Goal: Task Accomplishment & Management: Manage account settings

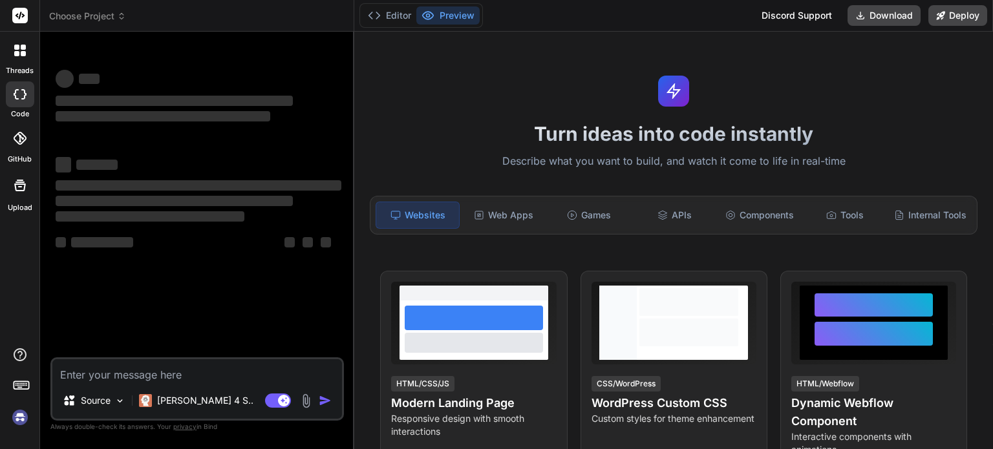
click at [19, 416] on img at bounding box center [20, 418] width 22 height 22
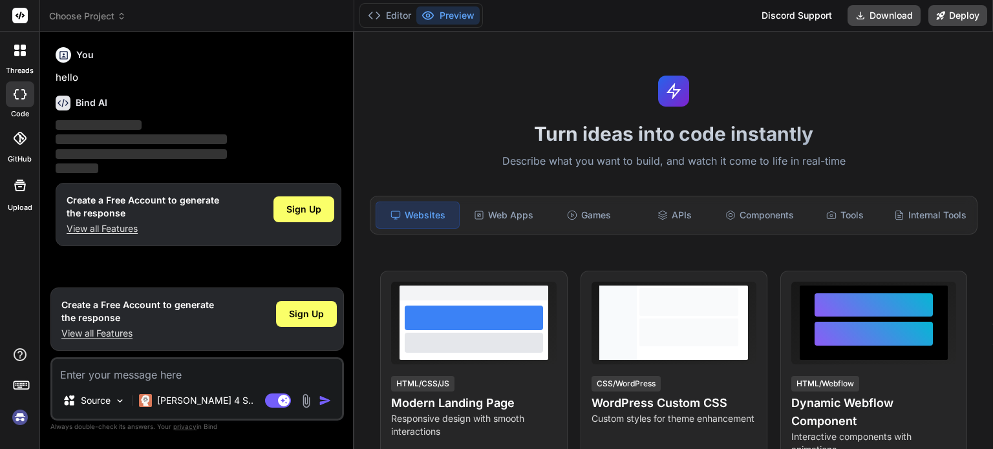
type textarea "x"
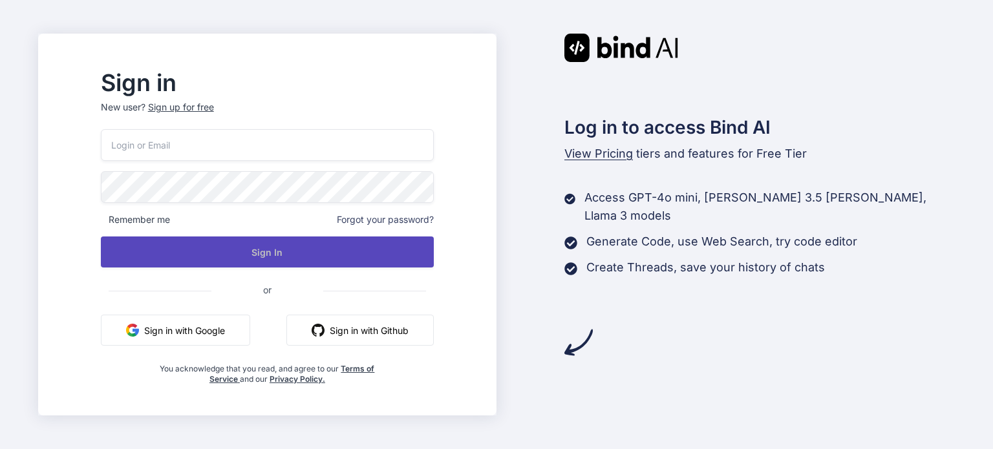
click at [359, 249] on button "Sign In" at bounding box center [267, 252] width 333 height 31
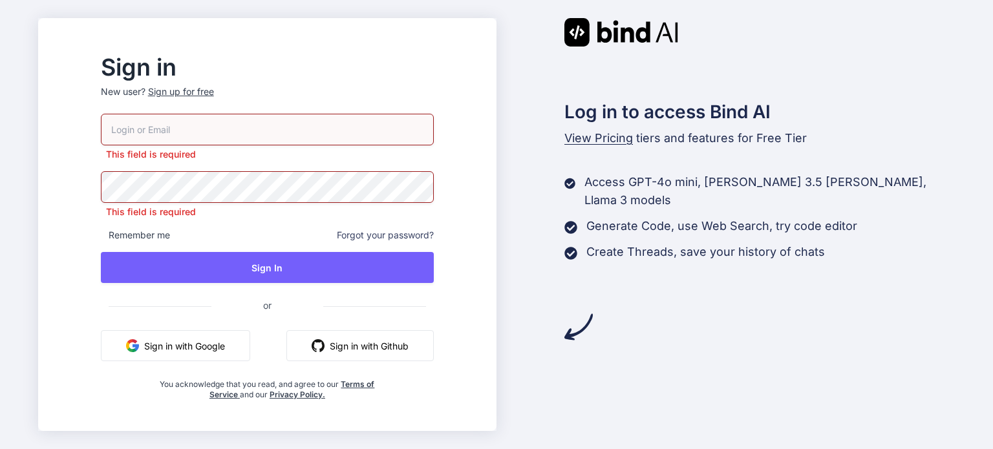
click at [214, 97] on div "Sign up for free" at bounding box center [181, 91] width 66 height 13
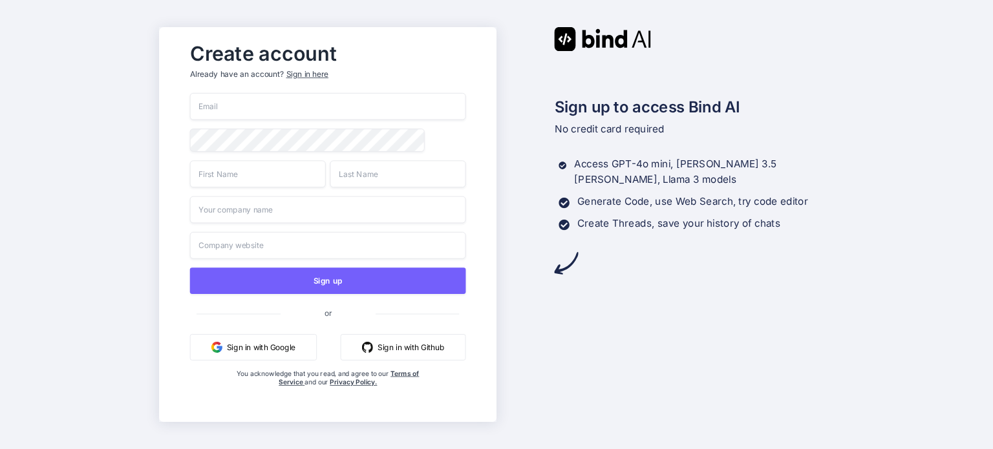
click at [323, 109] on input "email" at bounding box center [327, 106] width 276 height 27
type input "[EMAIL_ADDRESS][DOMAIN_NAME]"
type input "Angelo"
type input "Chen"
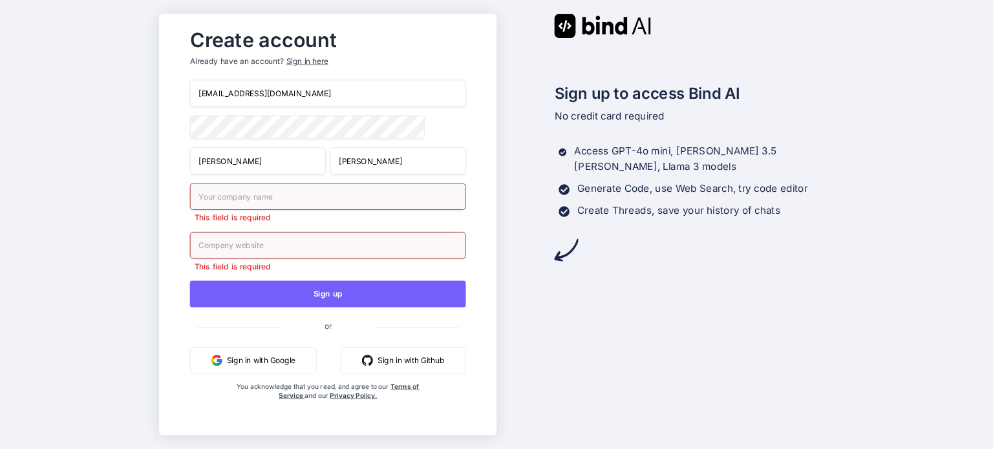
click at [271, 199] on input "text" at bounding box center [327, 196] width 276 height 27
click at [264, 243] on input "text" at bounding box center [327, 245] width 276 height 27
click at [255, 202] on input "text" at bounding box center [327, 196] width 276 height 27
click at [145, 193] on div "Create account Already have an account? Sign in here aealoterias@gmail.com Ange…" at bounding box center [496, 224] width 993 height 449
click at [230, 201] on input "text" at bounding box center [327, 196] width 276 height 27
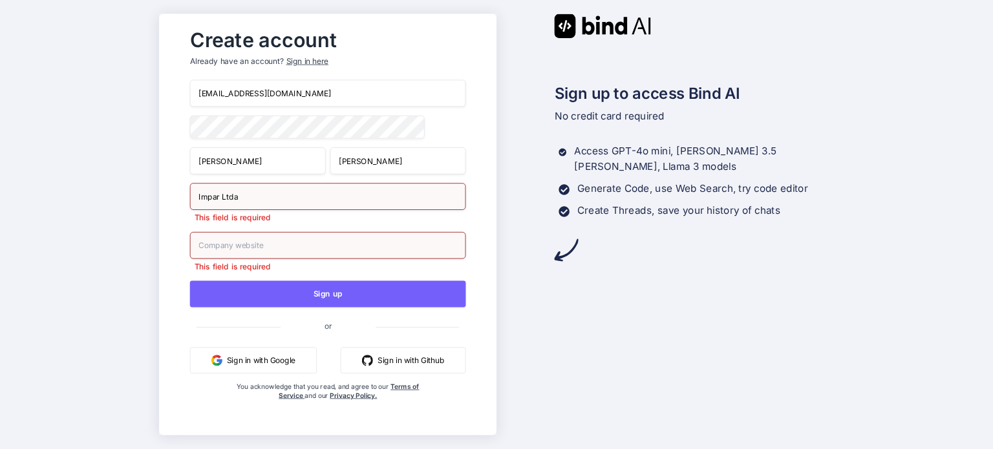
type input "Impar Ltda"
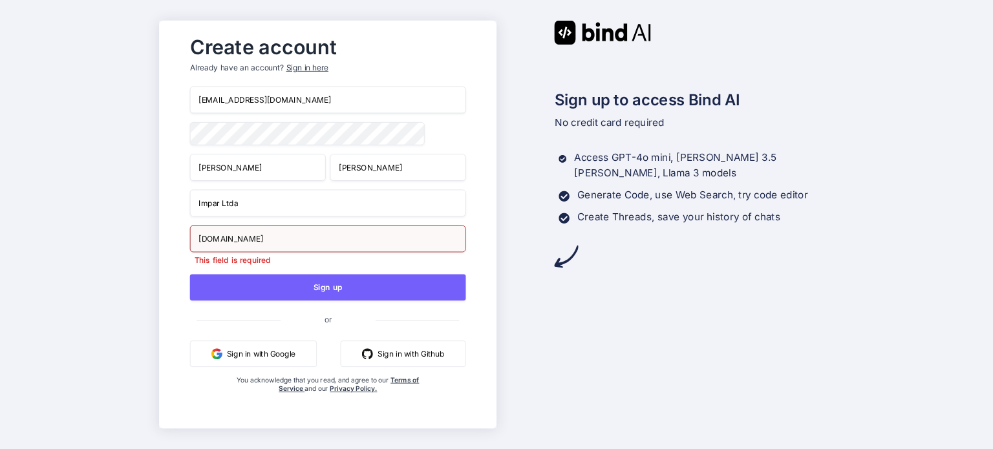
type input "impar.com.br"
click at [176, 224] on div "Create account Already have an account? Sign in here aealoterias@gmail.com Ange…" at bounding box center [327, 224] width 302 height 390
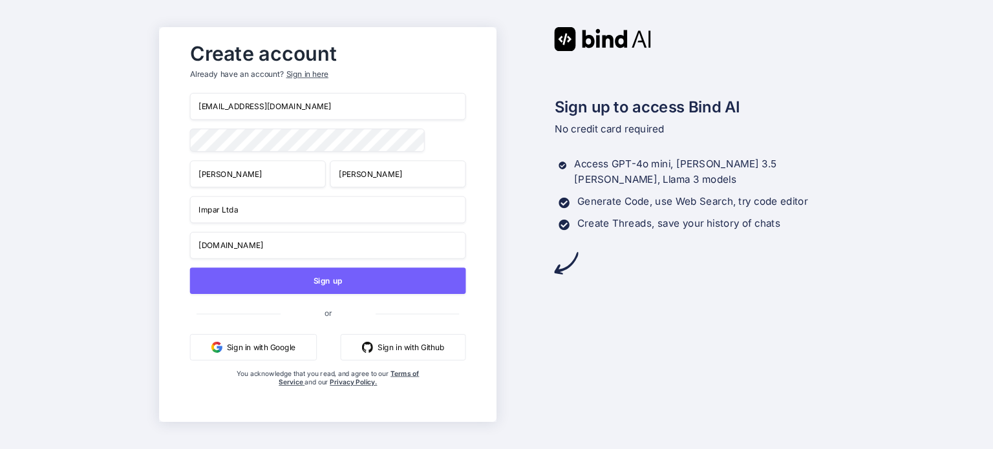
click at [338, 249] on input "impar.com.br" at bounding box center [327, 245] width 276 height 27
click at [336, 218] on input "Impar Ltda" at bounding box center [327, 209] width 276 height 27
click at [166, 226] on div "Create account Already have an account? Sign in here aealoterias@gmail.com Ange…" at bounding box center [327, 224] width 337 height 395
click at [239, 349] on button "Sign in with Google" at bounding box center [252, 347] width 127 height 27
click at [127, 145] on div "Create account Already have an account? Sign in here aealoterias@gmail.com Ange…" at bounding box center [496, 224] width 993 height 449
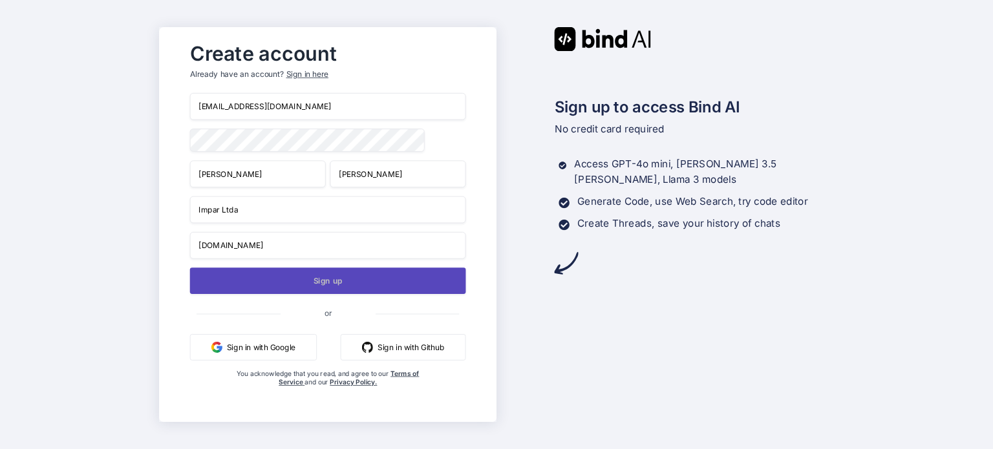
click at [318, 285] on button "Sign up" at bounding box center [327, 281] width 276 height 27
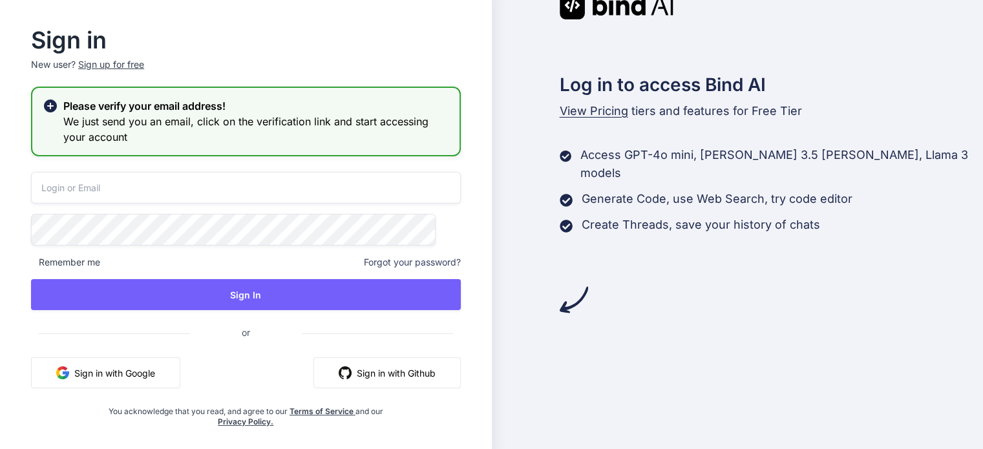
click at [178, 192] on input "email" at bounding box center [246, 188] width 430 height 32
type input "a"
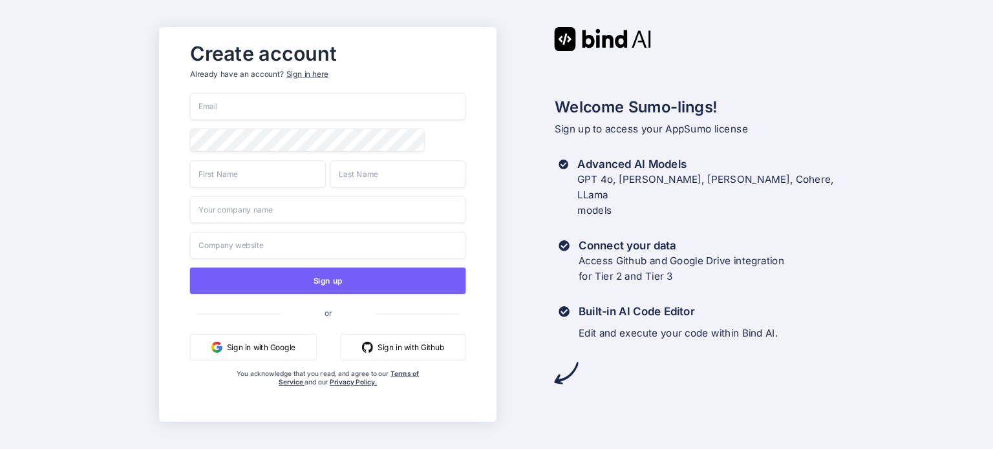
click at [305, 74] on div "Sign in here" at bounding box center [307, 74] width 42 height 11
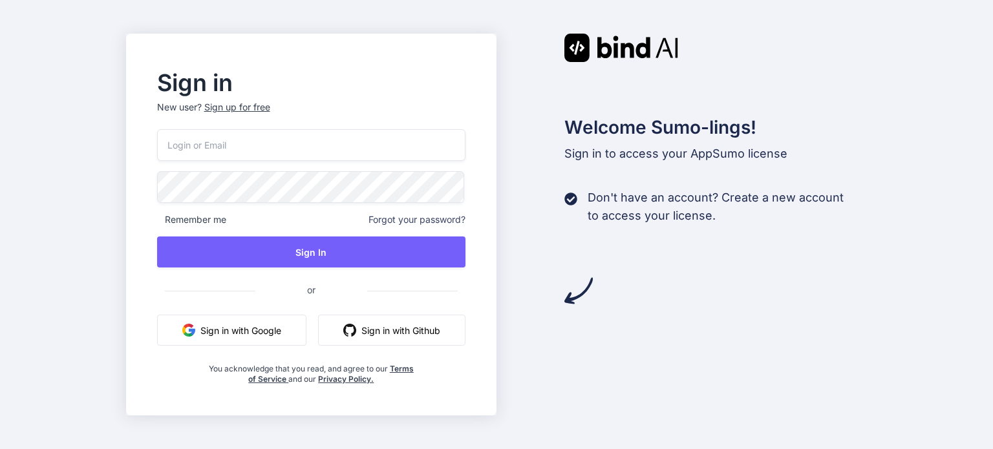
click at [328, 153] on input "email" at bounding box center [311, 145] width 309 height 32
type input "[EMAIL_ADDRESS][DOMAIN_NAME]"
click at [129, 204] on div "Sign in New user? Sign up for free aealoterias@gmail.com Remember me Forgot you…" at bounding box center [311, 225] width 371 height 382
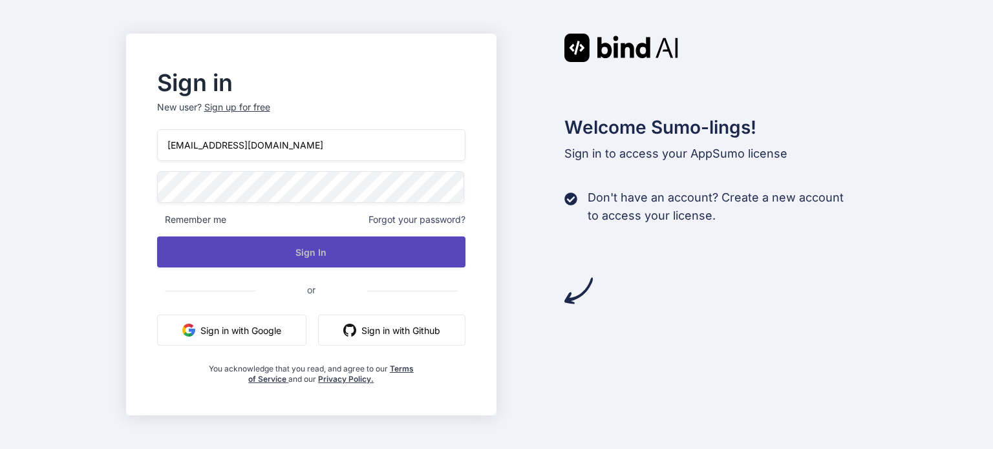
click at [269, 251] on button "Sign In" at bounding box center [311, 252] width 309 height 31
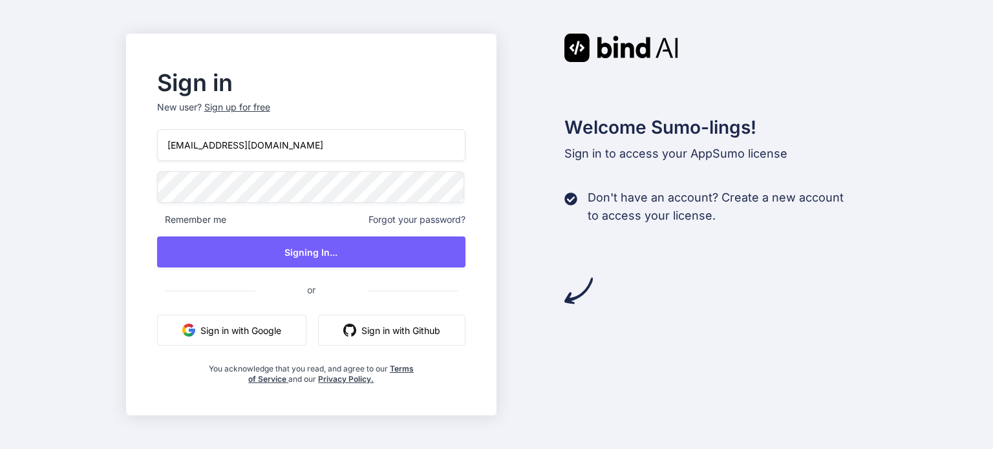
click at [338, 74] on h2 "Sign in" at bounding box center [311, 82] width 309 height 21
click at [352, 95] on div "Sign in New user? Sign up for free" at bounding box center [311, 100] width 309 height 57
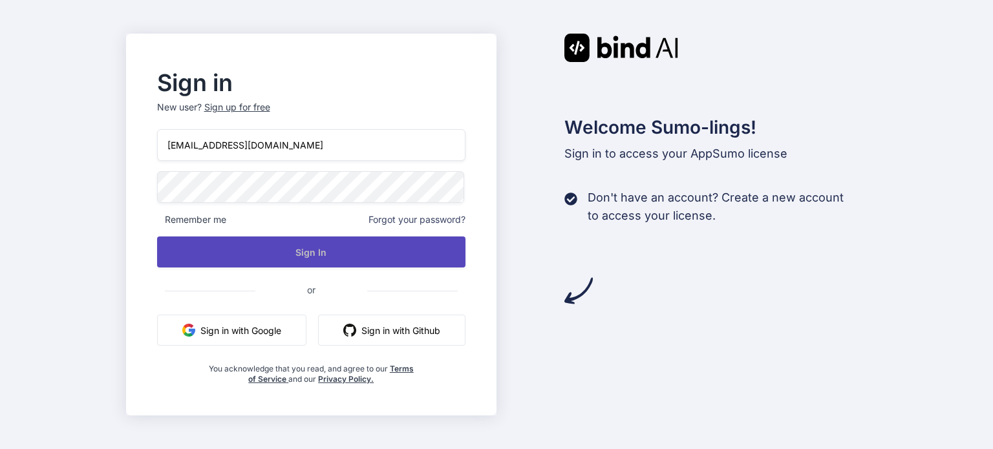
click at [314, 249] on button "Sign In" at bounding box center [311, 252] width 309 height 31
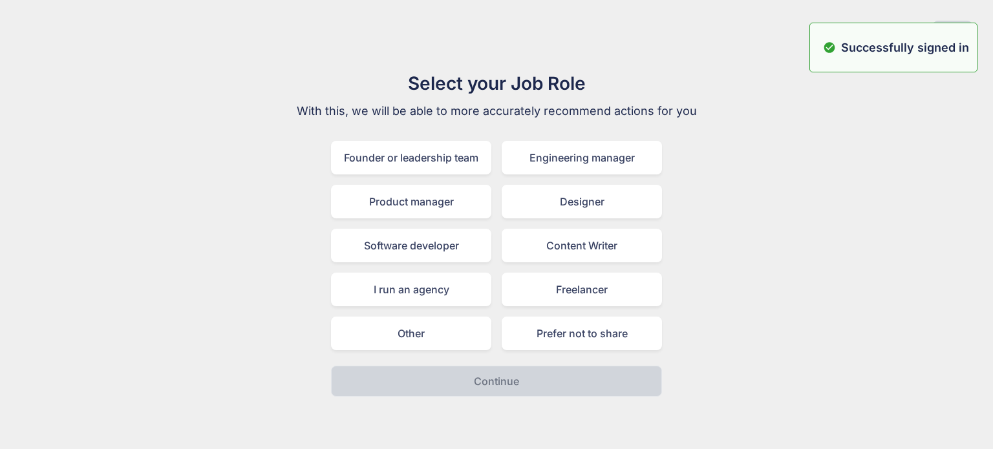
click at [716, 154] on div "Select your Job Role With this, we will be able to more accurately recommend ac…" at bounding box center [496, 233] width 972 height 327
click at [949, 33] on button "Skip" at bounding box center [952, 32] width 39 height 23
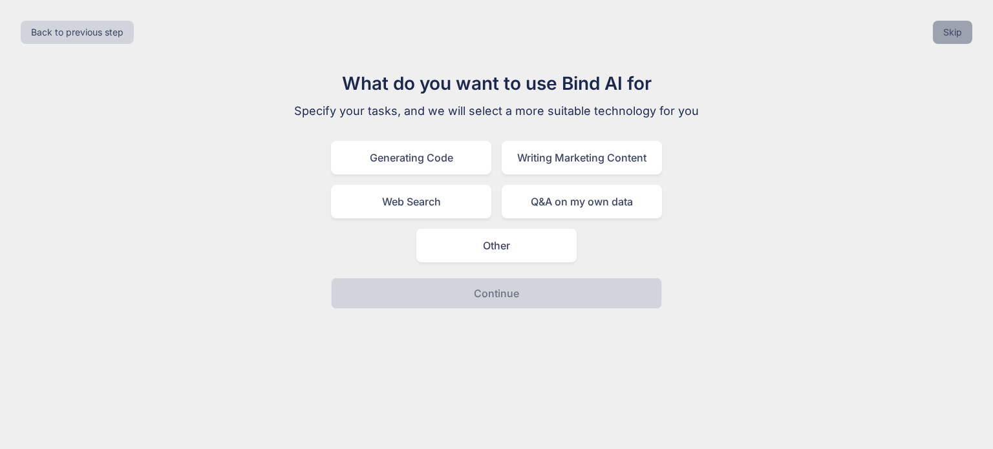
click at [954, 36] on button "Skip" at bounding box center [952, 32] width 39 height 23
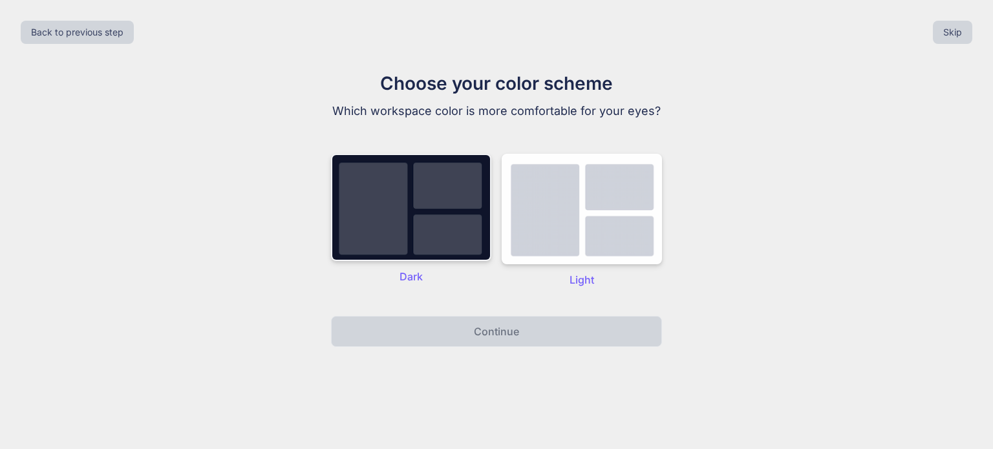
click at [408, 198] on img at bounding box center [411, 207] width 160 height 107
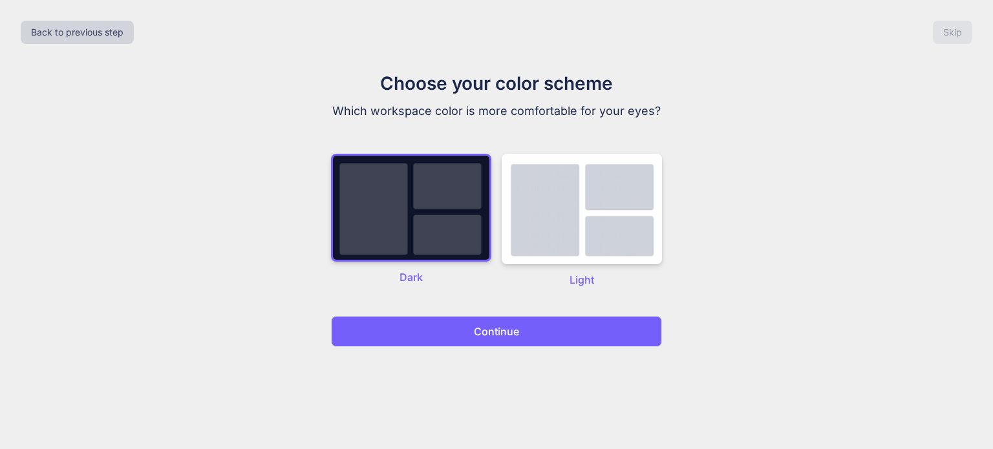
click at [494, 326] on p "Continue" at bounding box center [496, 332] width 45 height 16
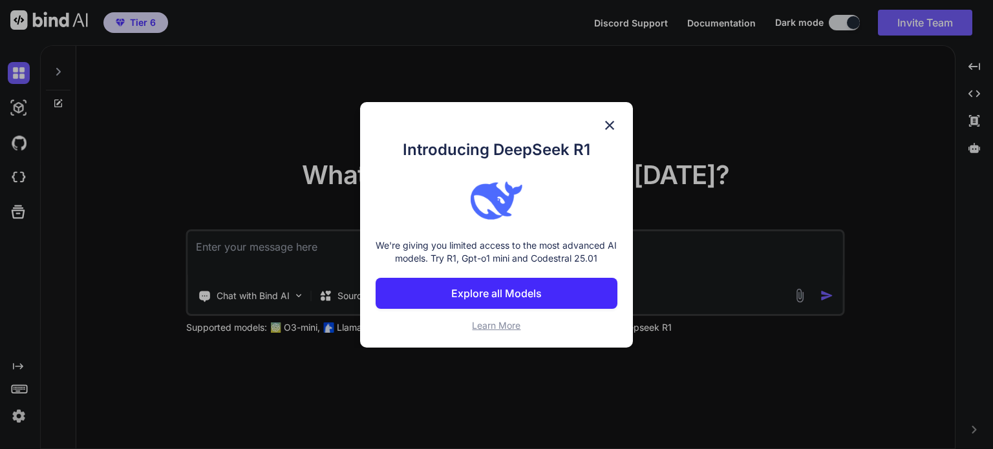
click at [490, 292] on p "Explore all Models" at bounding box center [496, 294] width 90 height 16
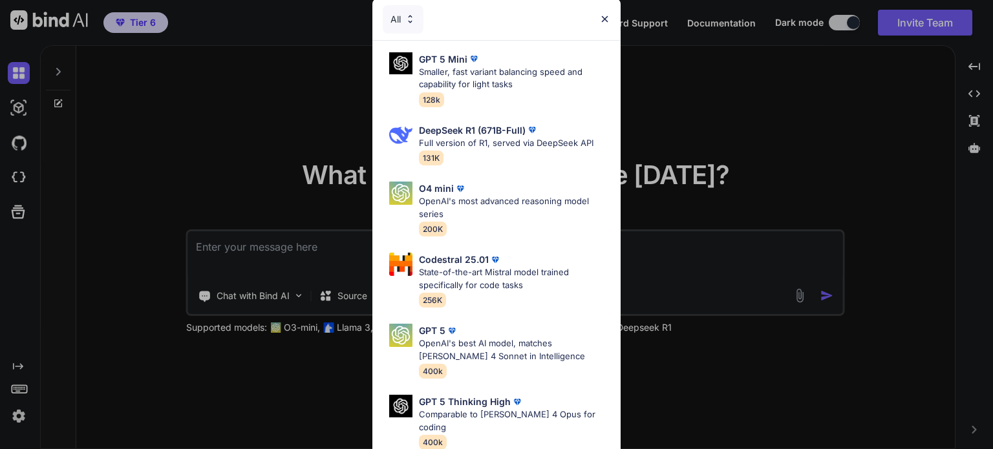
click at [604, 16] on img at bounding box center [604, 19] width 11 height 11
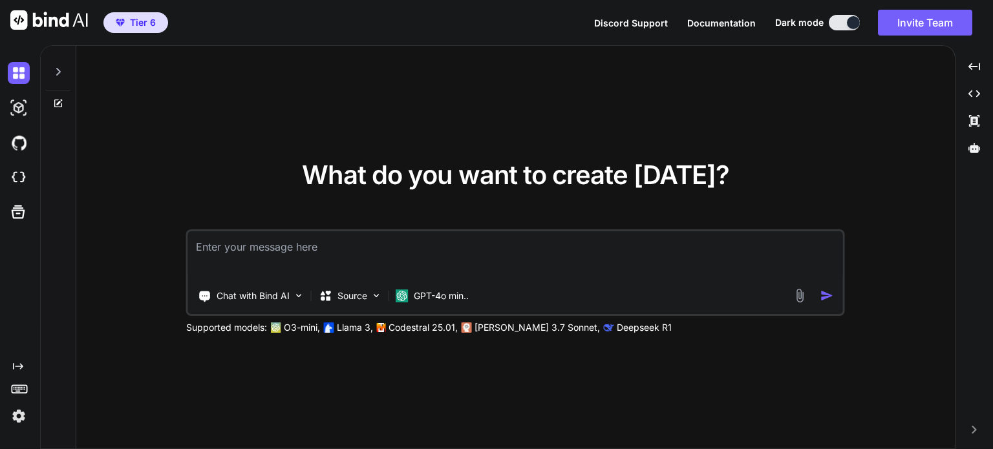
click at [139, 20] on span "Tier 6" at bounding box center [143, 22] width 26 height 13
click at [314, 55] on div "What do you want to create today? Chat with Bind AI Source GPT-4o min.. Support…" at bounding box center [515, 248] width 878 height 404
click at [15, 108] on img at bounding box center [19, 108] width 22 height 22
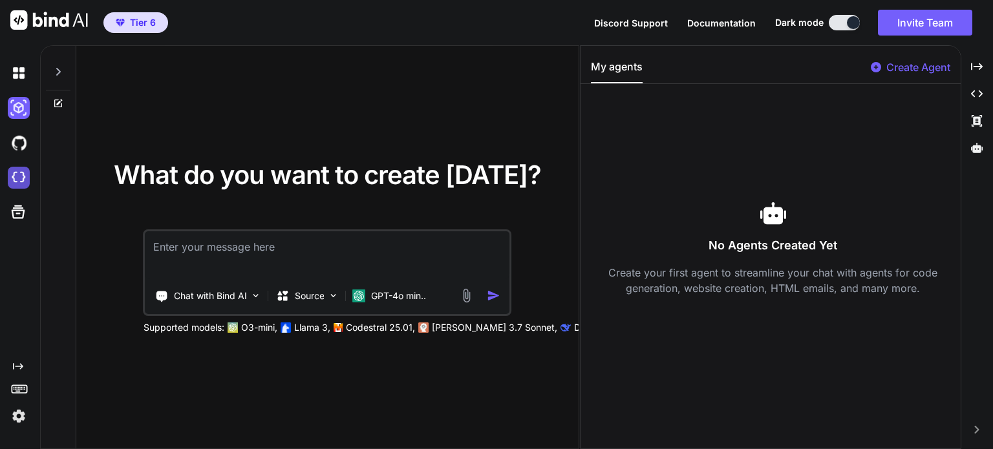
click at [25, 172] on img at bounding box center [19, 178] width 22 height 22
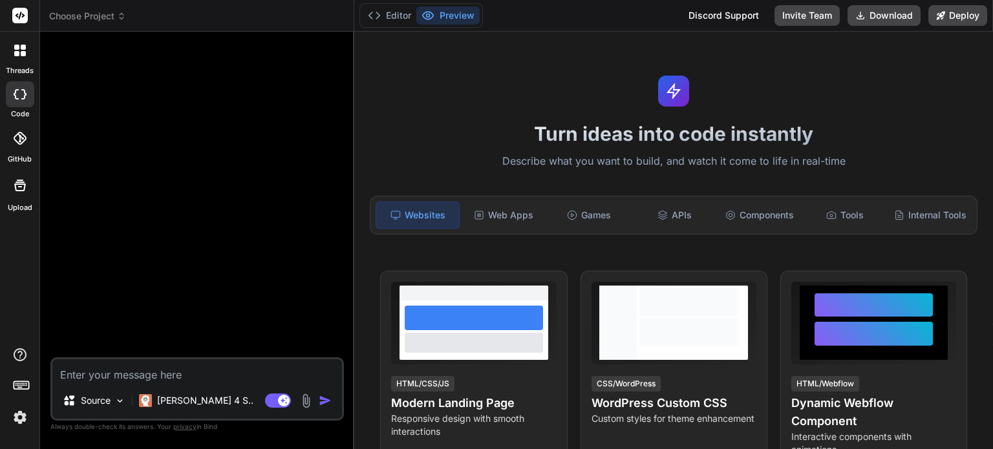
type textarea "x"
type textarea "T"
type textarea "x"
type textarea "Te"
type textarea "x"
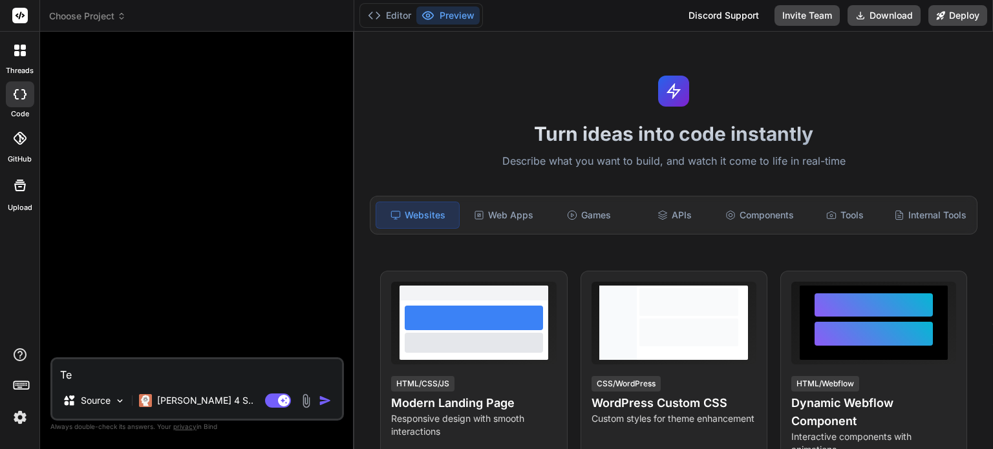
type textarea "Ten"
type textarea "x"
type textarea "Tenh"
type textarea "x"
type textarea "Tenho"
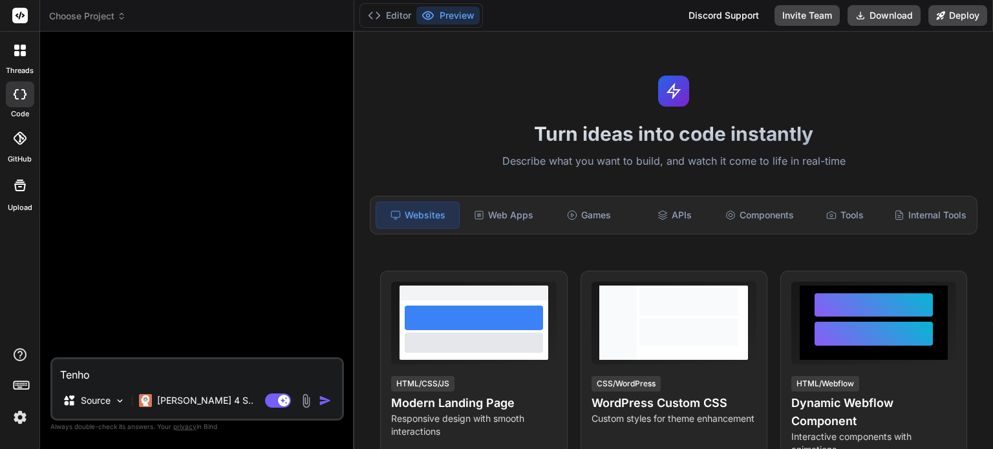
type textarea "x"
type textarea "Tenh"
type textarea "x"
type textarea "Ten"
type textarea "x"
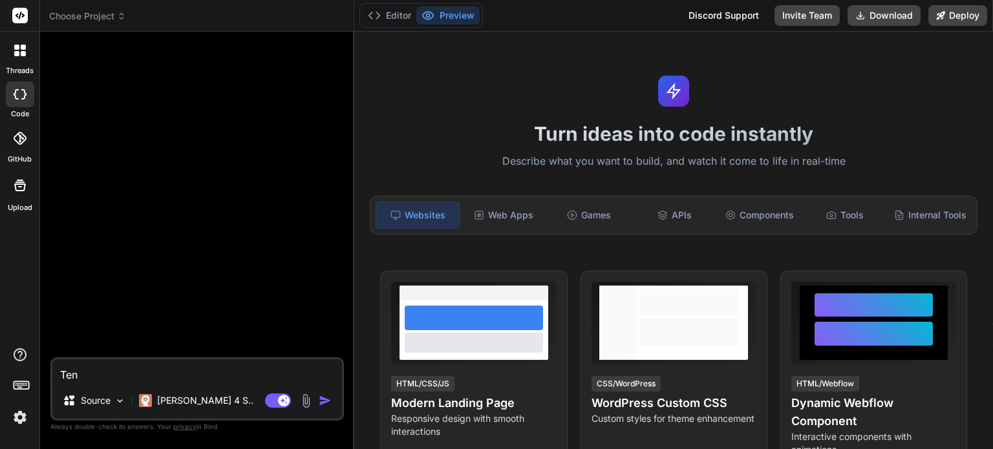
type textarea "Te"
type textarea "x"
type textarea "T"
type textarea "x"
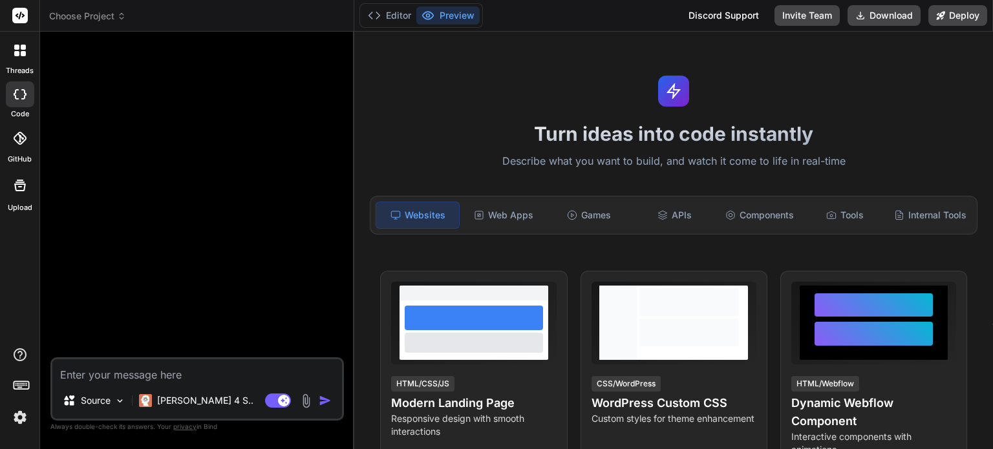
type textarea "F"
type textarea "x"
type textarea "Fa"
type textarea "x"
type textarea "Faç"
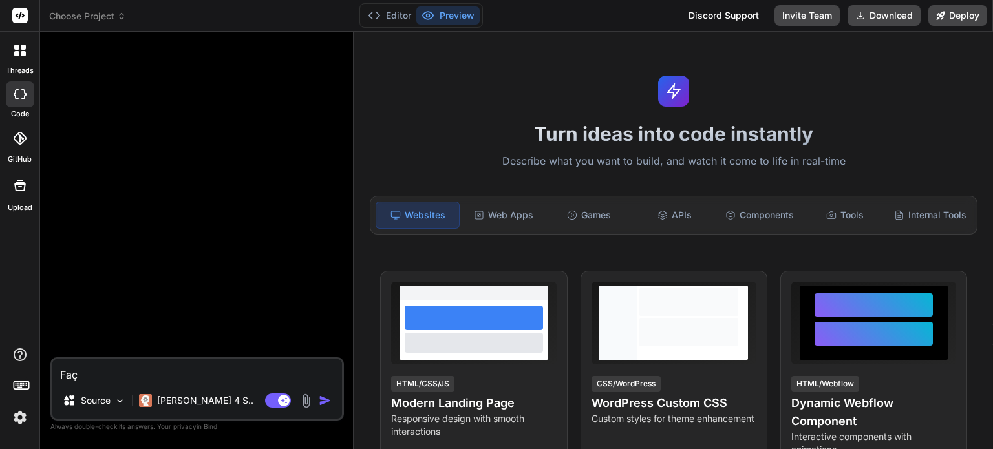
type textarea "x"
type textarea "Faço"
type textarea "x"
type textarea "Faço"
type textarea "x"
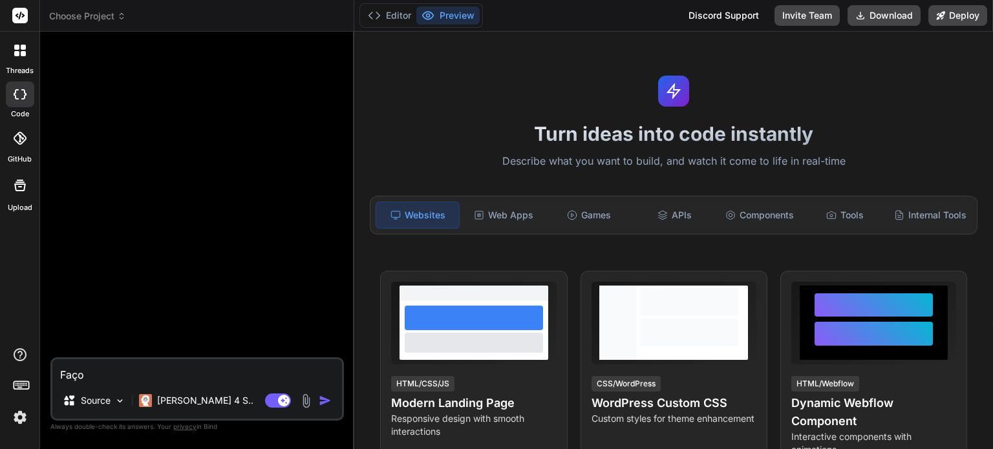
type textarea "Faço h"
type textarea "x"
type textarea "Faço ho"
type textarea "x"
type textarea "Faço hos"
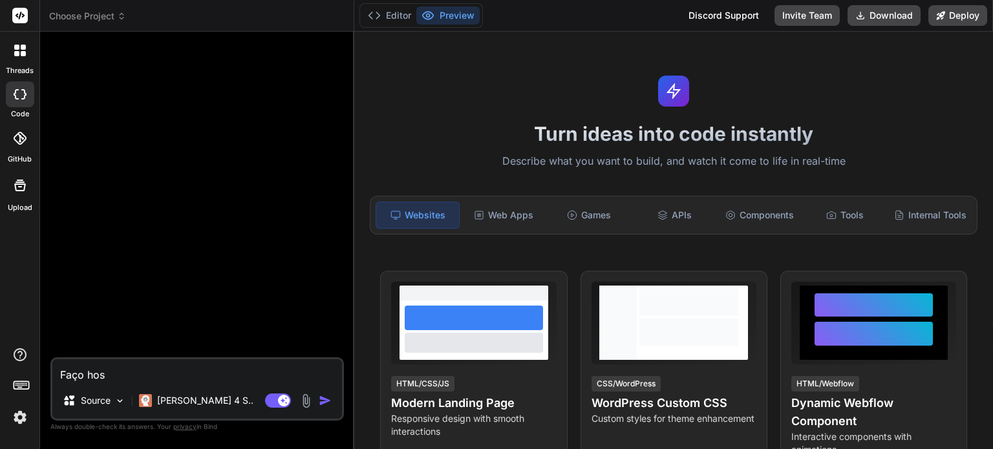
type textarea "x"
type textarea "Faço hose"
type textarea "x"
type textarea "Faço hos"
type textarea "x"
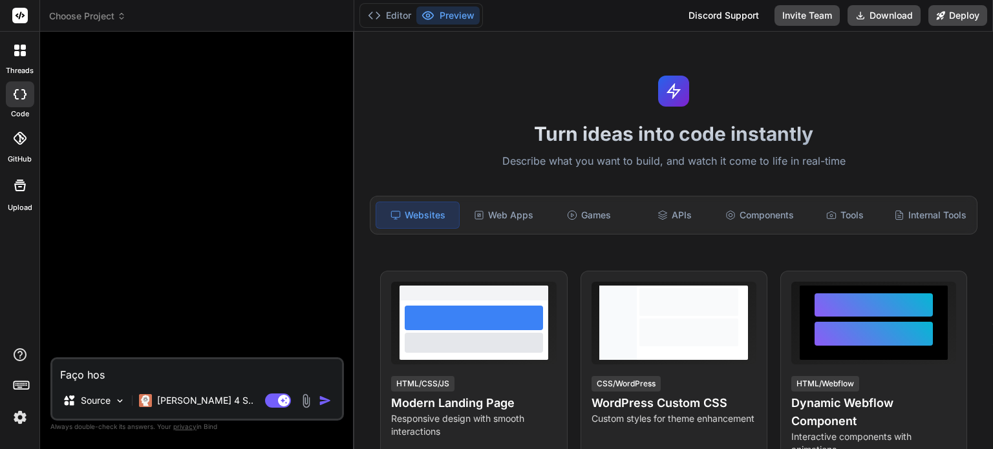
type textarea "Faço hosp"
type textarea "x"
type textarea "Faço hospe"
type textarea "x"
type textarea "Faço hosped"
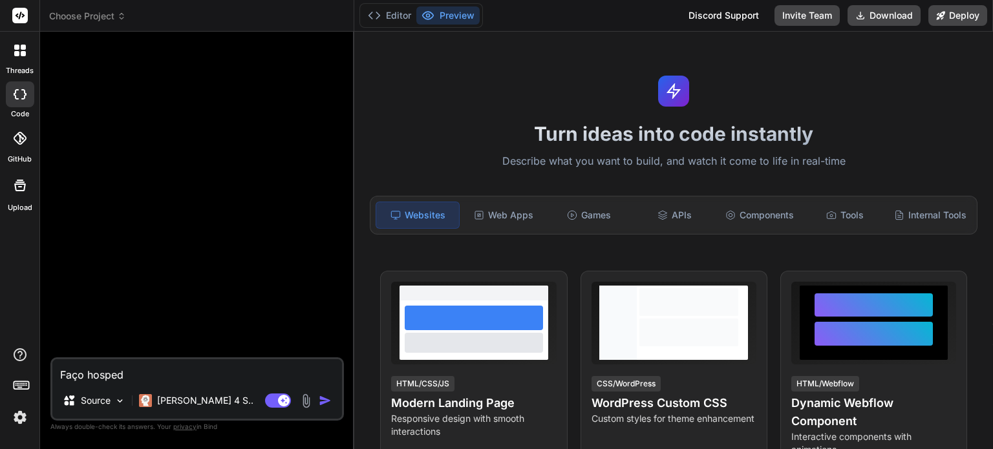
type textarea "x"
type textarea "Faço hospeda"
type textarea "x"
type textarea "Faço hospedag"
type textarea "x"
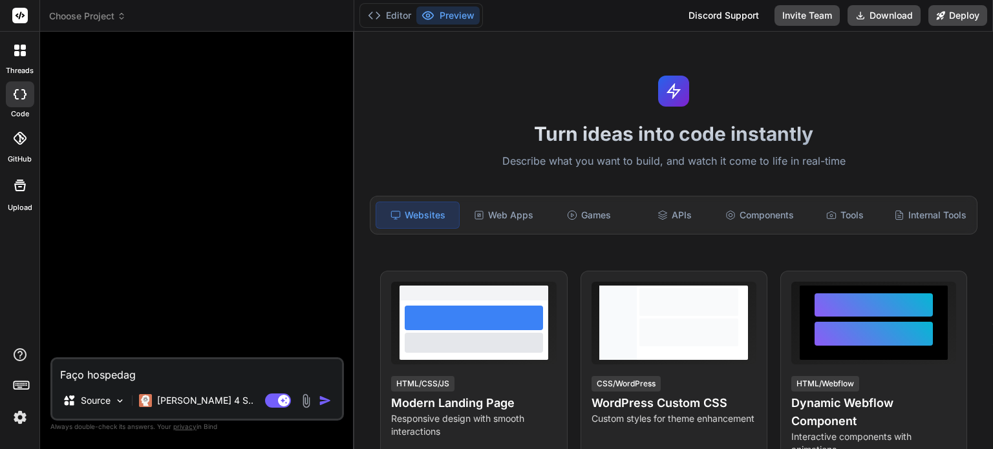
type textarea "Faço hospedage"
type textarea "x"
type textarea "Faço hospedagen"
type textarea "x"
type textarea "Faço hospedagens"
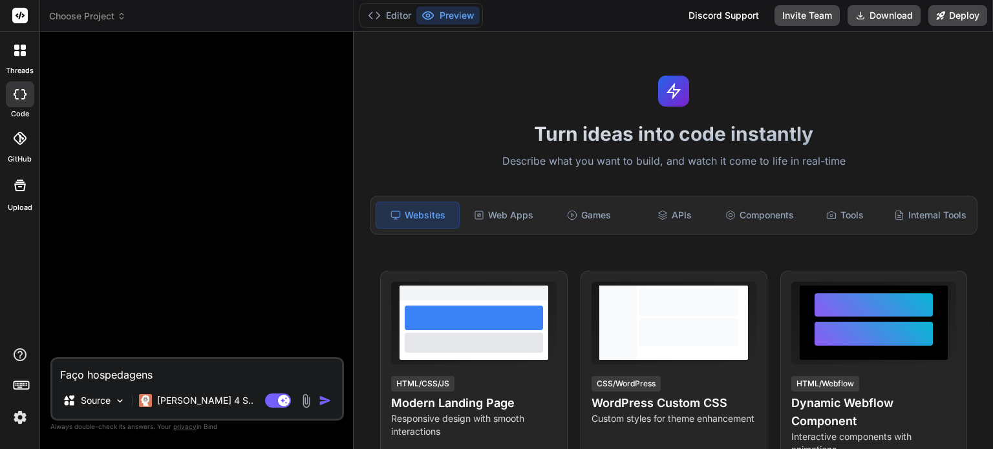
type textarea "x"
type textarea "Faço hospedagens"
type textarea "x"
type textarea "Faço hospedagens d"
type textarea "x"
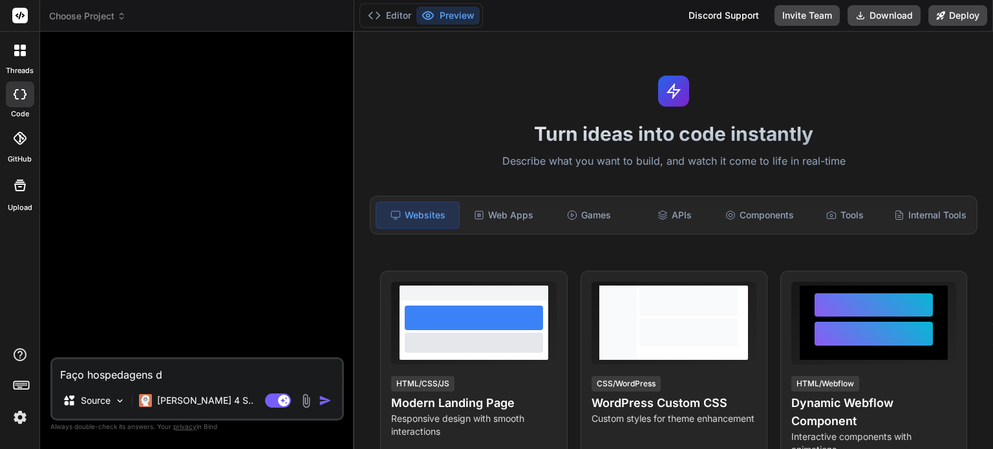
type textarea "Faço hospedagens de"
type textarea "x"
type textarea "Faço hospedagens de"
type textarea "x"
type textarea "Faço hospedagens de"
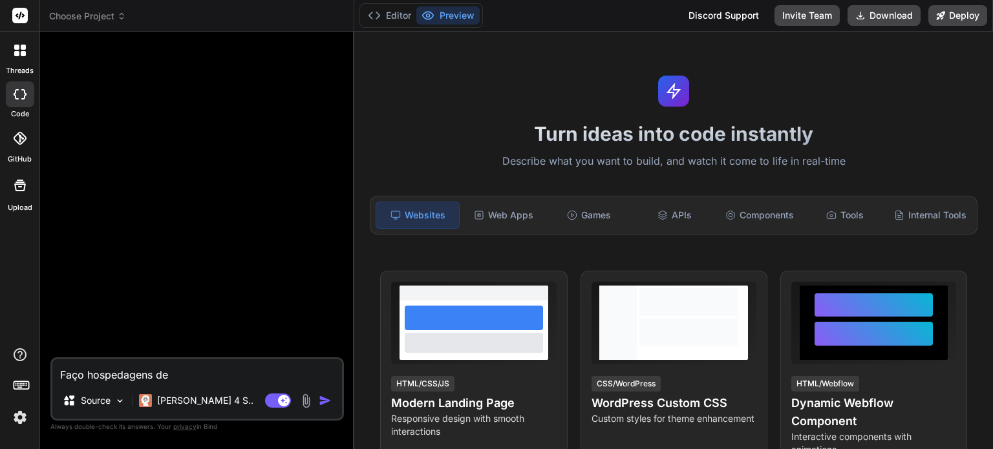
type textarea "x"
type textarea "Faço hospedagens d"
type textarea "x"
type textarea "Faço hospedagens"
type textarea "x"
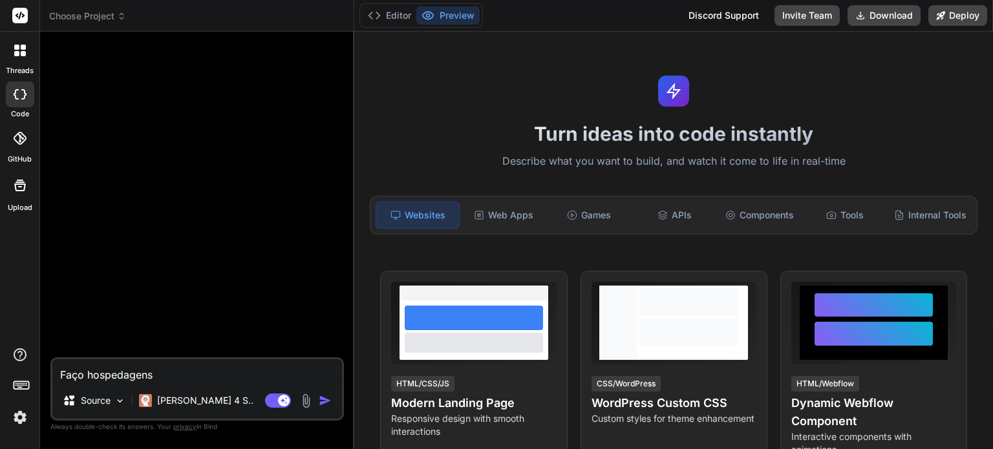
type textarea "Faço hospedagens"
type textarea "x"
type textarea "Faço hospedagen"
type textarea "x"
type textarea "Faço hospedage"
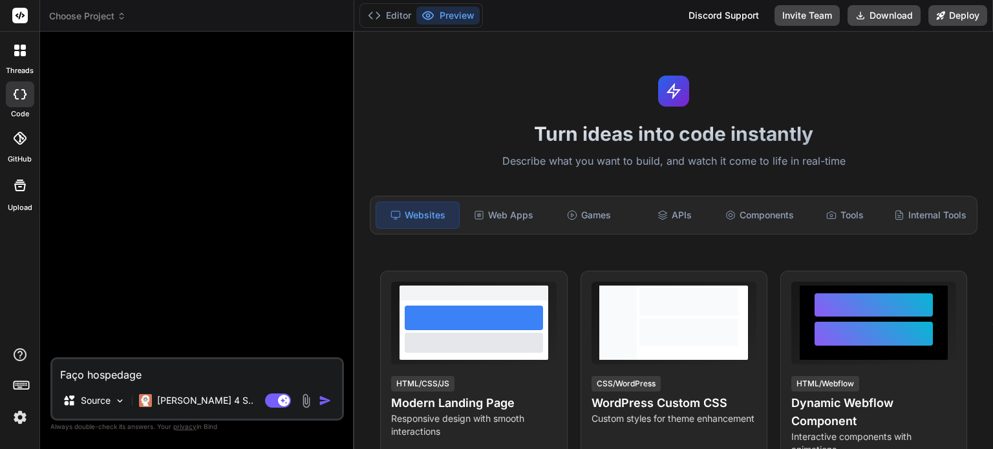
type textarea "x"
type textarea "Faço hospedag"
type textarea "x"
type textarea "Faço hospeda"
type textarea "x"
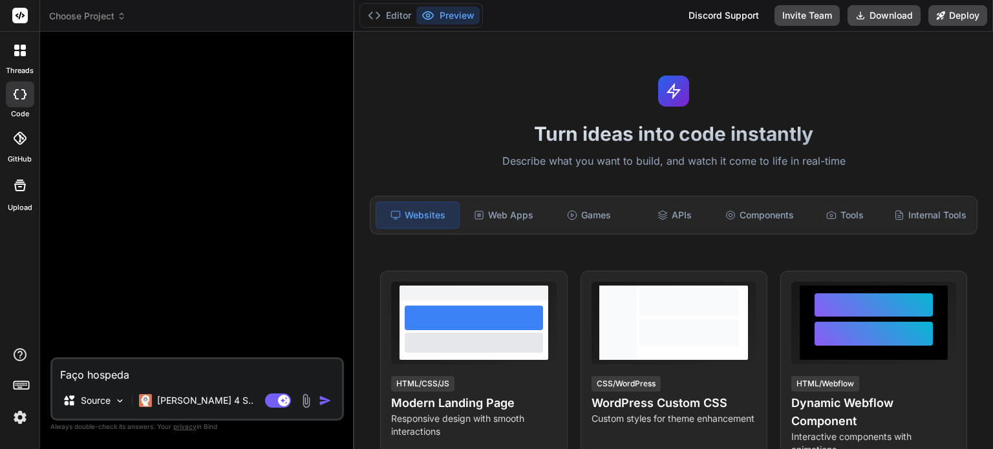
type textarea "Faço hosped"
type textarea "x"
type textarea "Faço hospe"
type textarea "x"
type textarea "Faço hosp"
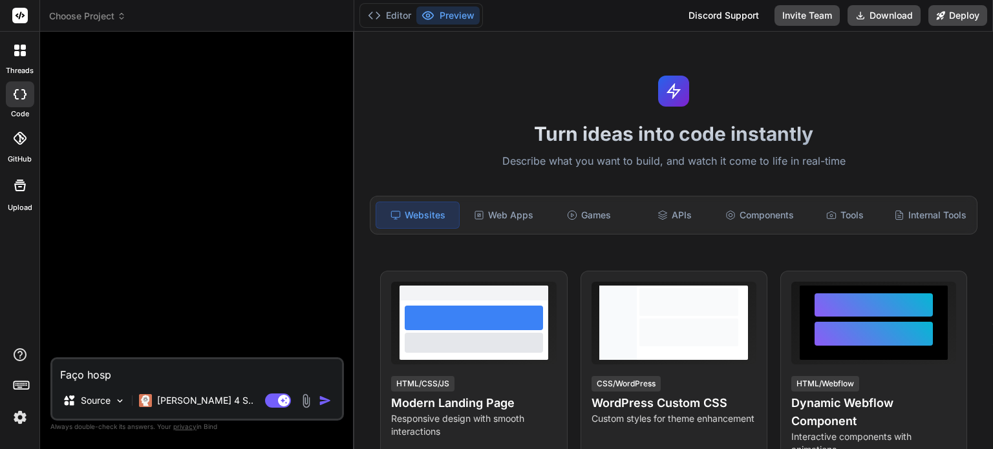
type textarea "x"
type textarea "Faço hos"
type textarea "x"
type textarea "Faço ho"
type textarea "x"
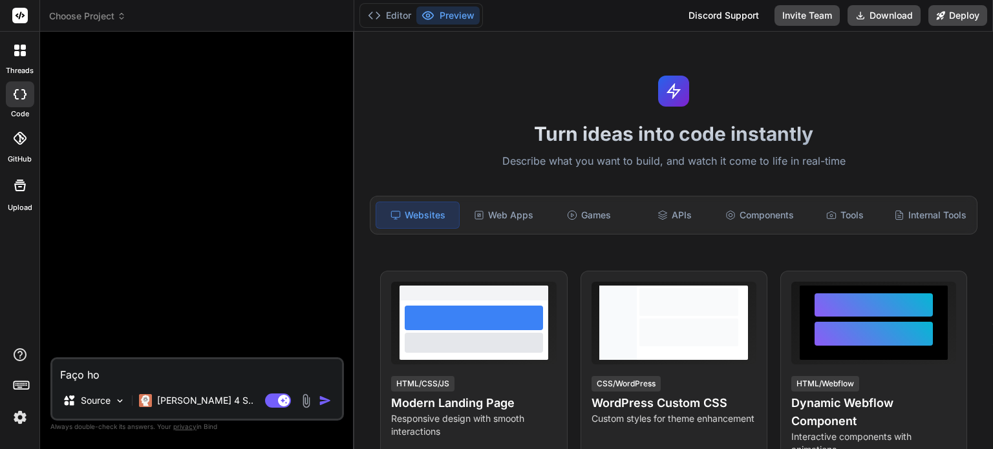
type textarea "Faço h"
type textarea "x"
type textarea "Faço"
type textarea "x"
type textarea "Faço"
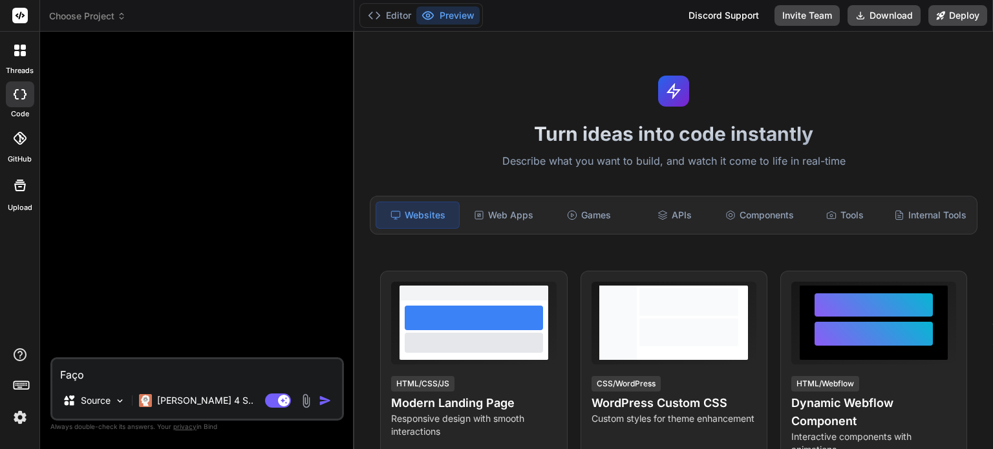
type textarea "x"
type textarea "Fa"
type textarea "x"
type textarea "F"
type textarea "x"
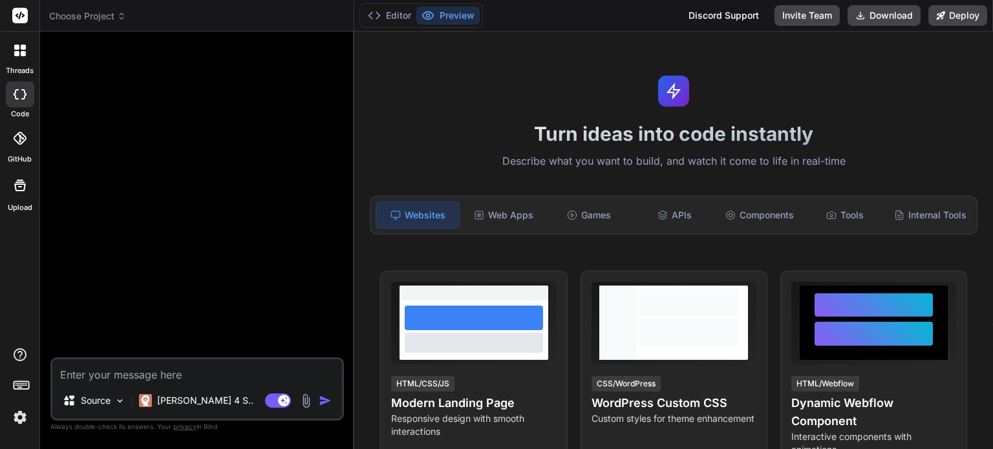
type textarea "x"
type textarea "F"
type textarea "x"
type textarea "Fa"
type textarea "x"
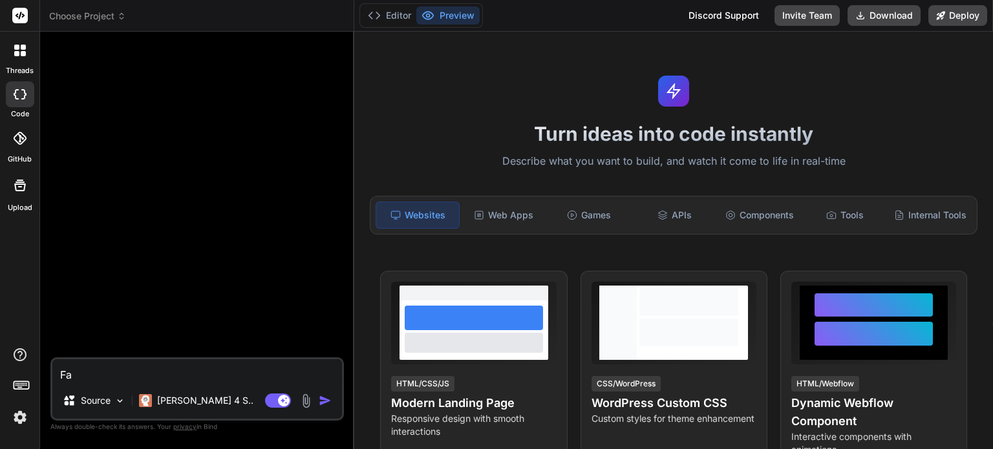
type textarea "Faç"
type textarea "x"
type textarea "Faço"
type textarea "x"
type textarea "Faço"
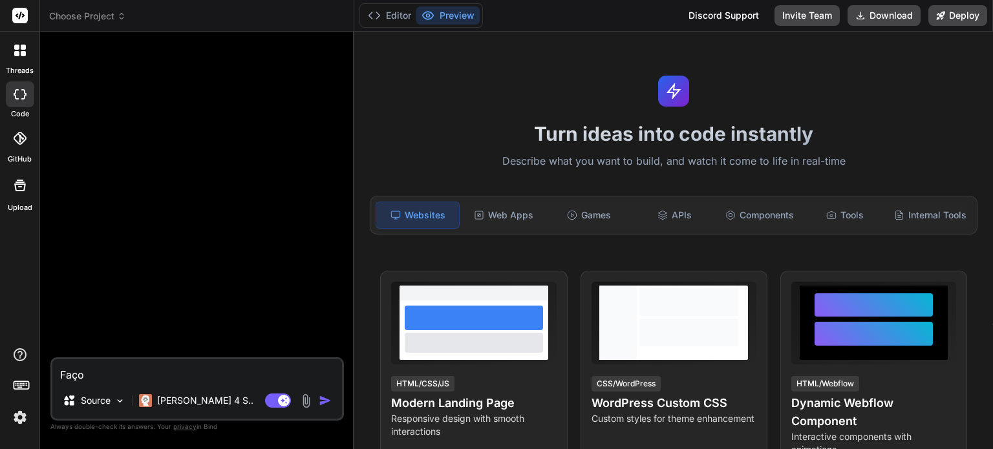
type textarea "x"
type textarea "Faço"
type textarea "x"
type textarea "Faç"
type textarea "x"
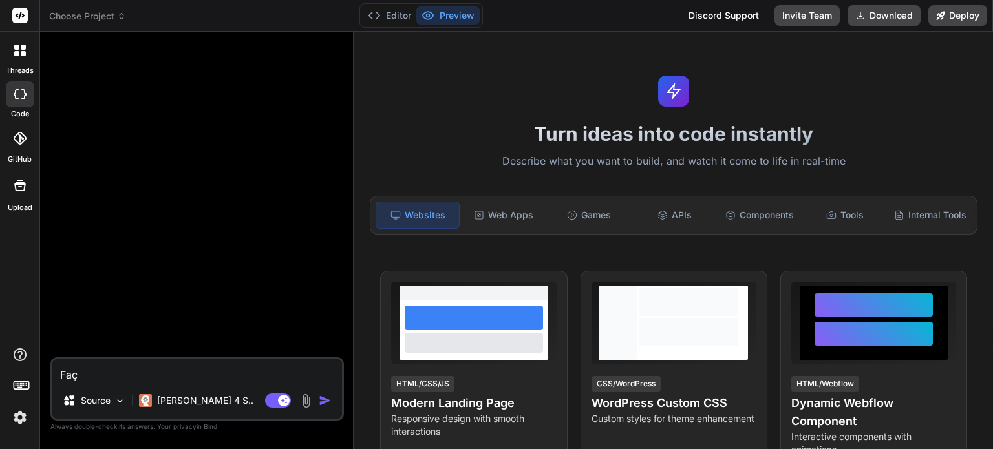
type textarea "Fa"
type textarea "x"
type textarea "F"
type textarea "x"
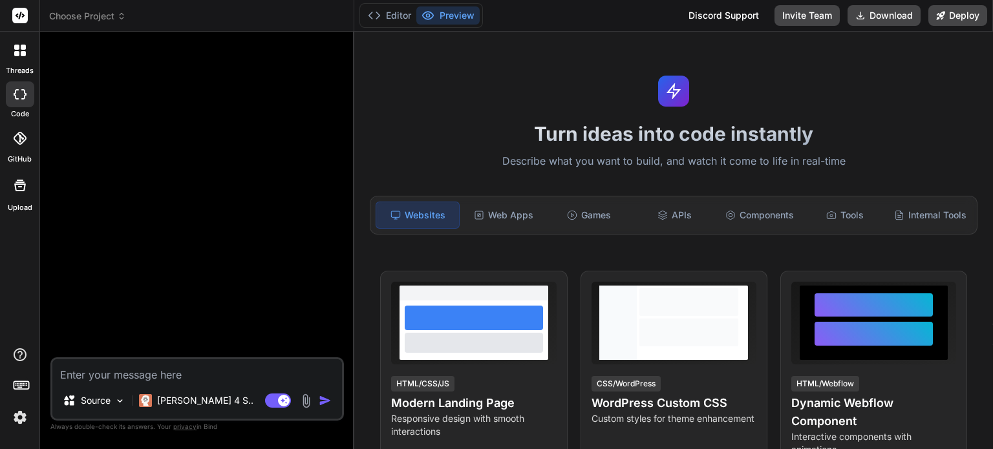
type textarea "T"
type textarea "x"
type textarea "Tr"
type textarea "x"
type textarea "Tra"
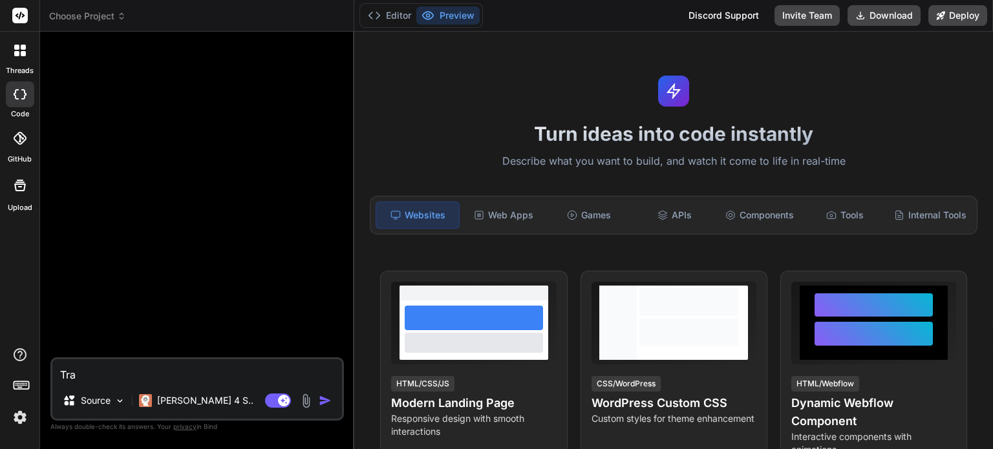
type textarea "x"
type textarea "Trab"
type textarea "x"
type textarea "Traba"
type textarea "x"
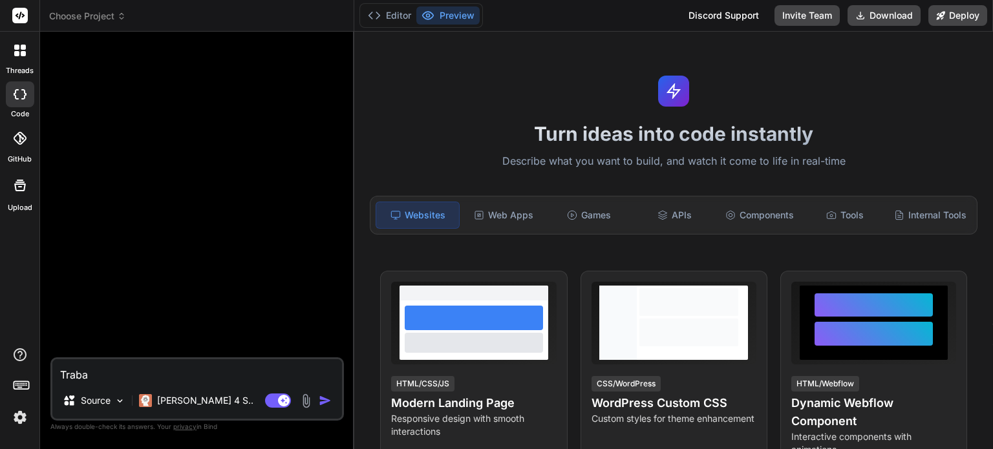
type textarea "Trabal"
type textarea "x"
type textarea "Trabalh"
type textarea "x"
type textarea "Trabalha"
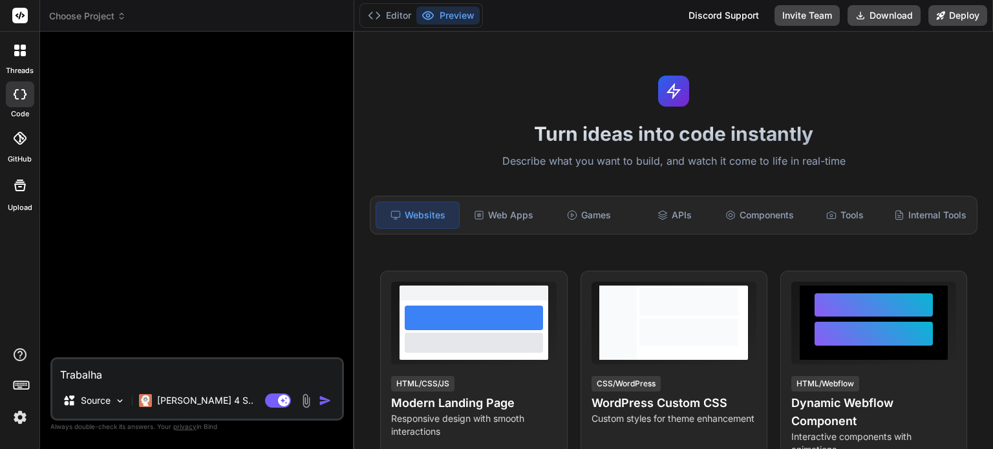
type textarea "x"
type textarea "Trabalham"
type textarea "x"
type textarea "Trabalhamo"
type textarea "x"
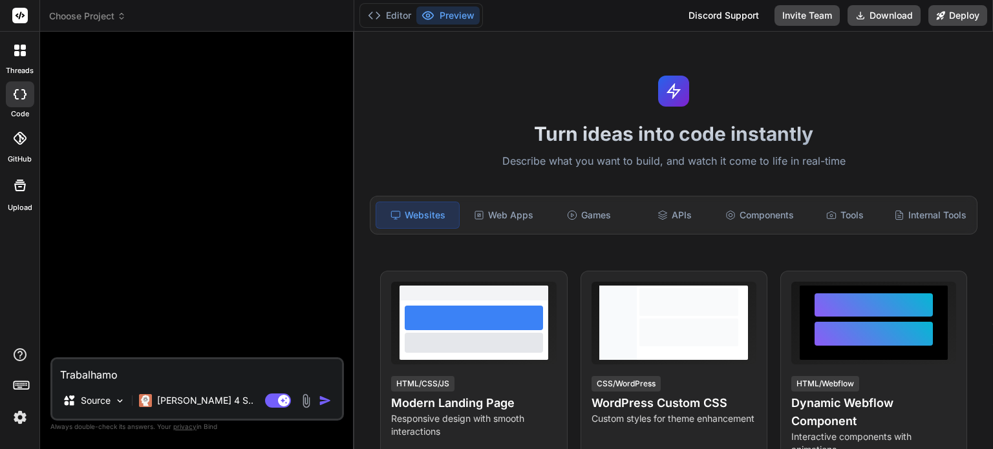
type textarea "Trabalhamos"
type textarea "x"
type textarea "Trabalhamos"
type textarea "x"
type textarea "Trabalhamos c"
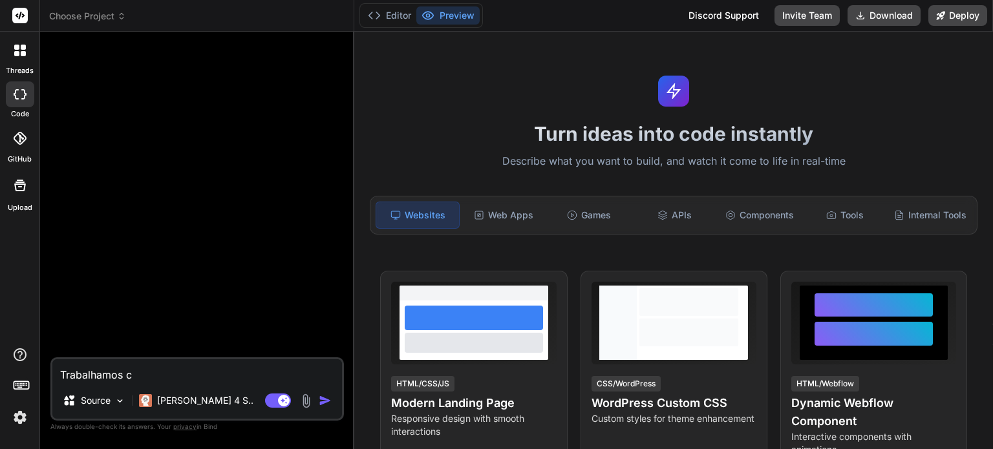
type textarea "x"
type textarea "Trabalhamos co"
type textarea "x"
type textarea "Trabalhamos com"
type textarea "x"
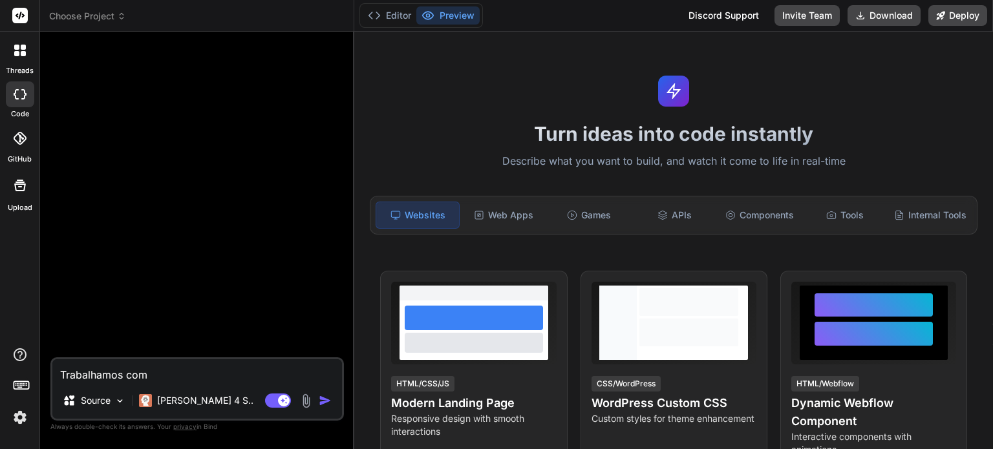
type textarea "Trabalhamos com"
type textarea "x"
type textarea "Trabalhamos com h"
type textarea "x"
type textarea "Trabalhamos com ho"
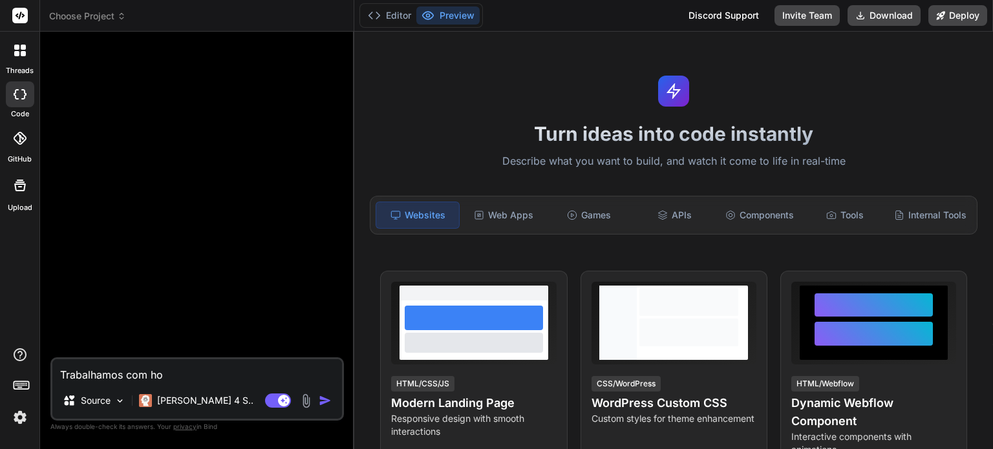
type textarea "x"
type textarea "Trabalhamos com hos"
type textarea "x"
type textarea "Trabalhamos com hosp"
type textarea "x"
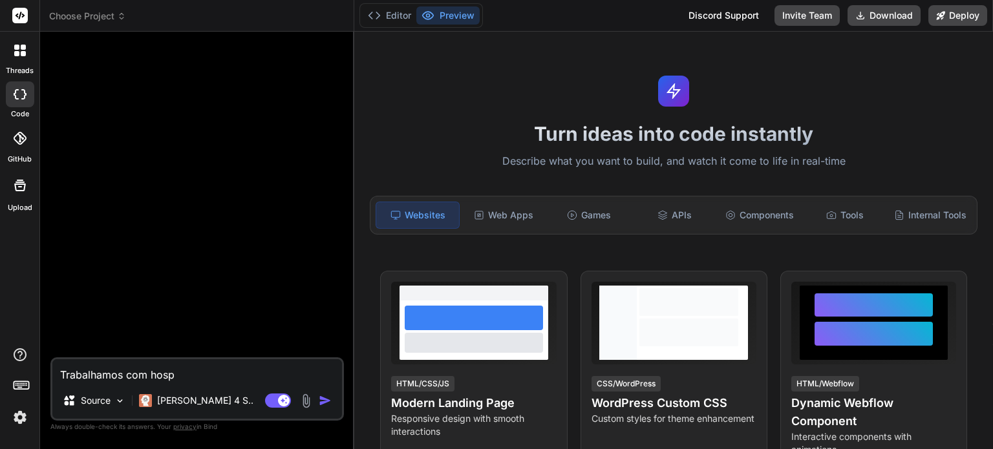
type textarea "Trabalhamos com hospe"
type textarea "x"
type textarea "Trabalhamos com hosped"
type textarea "x"
type textarea "Trabalhamos com hospeda"
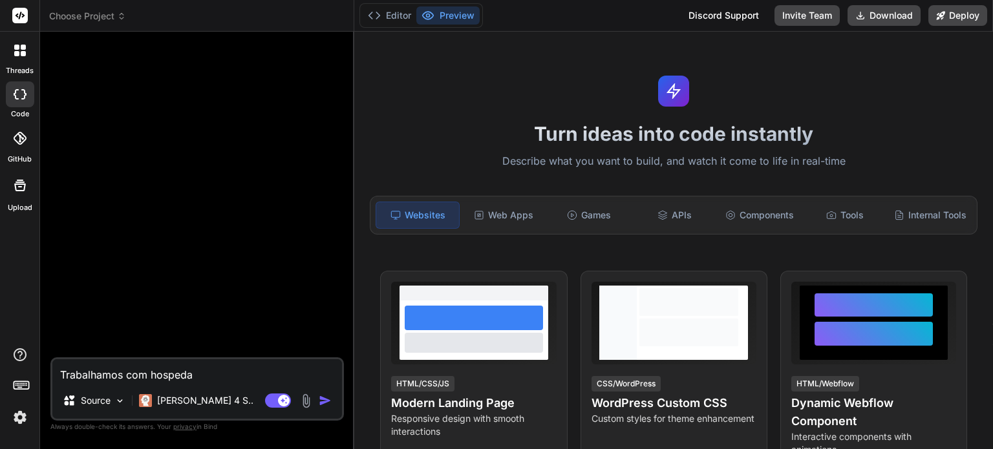
type textarea "x"
type textarea "Trabalhamos com hospedag"
type textarea "x"
type textarea "Trabalhamos com hospedage"
type textarea "x"
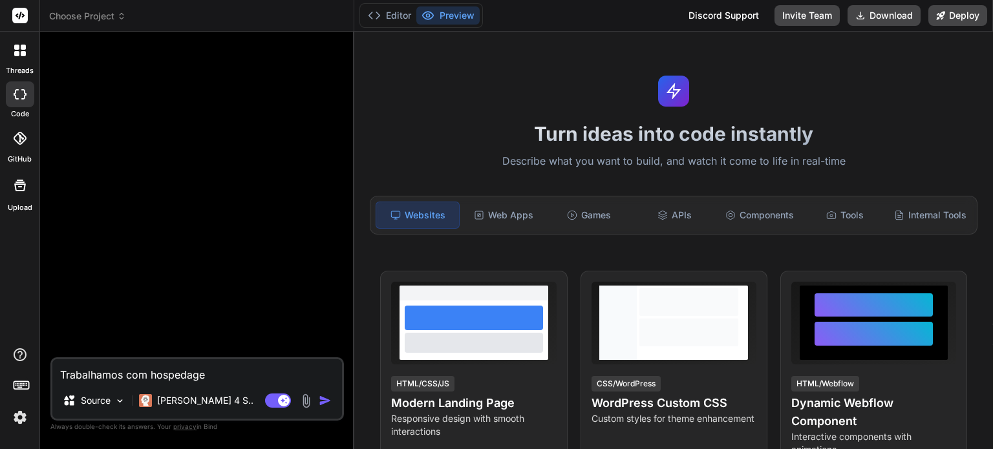
type textarea "Trabalhamos com hospedagen"
type textarea "x"
type textarea "Trabalhamos com hospedagens"
type textarea "x"
type textarea "Trabalhamos com hospedagens"
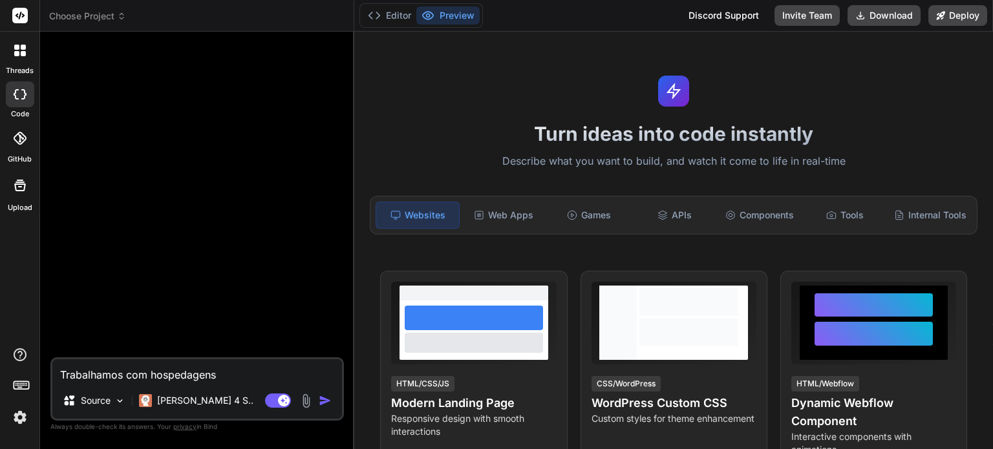
type textarea "x"
type textarea "Trabalhamos com hospedagens p"
type textarea "x"
type textarea "Trabalhamos com hospedagens po"
type textarea "x"
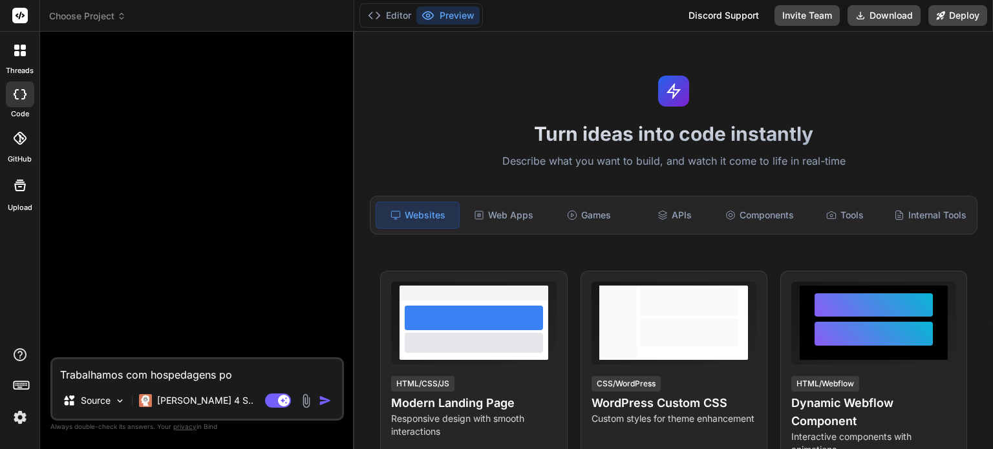
type textarea "Trabalhamos com hospedagens por"
type textarea "x"
type textarea "Trabalhamos com hospedagens por"
type textarea "x"
type textarea "Trabalhamos com hospedagens por t"
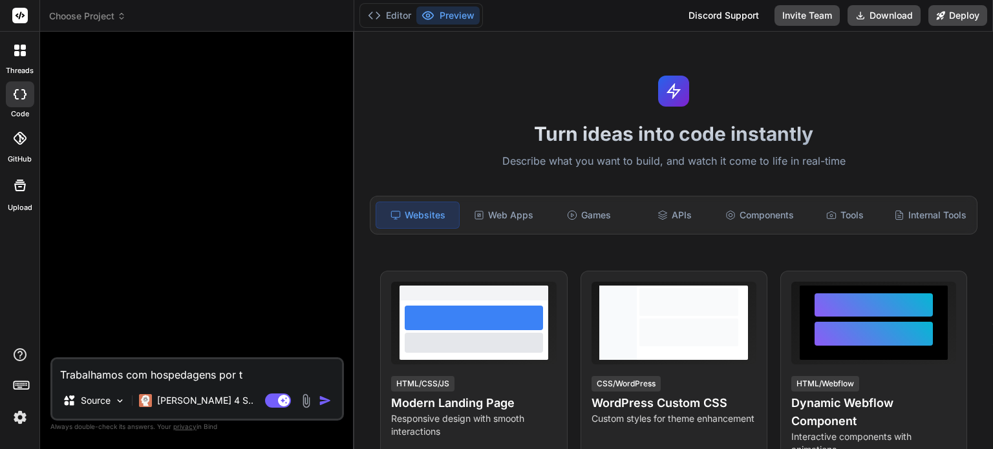
type textarea "x"
type textarea "Trabalhamos com hospedagens por te"
type textarea "x"
type textarea "Trabalhamos com hospedagens por tem"
type textarea "x"
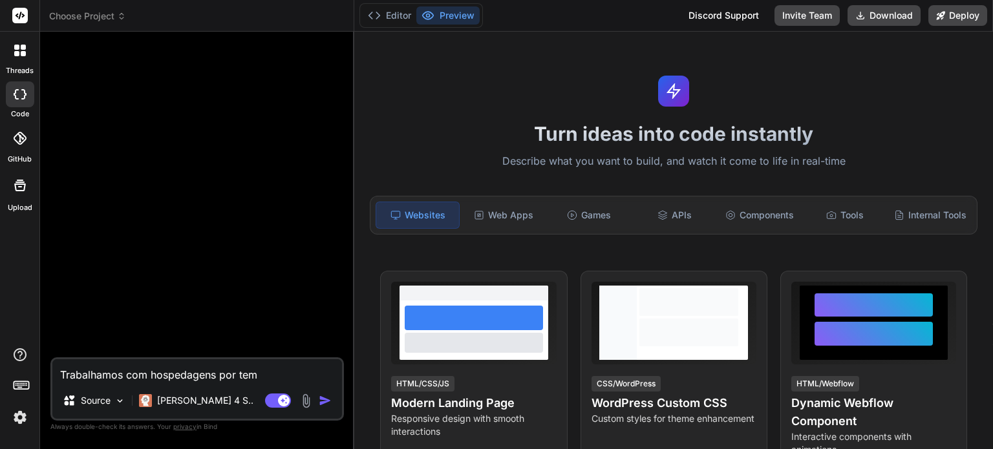
type textarea "Trabalhamos com hospedagens por temp"
type textarea "x"
type textarea "Trabalhamos com hospedagens por tempo"
type textarea "x"
type textarea "Trabalhamos com hospedagens por tempor"
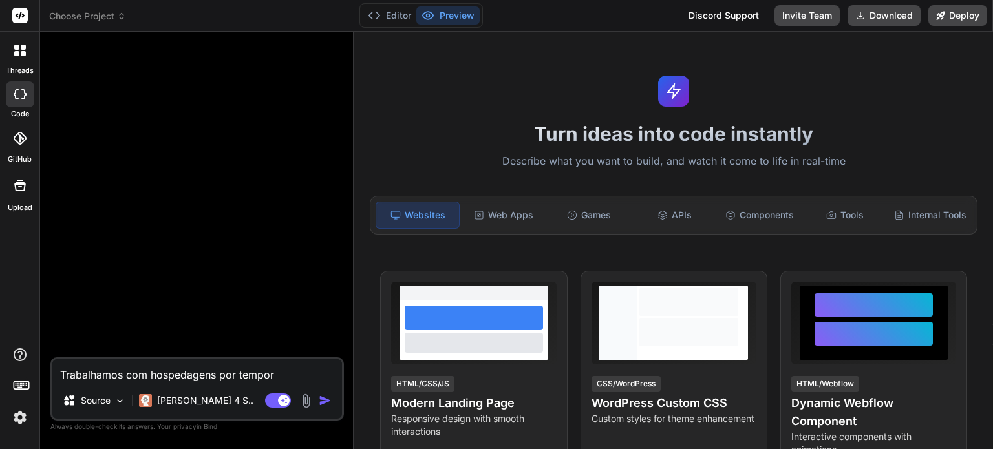
type textarea "x"
type textarea "Trabalhamos com hospedagens por tempora"
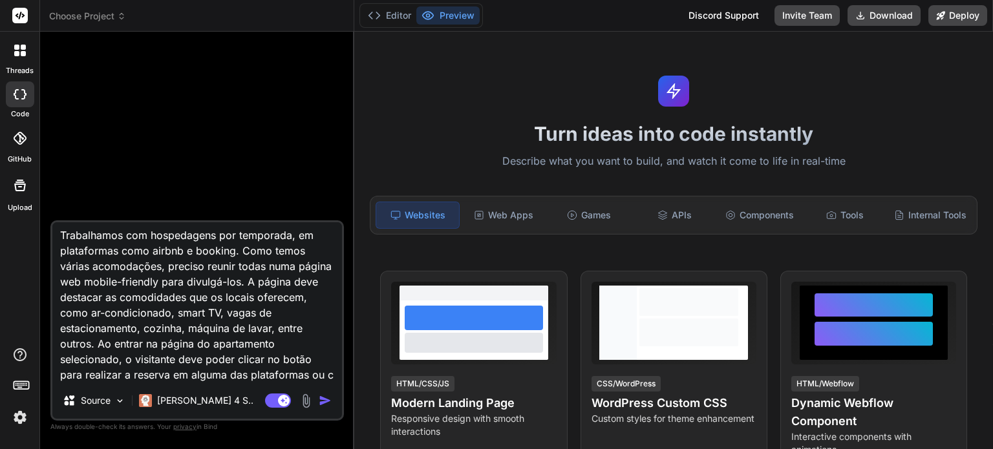
scroll to position [16, 0]
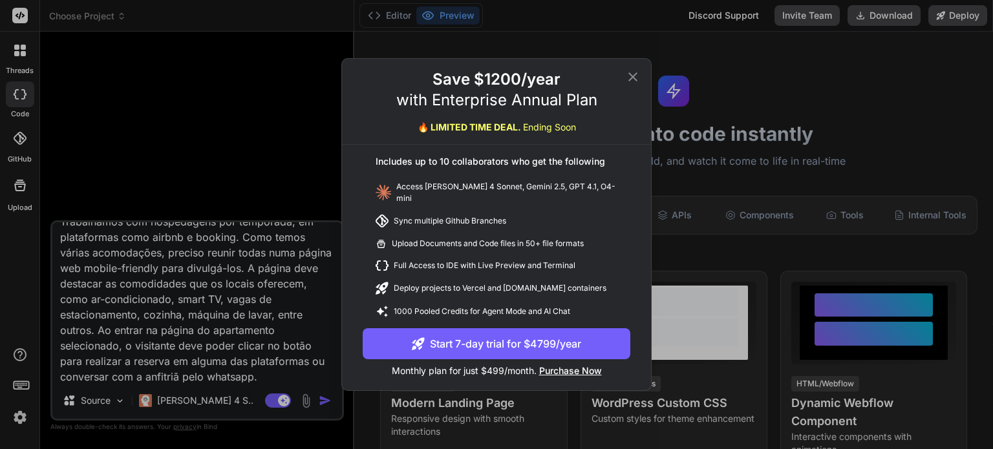
click at [633, 80] on icon at bounding box center [632, 76] width 9 height 9
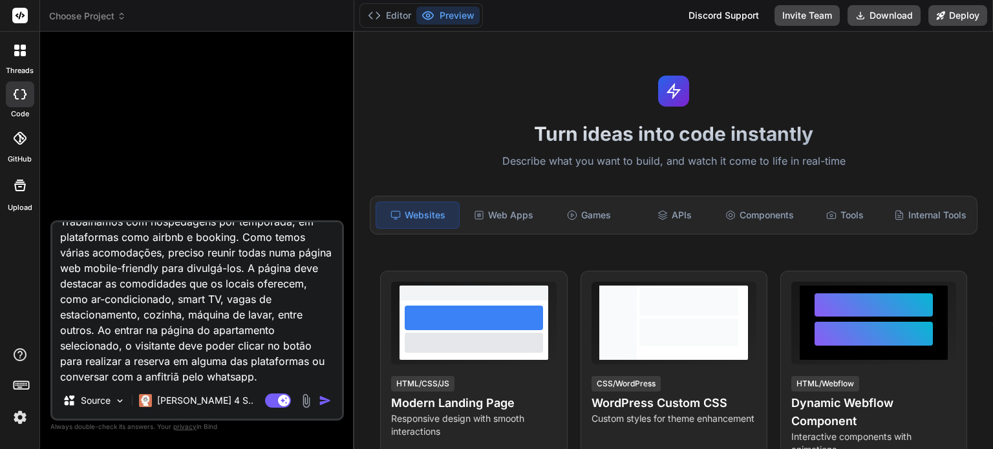
click at [16, 414] on img at bounding box center [20, 418] width 22 height 22
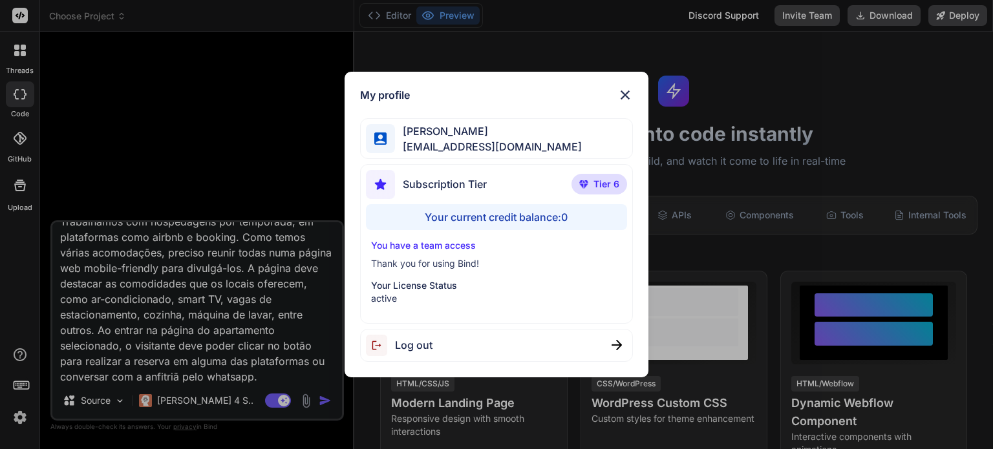
click at [238, 180] on div "My profile Angelo Chen aealoterias@gmail.com Subscription Tier Tier 6 Your curr…" at bounding box center [496, 224] width 993 height 449
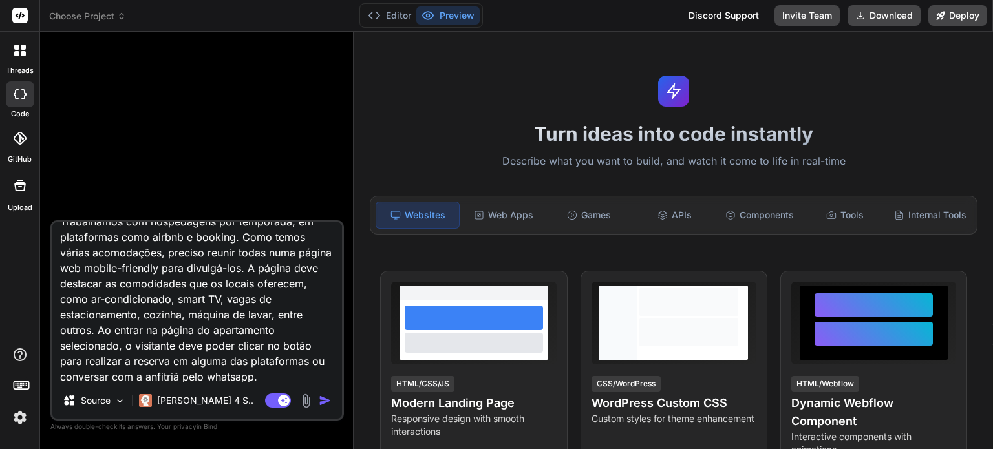
click at [326, 404] on img "button" at bounding box center [325, 400] width 13 height 13
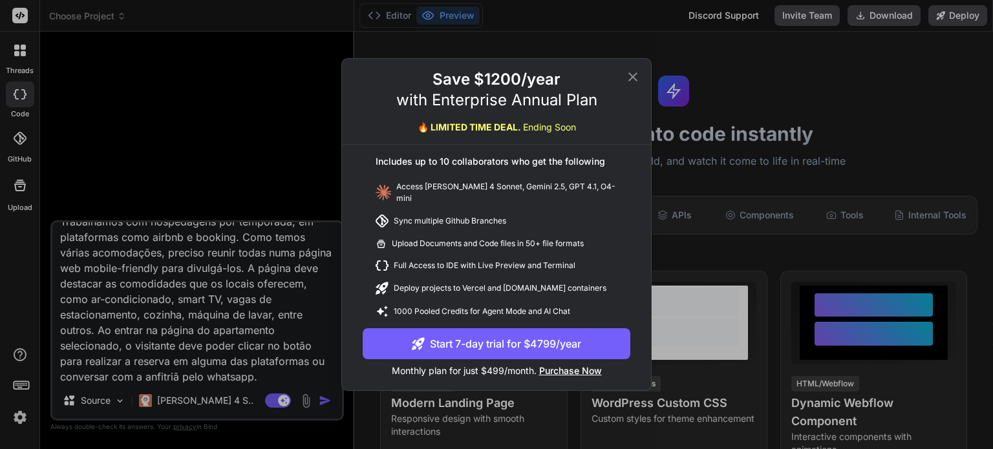
click at [632, 80] on icon at bounding box center [632, 76] width 9 height 9
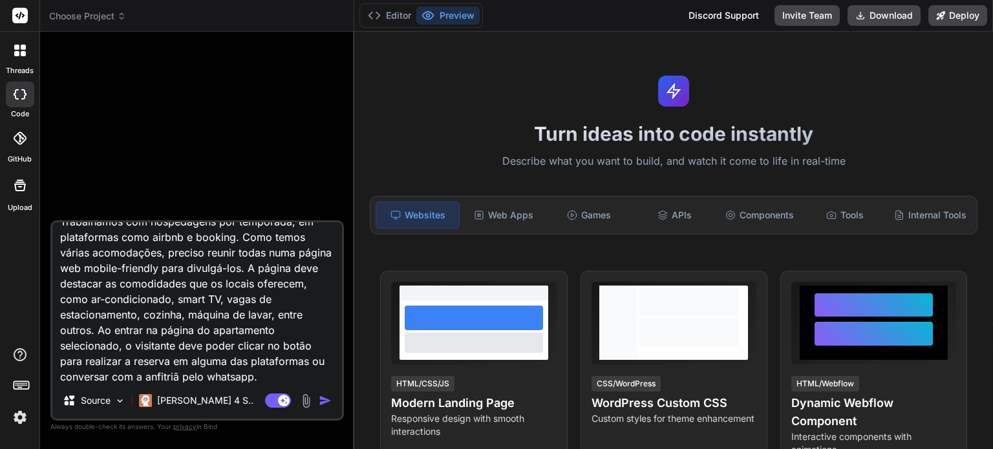
click at [25, 418] on img at bounding box center [20, 418] width 22 height 22
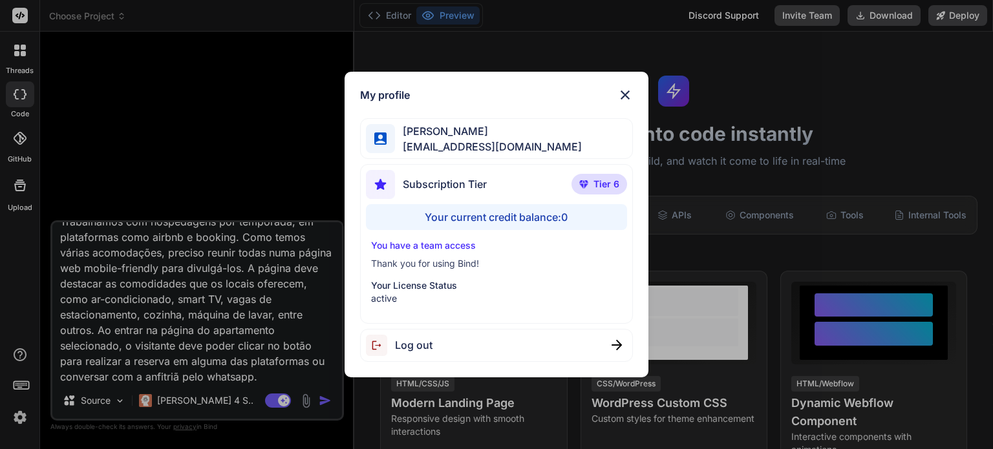
click at [140, 65] on div "My profile Angelo Chen aealoterias@gmail.com Subscription Tier Tier 6 Your curr…" at bounding box center [496, 224] width 993 height 449
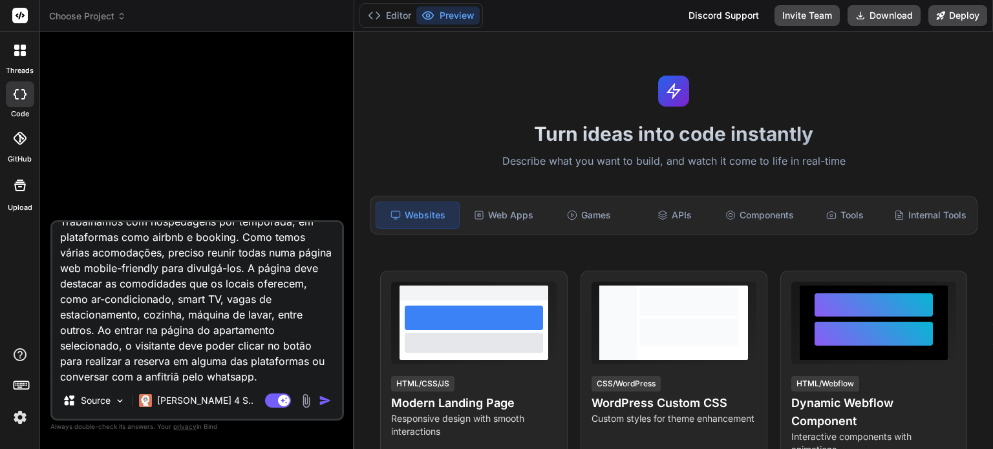
click at [14, 52] on div at bounding box center [19, 50] width 27 height 27
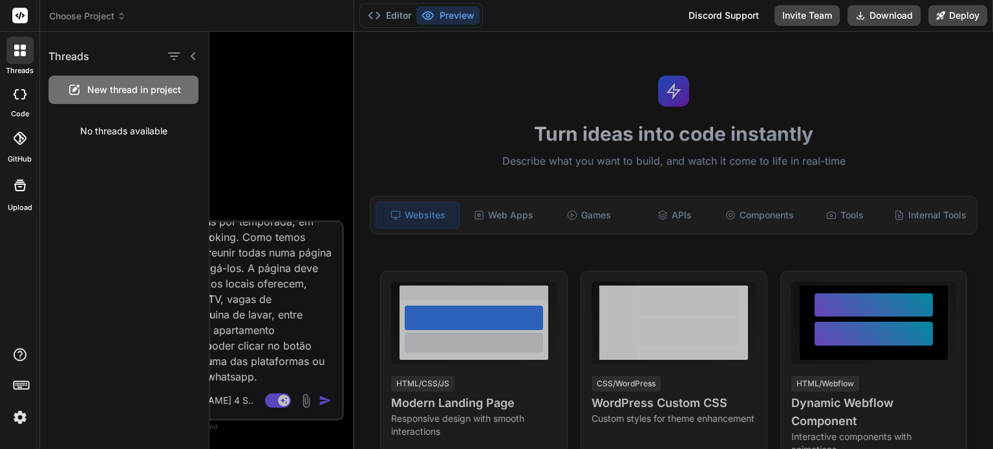
click at [18, 49] on icon at bounding box center [16, 47] width 5 height 5
click at [243, 249] on div at bounding box center [601, 241] width 781 height 418
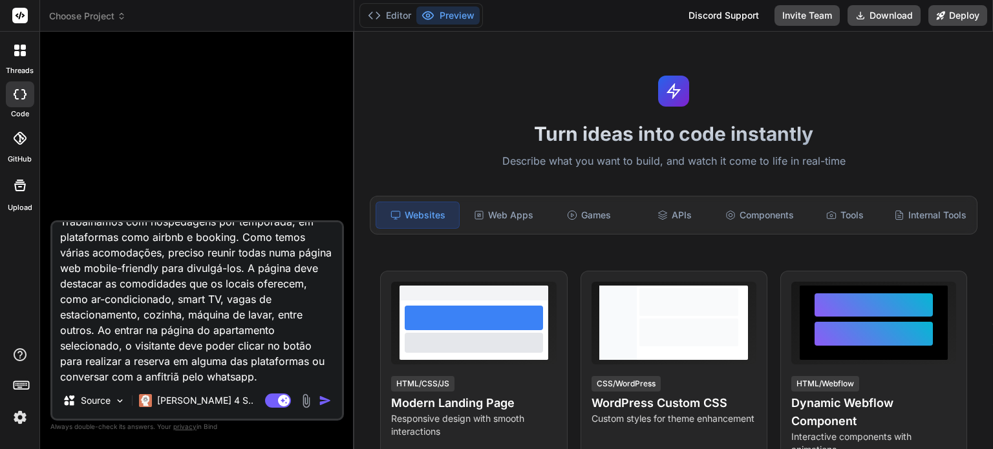
click at [235, 260] on textarea "Trabalhamos com hospedagens por temporada, em plataformas como airbnb e booking…" at bounding box center [197, 302] width 290 height 160
click at [23, 14] on rect at bounding box center [20, 16] width 16 height 16
click at [21, 48] on icon at bounding box center [23, 47] width 5 height 5
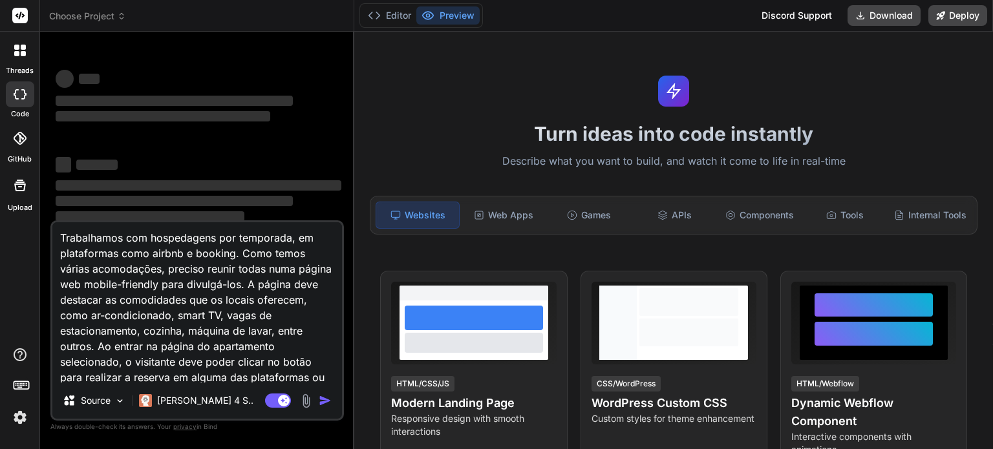
click at [19, 418] on img at bounding box center [20, 418] width 22 height 22
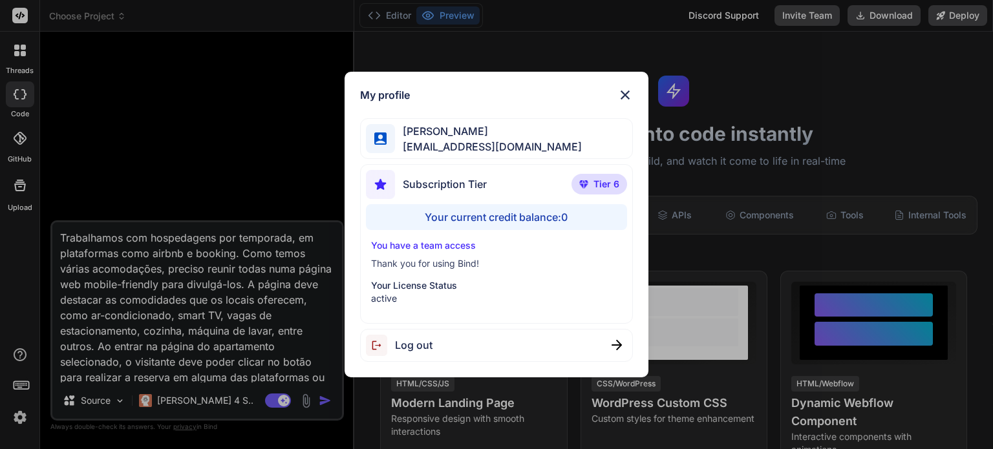
click at [505, 210] on div "Your current credit balance: 0" at bounding box center [496, 217] width 260 height 26
click at [433, 287] on p "Your License Status" at bounding box center [496, 285] width 250 height 13
click at [432, 253] on div "You have a team access Thank you for using Bind! Your License Status active" at bounding box center [496, 272] width 260 height 66
click at [432, 239] on p "You have a team access" at bounding box center [496, 245] width 250 height 13
click at [434, 248] on p "You have a team access" at bounding box center [496, 245] width 250 height 13
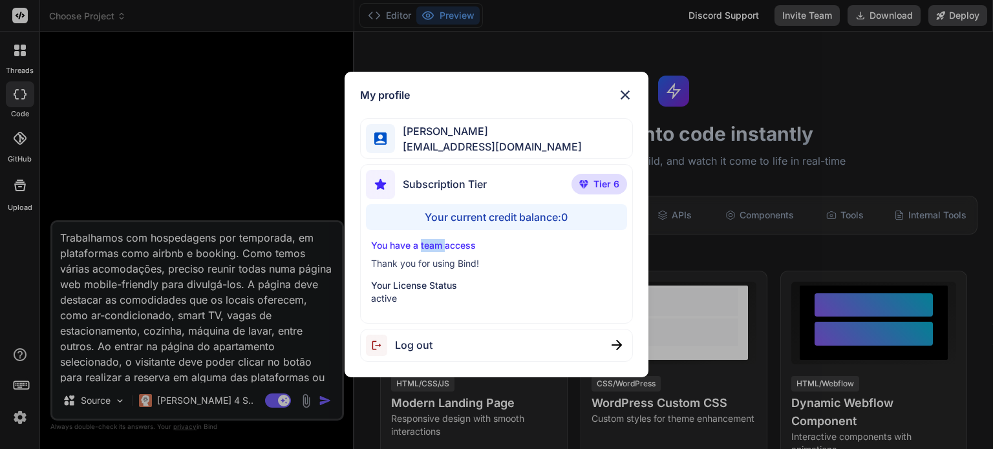
click at [434, 248] on p "You have a team access" at bounding box center [496, 245] width 250 height 13
click at [445, 270] on p "Thank you for using Bind!" at bounding box center [496, 263] width 250 height 13
click at [628, 94] on img at bounding box center [625, 95] width 16 height 16
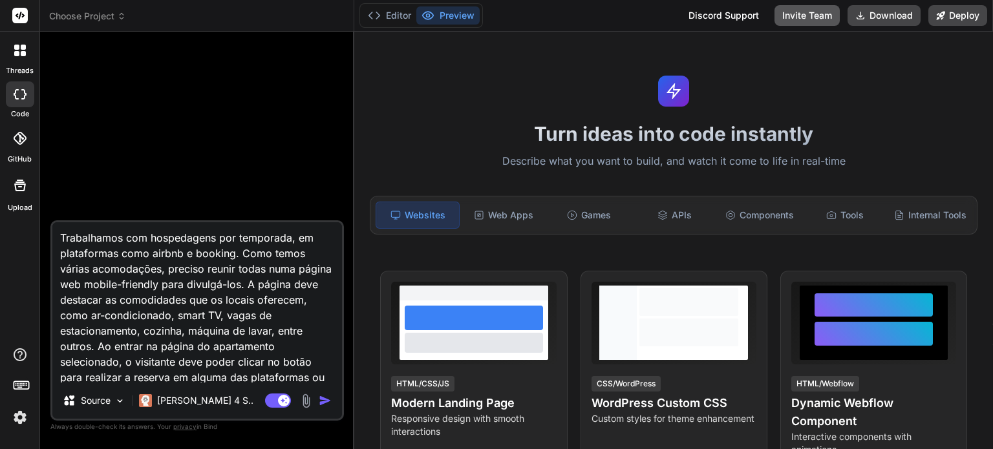
click at [821, 12] on button "Invite Team" at bounding box center [806, 15] width 65 height 21
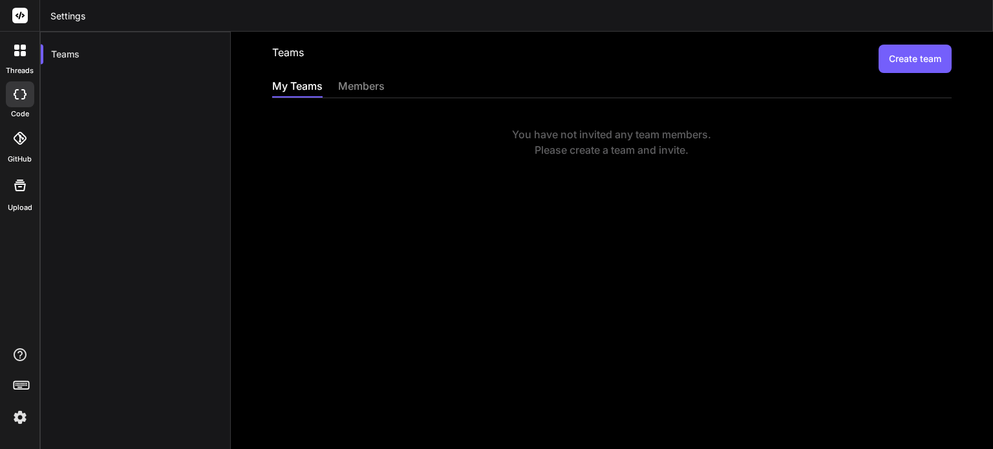
click at [805, 14] on header "Settings" at bounding box center [516, 16] width 953 height 32
click at [364, 85] on div "members" at bounding box center [361, 87] width 47 height 18
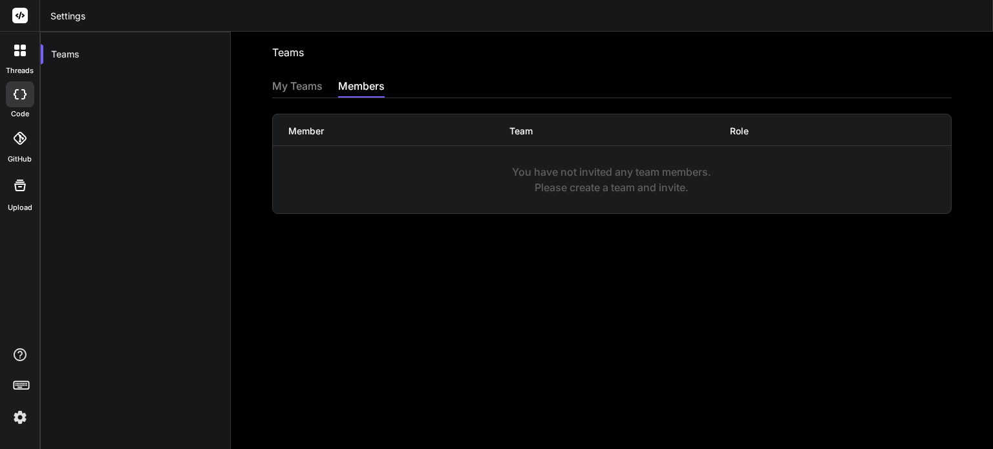
click at [287, 83] on div "My Teams" at bounding box center [297, 87] width 50 height 18
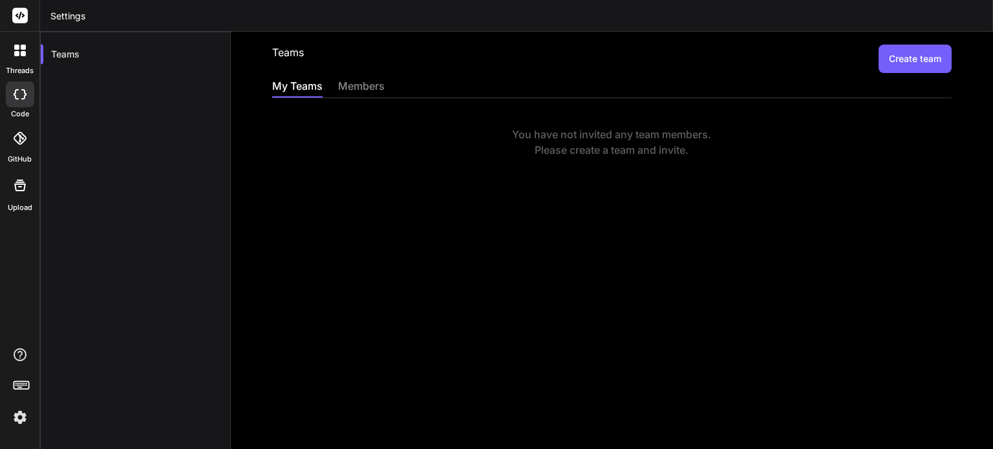
click at [32, 244] on div "threads code GitHub Upload" at bounding box center [20, 224] width 40 height 449
click at [18, 90] on icon at bounding box center [20, 94] width 13 height 10
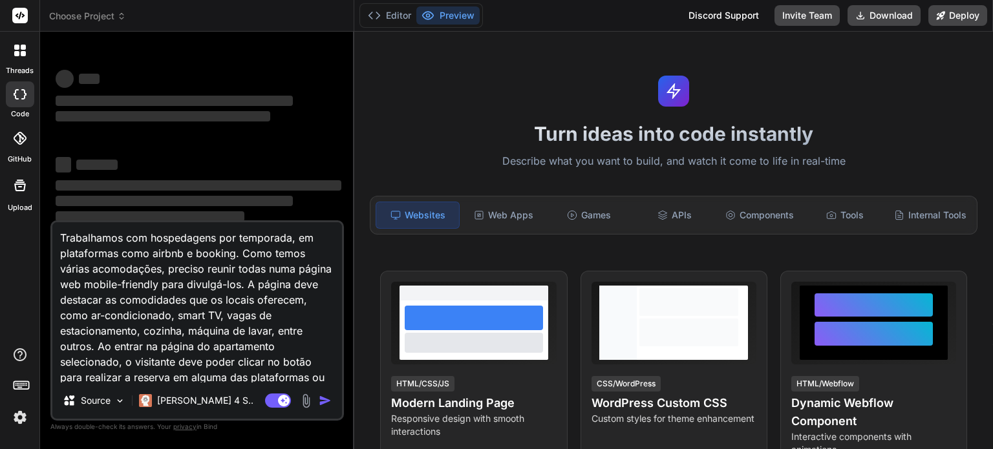
type textarea "x"
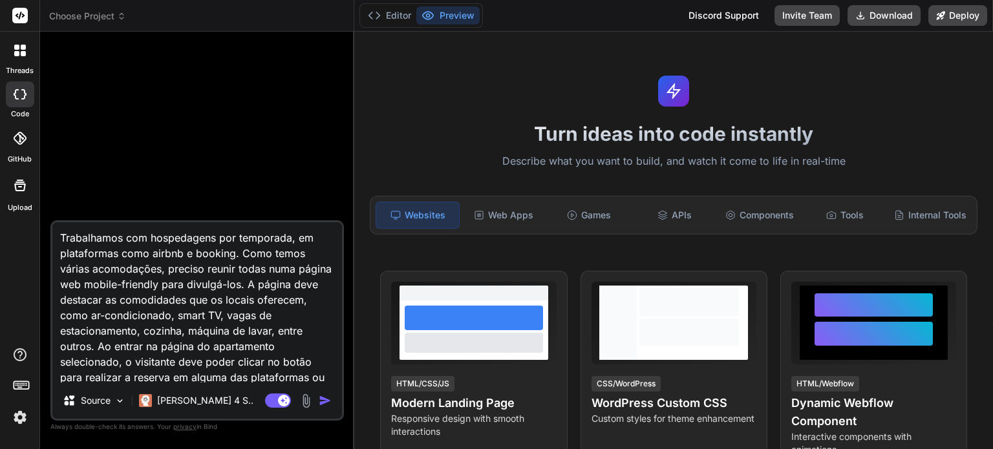
click at [324, 401] on img "button" at bounding box center [325, 400] width 13 height 13
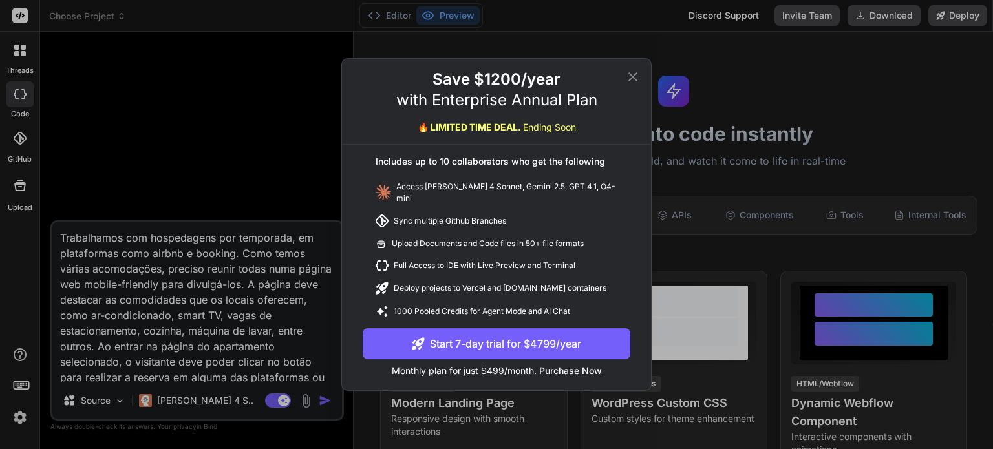
click at [563, 368] on span "Purchase Now" at bounding box center [570, 370] width 63 height 11
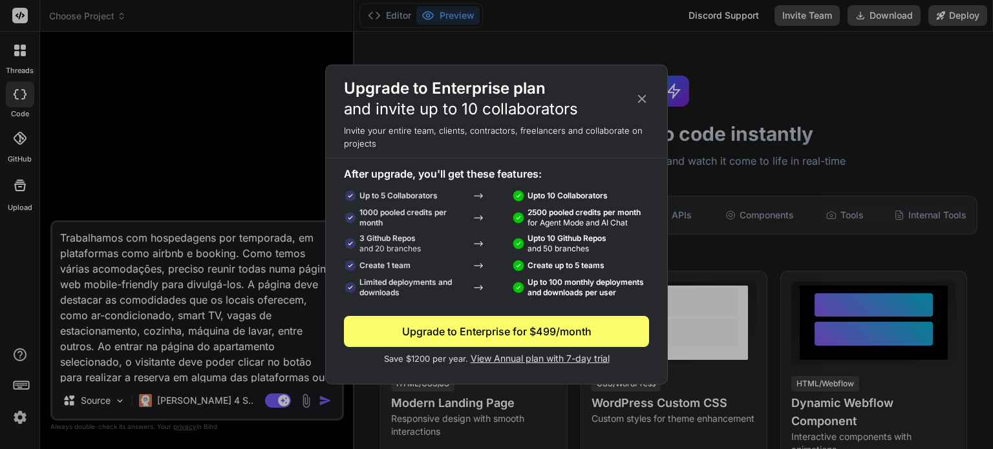
click at [509, 361] on span "View Annual plan with 7-day trial" at bounding box center [540, 358] width 139 height 11
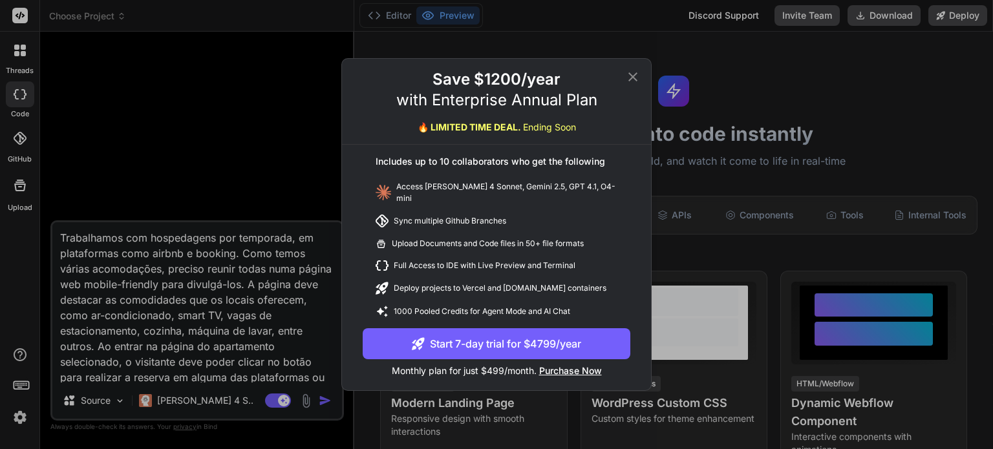
click at [479, 337] on button "Start 7-day trial for $4799/year" at bounding box center [497, 343] width 268 height 31
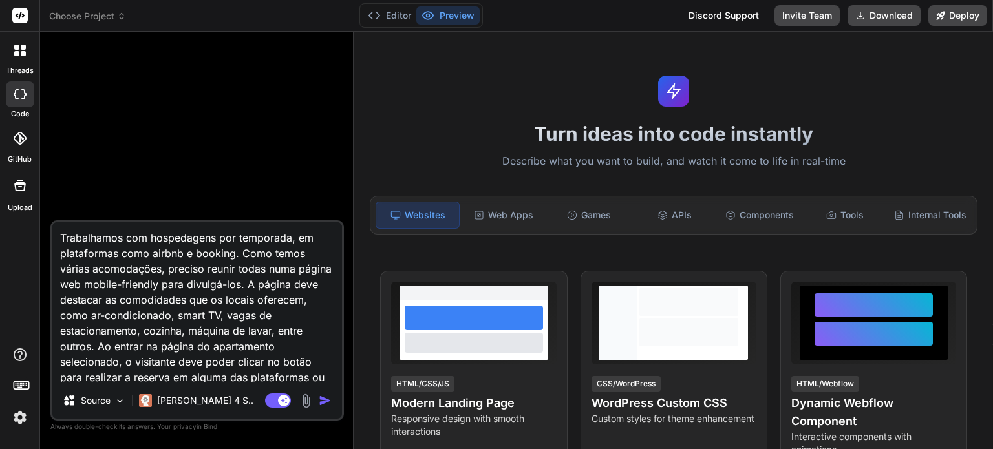
type textarea "x"
click at [328, 399] on img "button" at bounding box center [325, 400] width 13 height 13
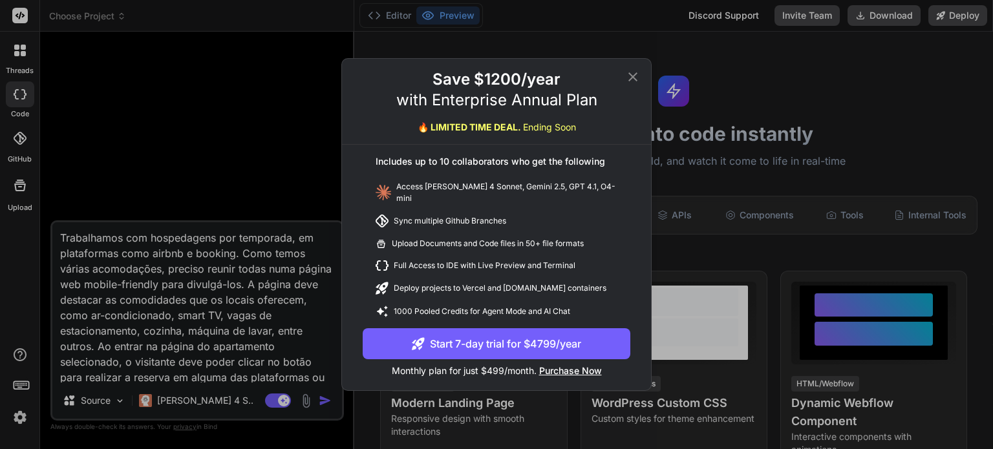
click at [630, 82] on icon at bounding box center [633, 77] width 16 height 16
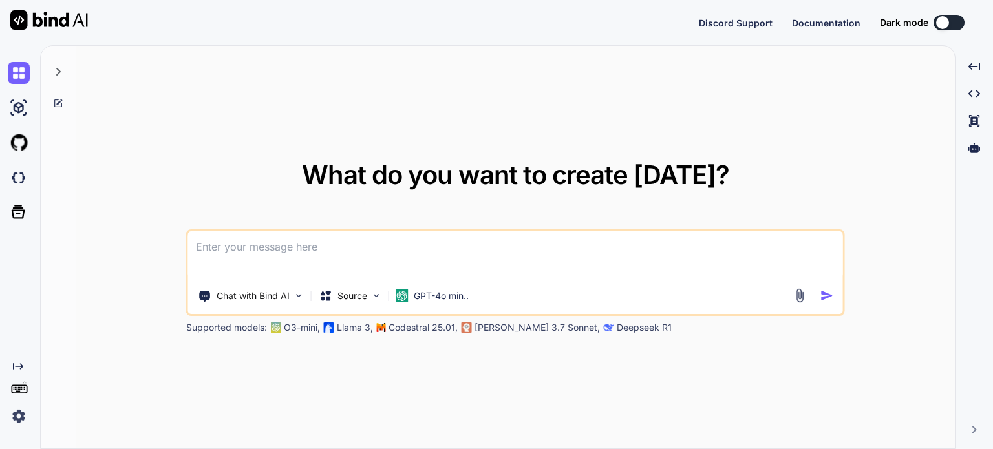
click at [13, 413] on img at bounding box center [19, 416] width 22 height 22
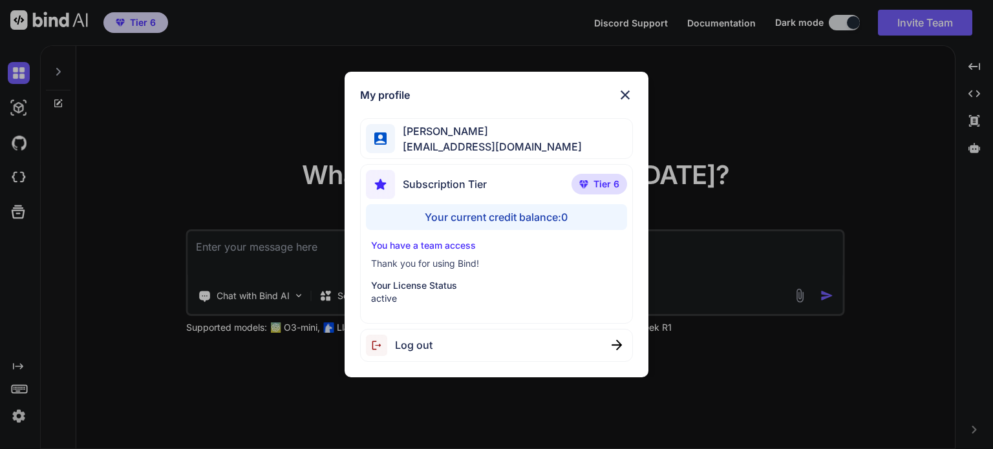
click at [493, 219] on div "Your current credit balance: 0" at bounding box center [496, 217] width 260 height 26
click at [556, 240] on p "You have a team access" at bounding box center [496, 245] width 250 height 13
click at [474, 178] on span "Subscription Tier" at bounding box center [445, 184] width 84 height 16
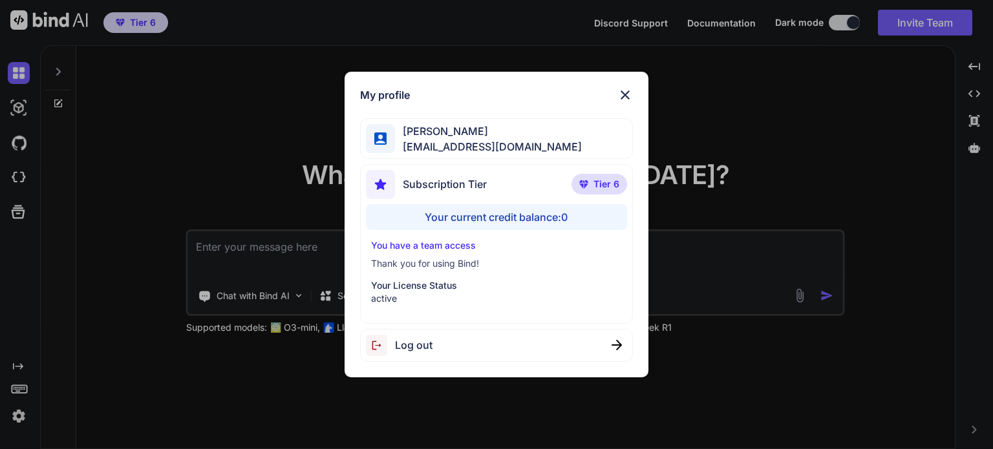
click at [473, 184] on span "Subscription Tier" at bounding box center [445, 184] width 84 height 16
click at [629, 95] on img at bounding box center [625, 95] width 16 height 16
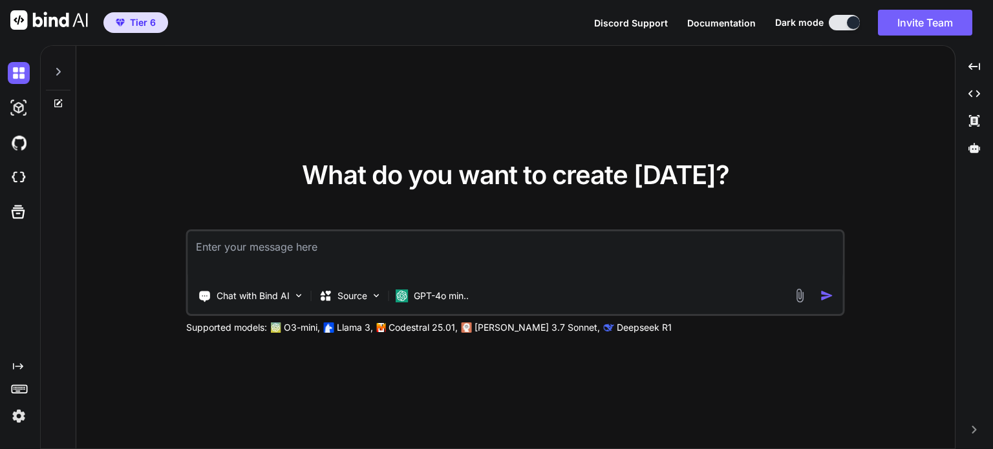
click at [16, 421] on img at bounding box center [19, 416] width 22 height 22
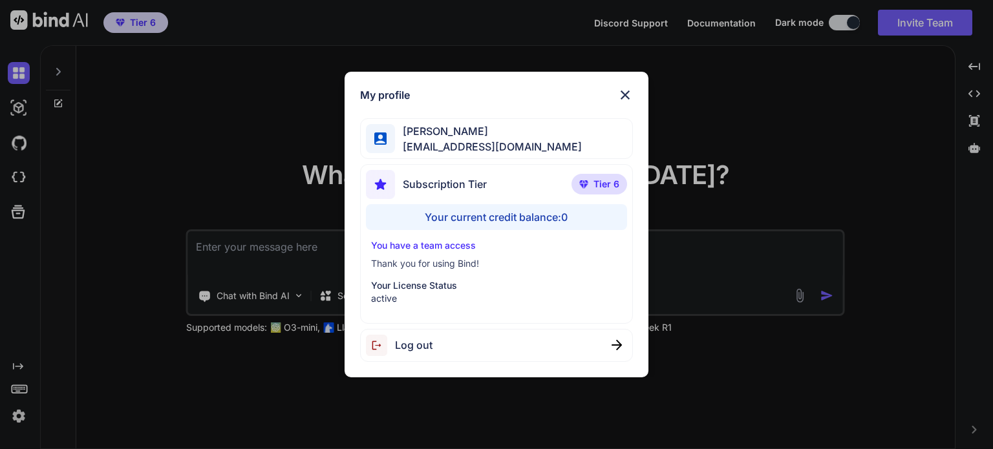
click at [511, 214] on div "Your current credit balance: 0" at bounding box center [496, 217] width 260 height 26
click at [628, 89] on img at bounding box center [625, 95] width 16 height 16
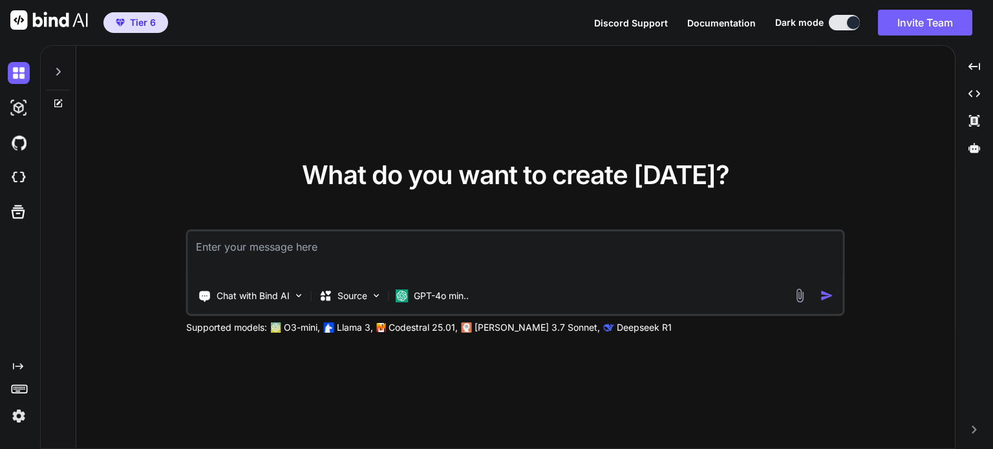
click at [25, 14] on img at bounding box center [49, 19] width 78 height 19
type textarea "x"
drag, startPoint x: 114, startPoint y: 19, endPoint x: 121, endPoint y: 20, distance: 6.5
click at [121, 20] on span "Tier 6" at bounding box center [136, 22] width 50 height 13
click at [121, 20] on img "button" at bounding box center [120, 23] width 9 height 8
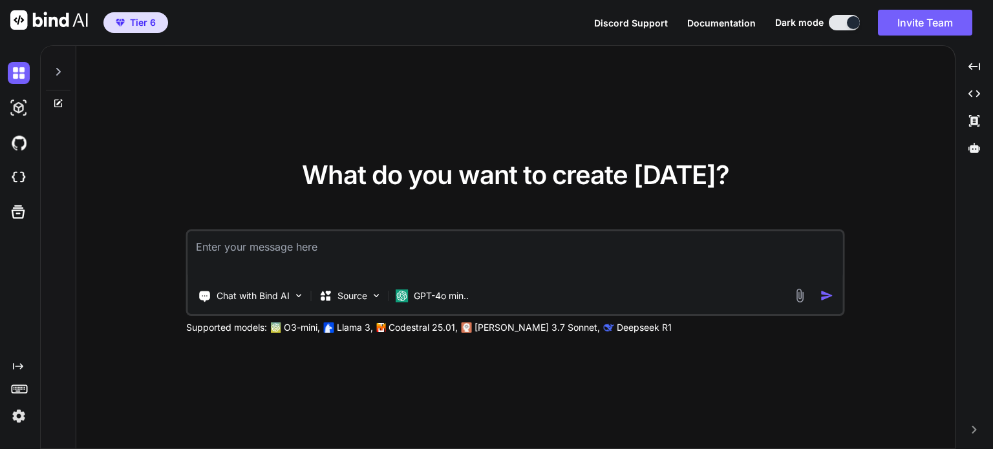
click at [121, 20] on img "button" at bounding box center [120, 23] width 9 height 8
click at [633, 21] on span "Discord Support" at bounding box center [631, 22] width 74 height 11
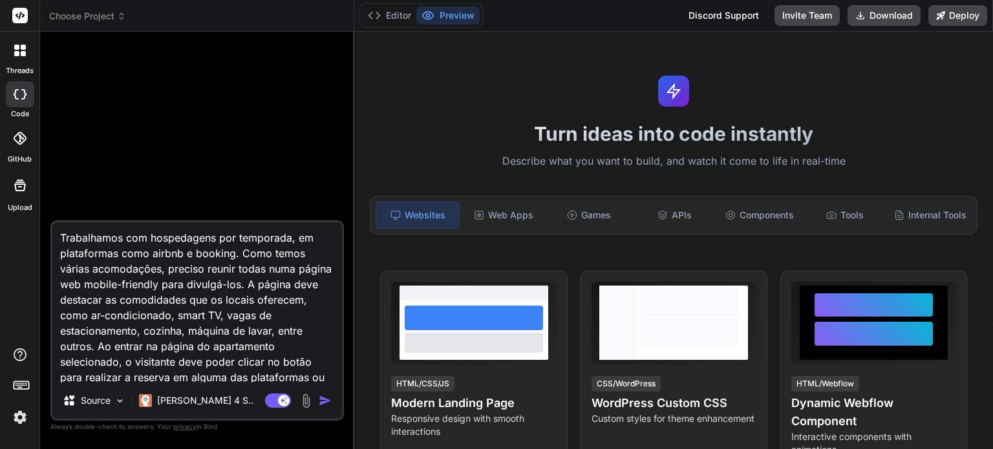
type textarea "x"
click at [324, 400] on img "button" at bounding box center [325, 400] width 13 height 13
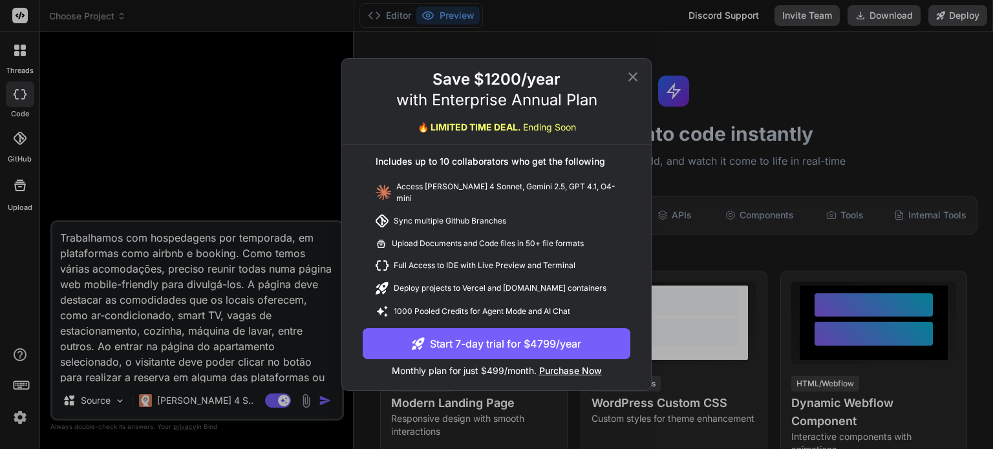
click at [628, 82] on icon at bounding box center [633, 77] width 16 height 16
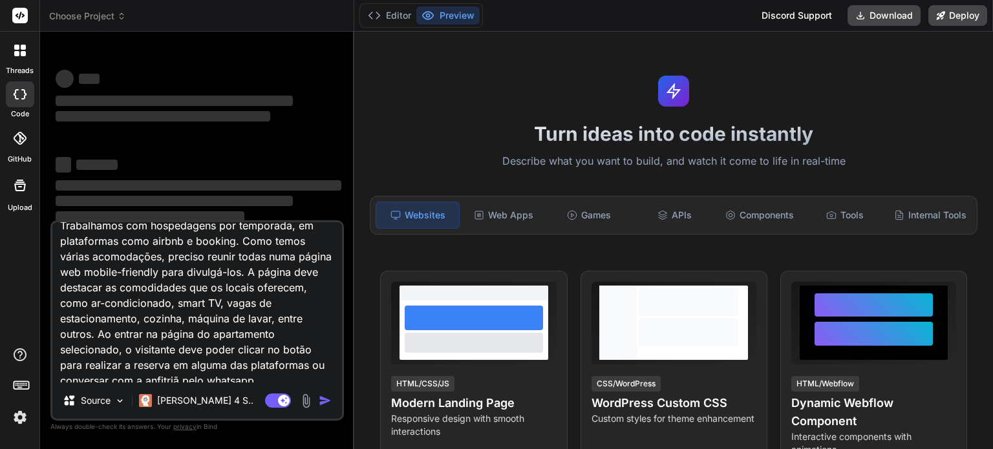
scroll to position [18, 0]
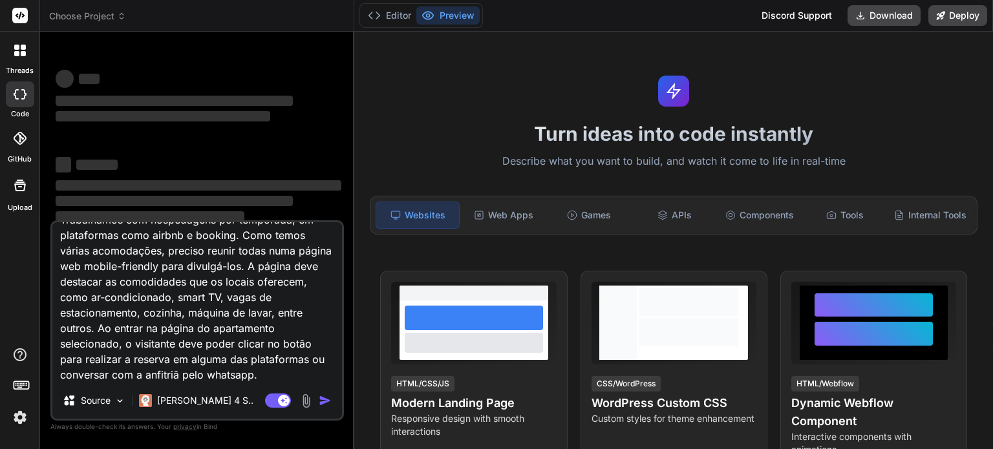
click at [23, 417] on img at bounding box center [20, 418] width 22 height 22
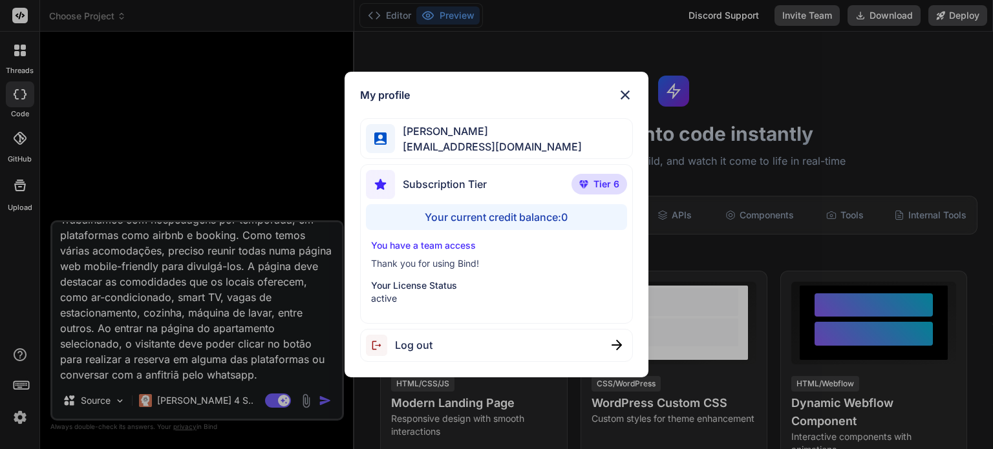
type textarea "x"
click at [623, 91] on img at bounding box center [625, 95] width 16 height 16
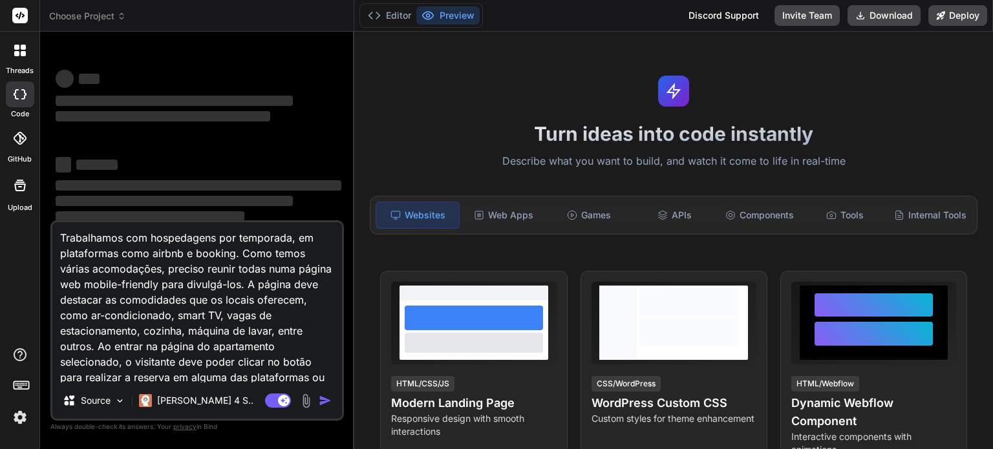
click at [21, 418] on img at bounding box center [20, 418] width 22 height 22
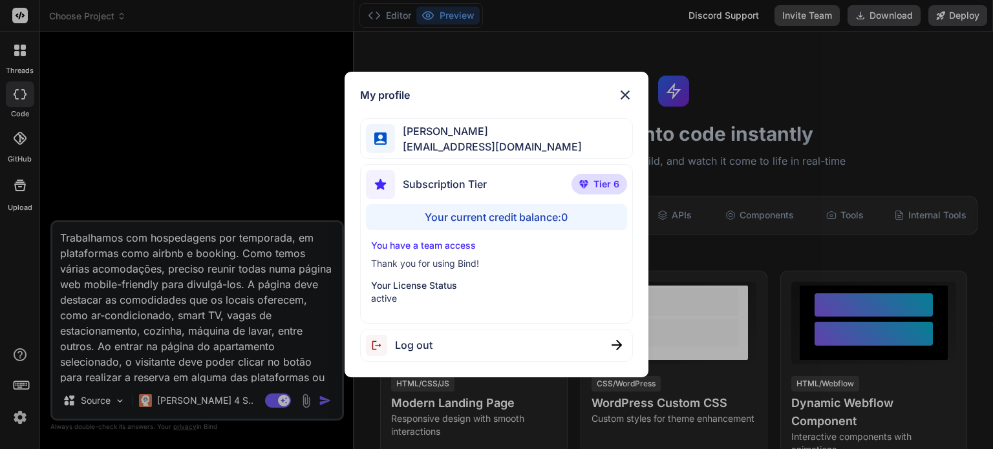
type textarea "x"
click at [624, 92] on img at bounding box center [625, 95] width 16 height 16
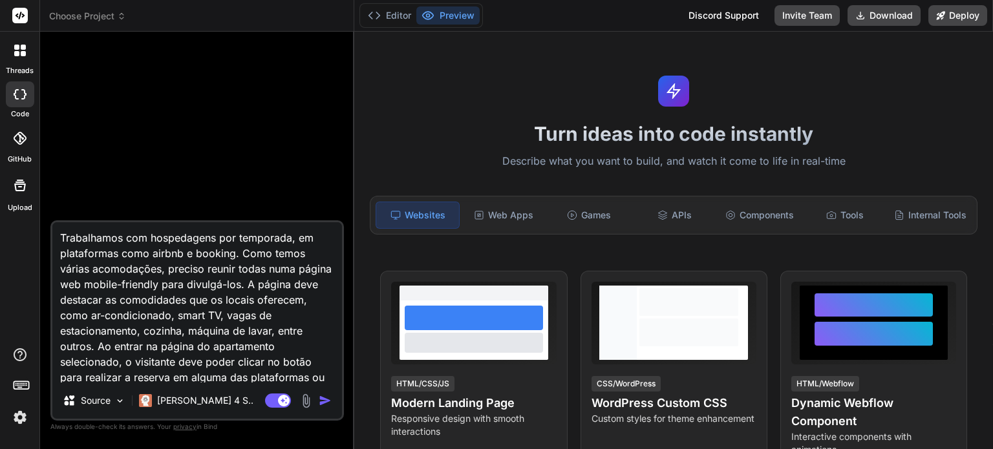
click at [323, 401] on img "button" at bounding box center [325, 400] width 13 height 13
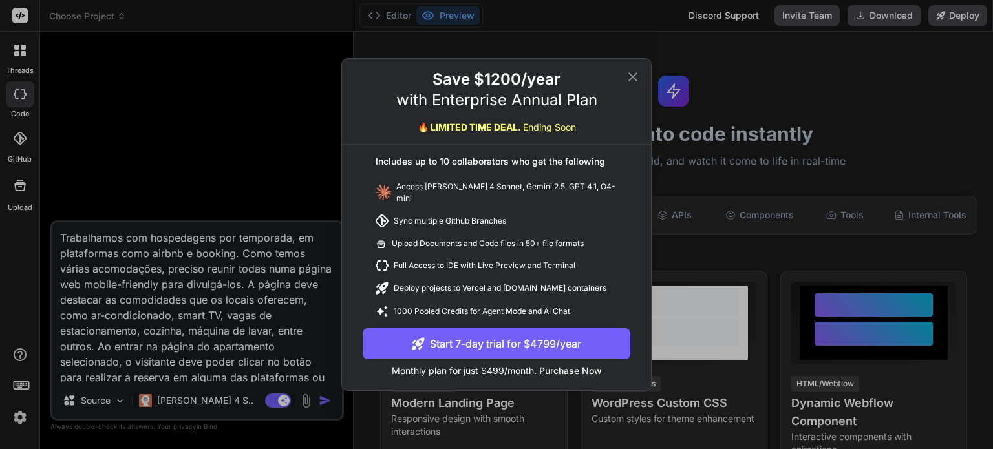
click at [633, 81] on icon at bounding box center [632, 76] width 9 height 9
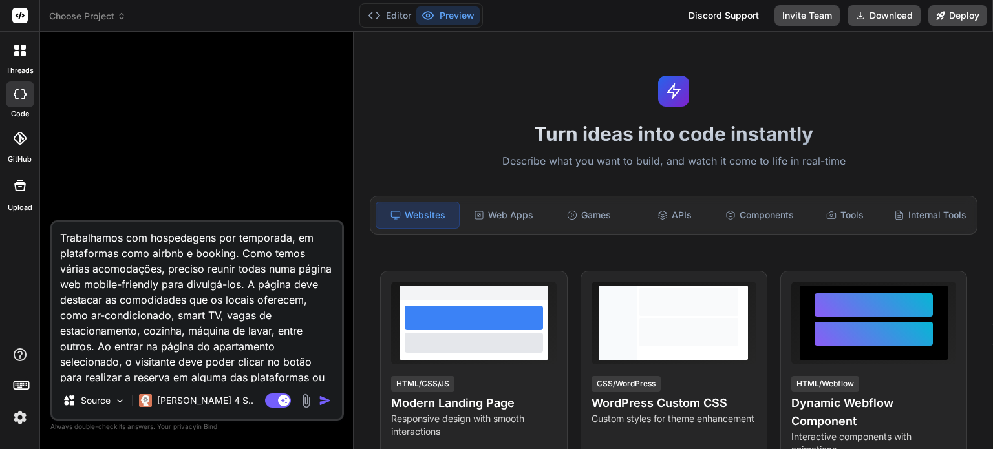
click at [326, 402] on img "button" at bounding box center [325, 400] width 13 height 13
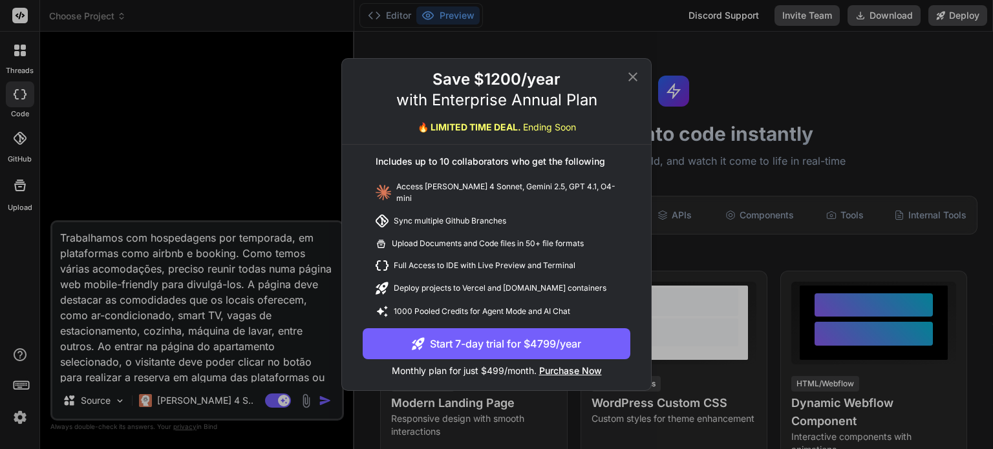
click at [631, 81] on icon at bounding box center [633, 77] width 16 height 16
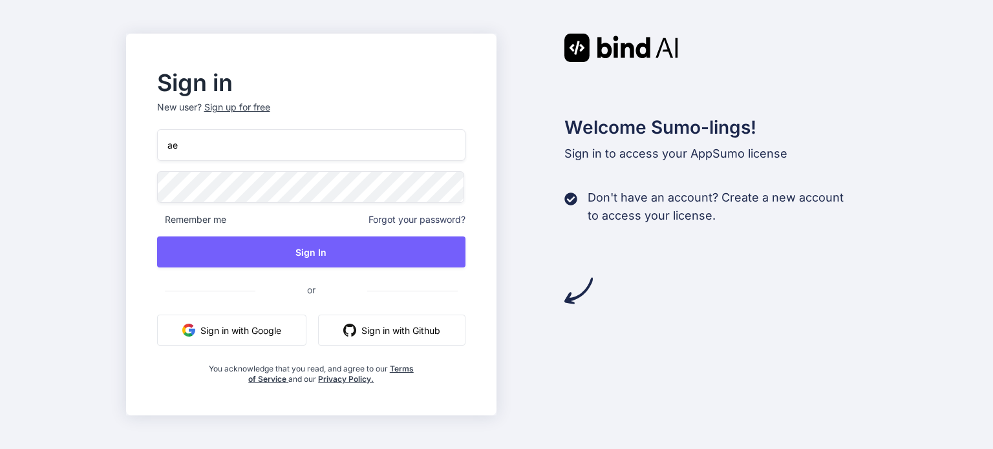
type input "aea"
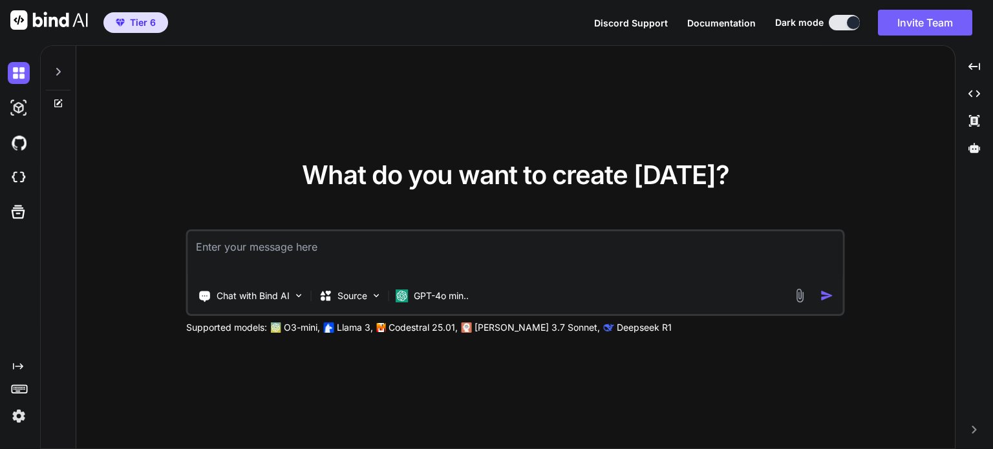
type textarea "x"
click at [18, 179] on img at bounding box center [19, 178] width 22 height 22
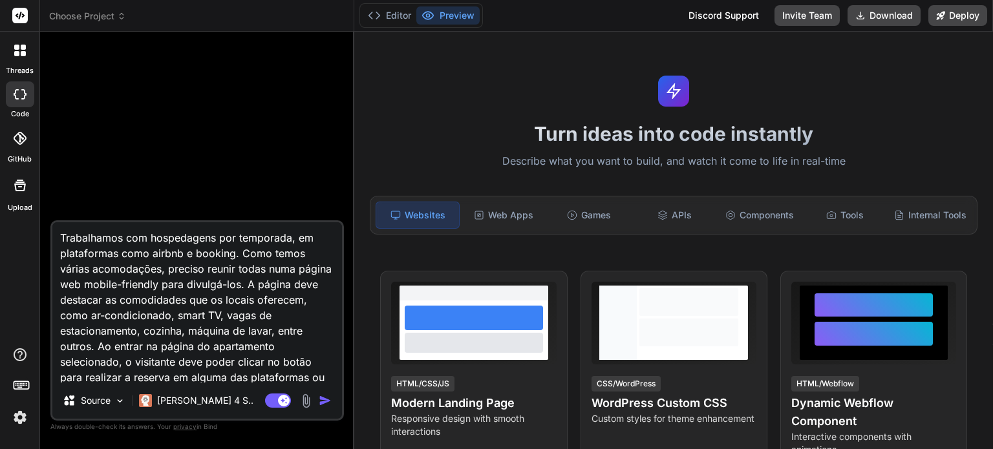
click at [21, 410] on img at bounding box center [20, 418] width 22 height 22
type textarea "x"
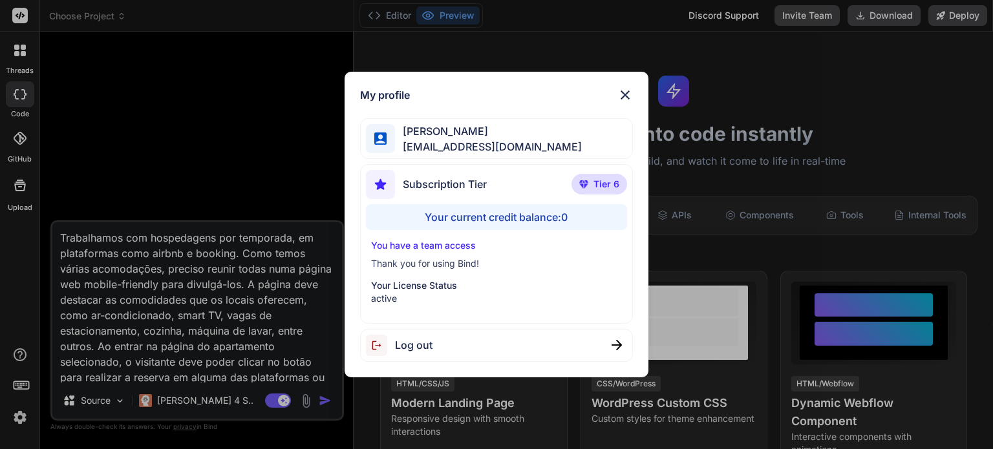
click at [623, 91] on img at bounding box center [625, 95] width 16 height 16
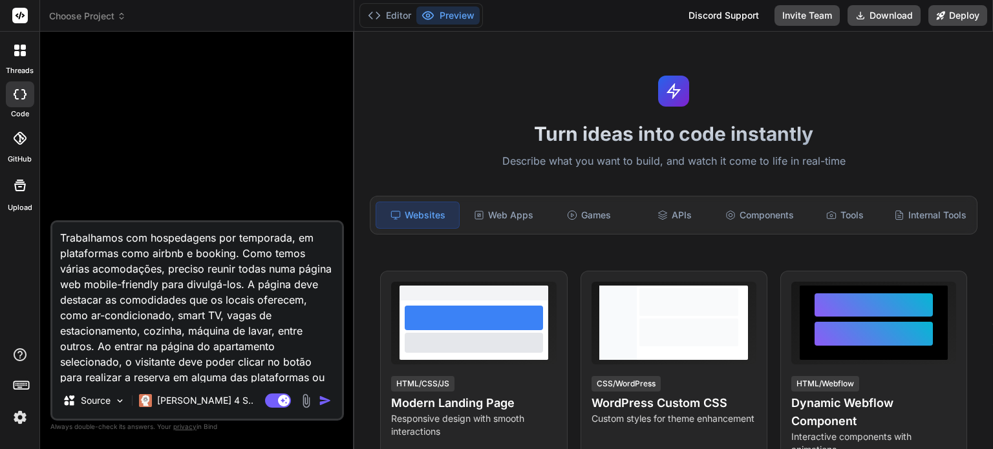
click at [323, 403] on img "button" at bounding box center [325, 400] width 13 height 13
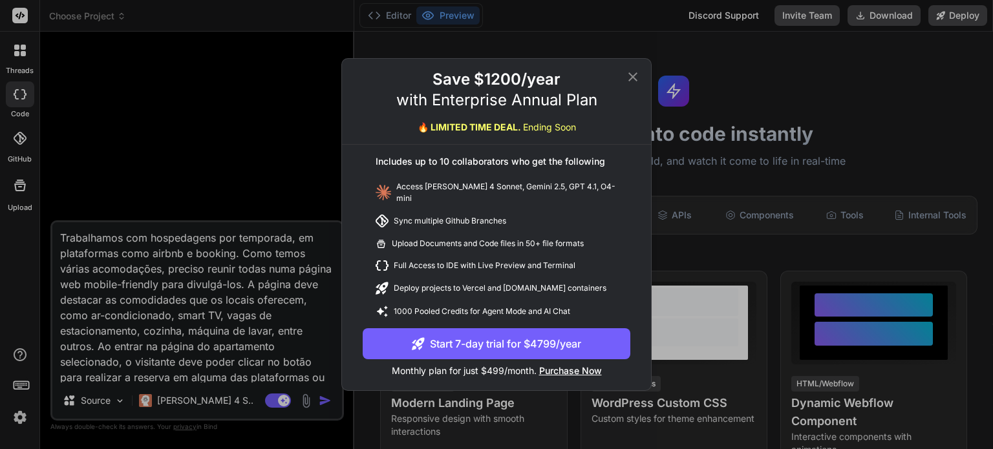
click at [634, 81] on icon at bounding box center [633, 77] width 16 height 16
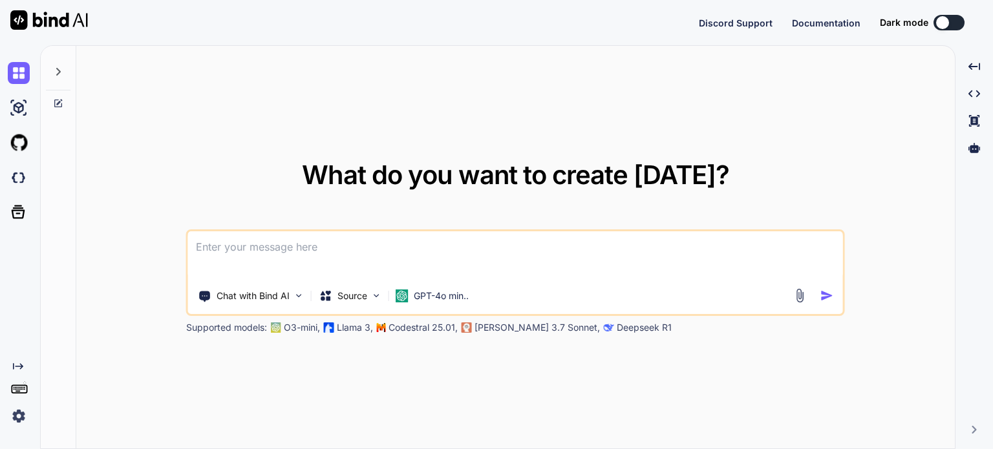
type textarea "x"
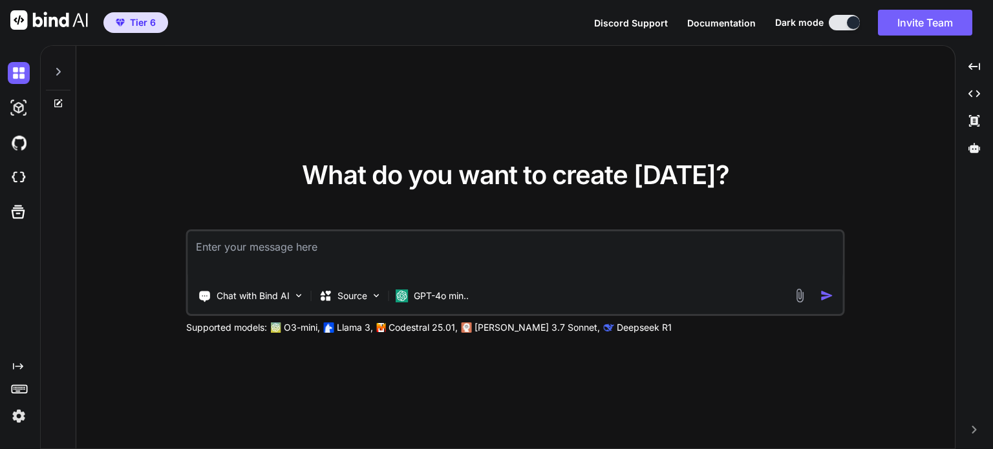
type textarea "x"
click at [18, 416] on img at bounding box center [19, 416] width 22 height 22
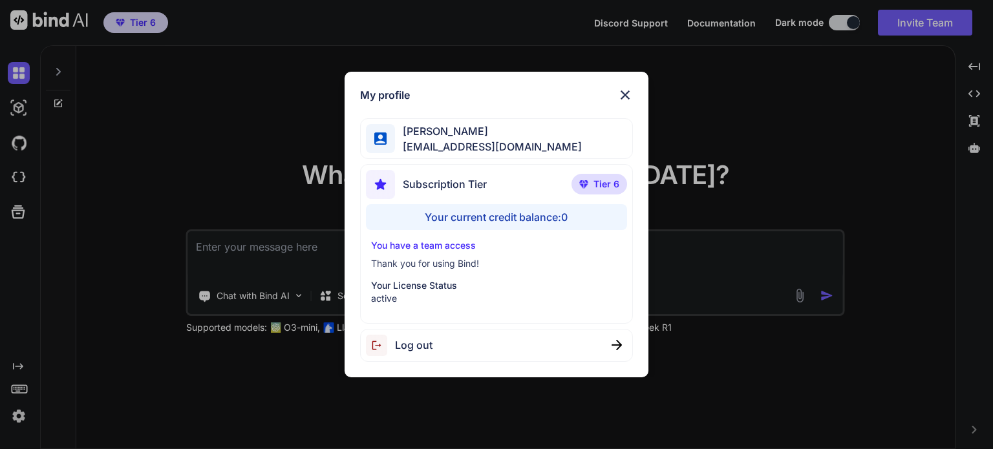
click at [97, 319] on div "My profile [PERSON_NAME] [EMAIL_ADDRESS][DOMAIN_NAME] Subscription Tier Tier 6 …" at bounding box center [496, 224] width 993 height 449
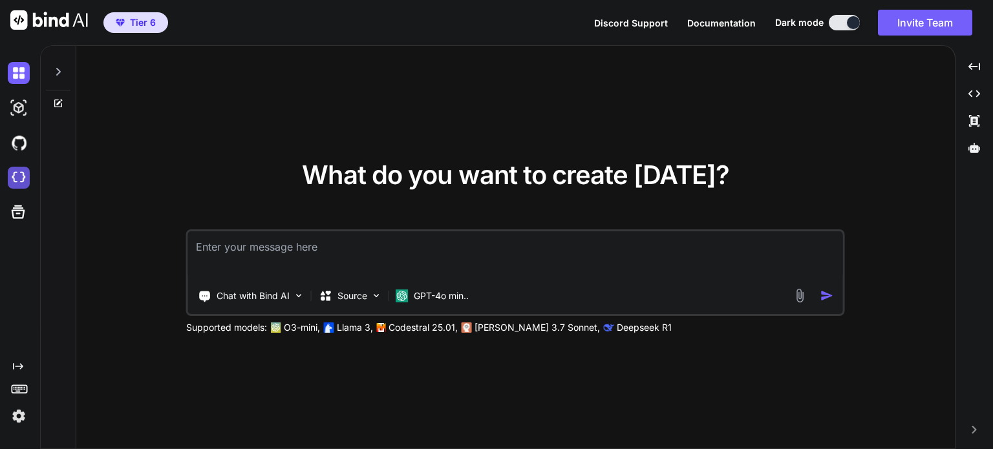
click at [18, 174] on img at bounding box center [19, 178] width 22 height 22
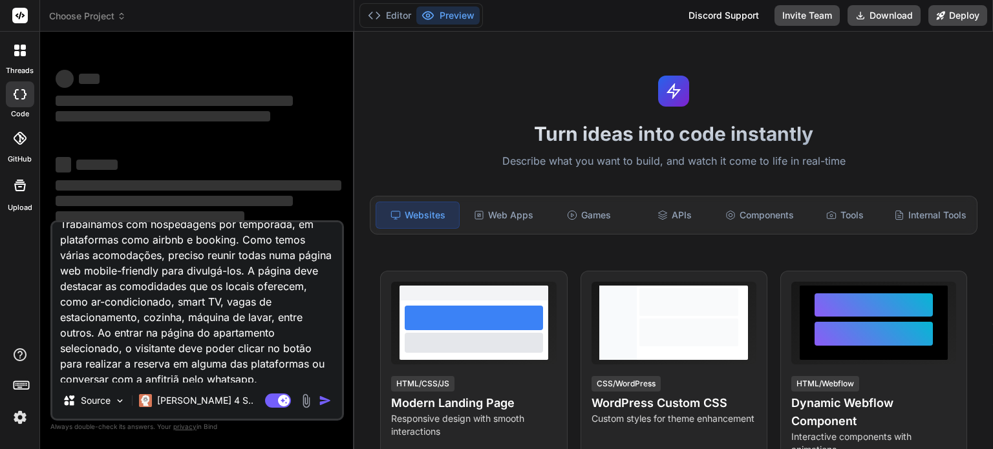
scroll to position [18, 0]
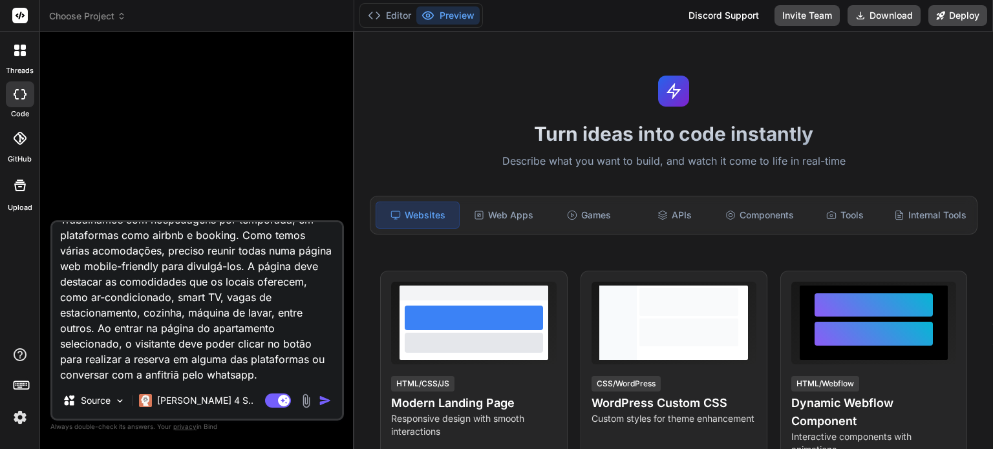
click at [325, 399] on img "button" at bounding box center [325, 400] width 13 height 13
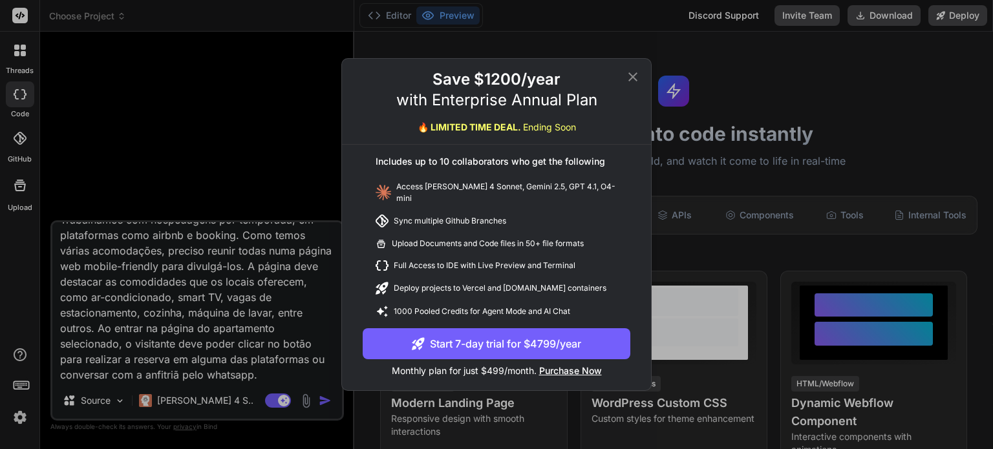
type textarea "x"
click at [630, 81] on icon at bounding box center [633, 77] width 16 height 16
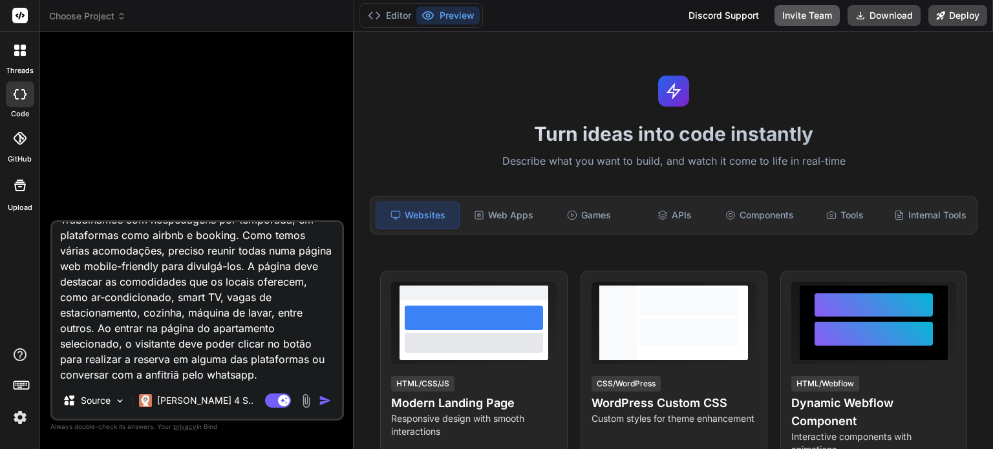
click at [824, 13] on button "Invite Team" at bounding box center [806, 15] width 65 height 21
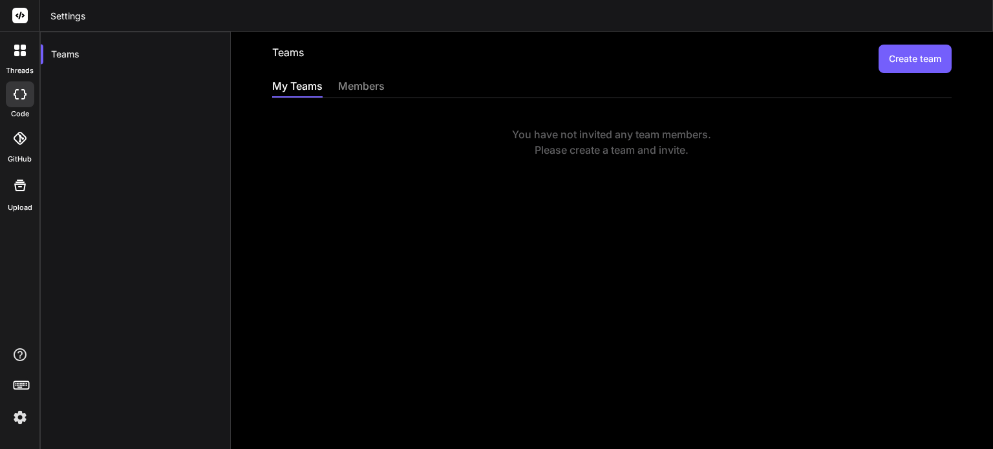
click at [354, 89] on div "members" at bounding box center [361, 87] width 47 height 18
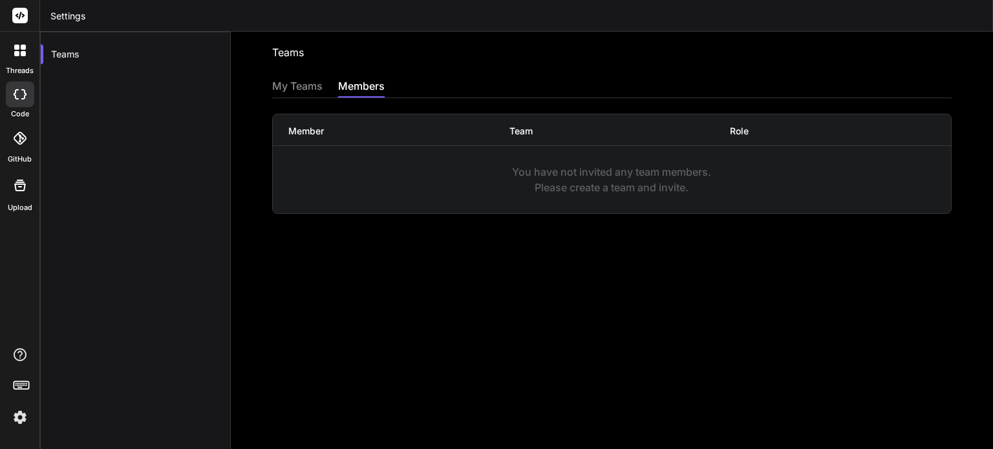
click at [277, 85] on div "My Teams" at bounding box center [297, 87] width 50 height 18
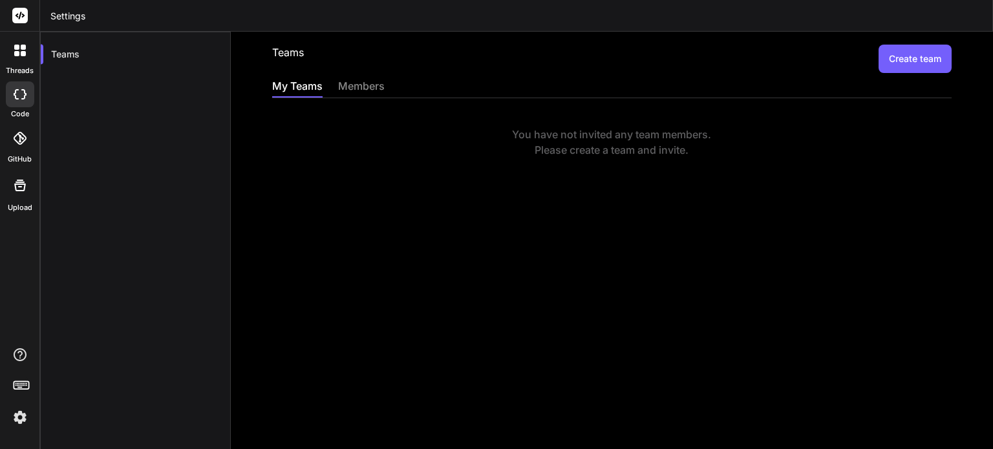
click at [8, 48] on div at bounding box center [19, 50] width 27 height 27
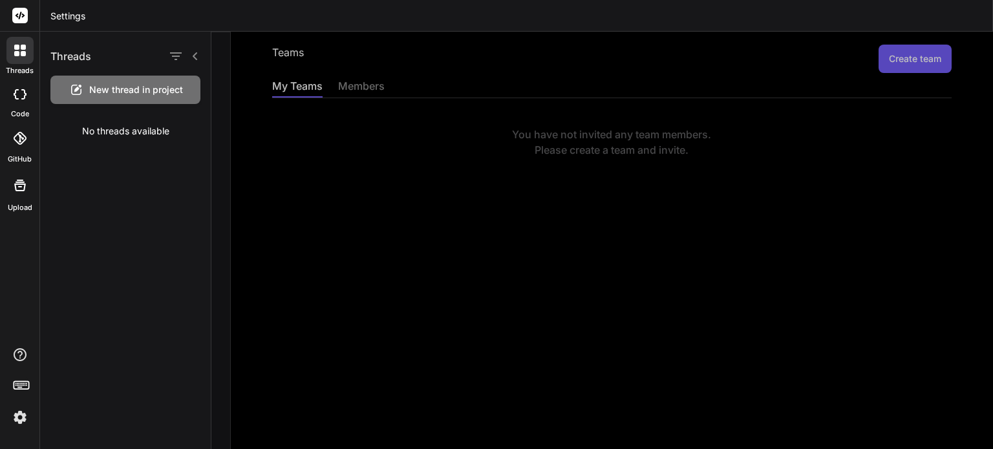
click at [118, 87] on span "New thread in project" at bounding box center [136, 89] width 94 height 13
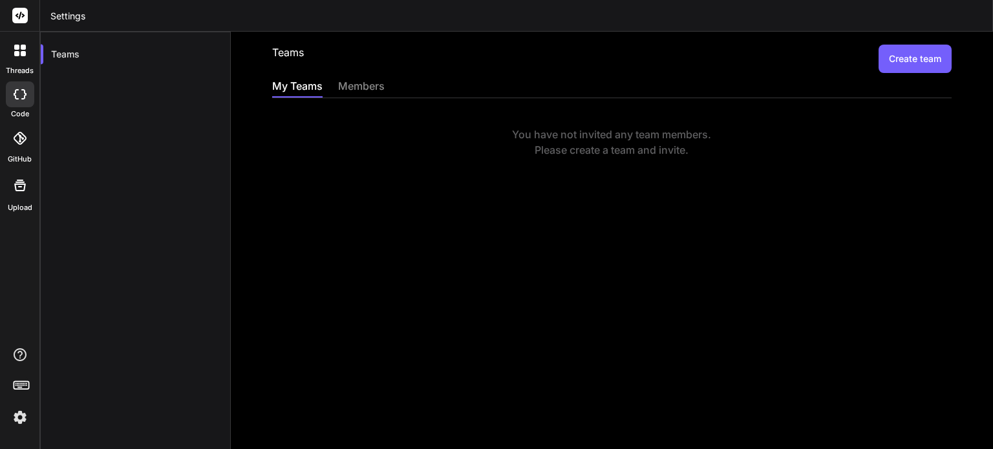
click at [8, 61] on div at bounding box center [19, 50] width 27 height 27
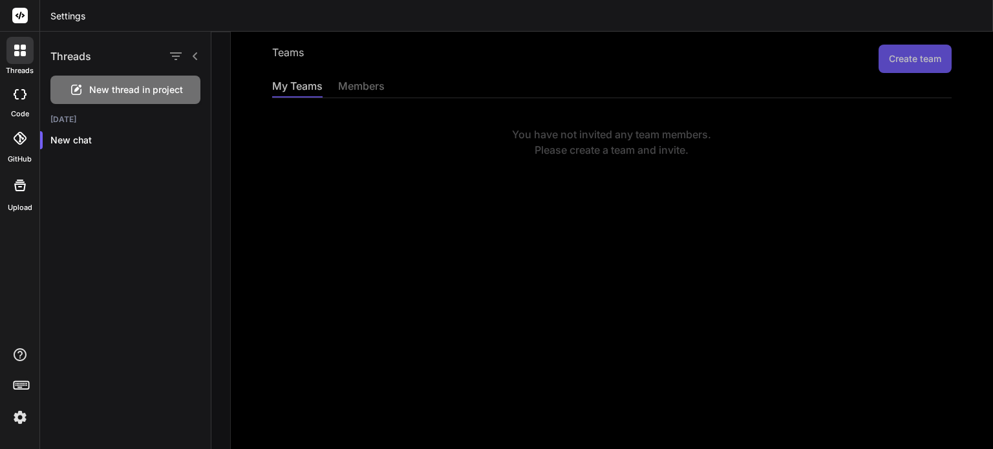
click at [25, 49] on icon at bounding box center [23, 47] width 5 height 5
click at [365, 82] on div at bounding box center [601, 241] width 781 height 418
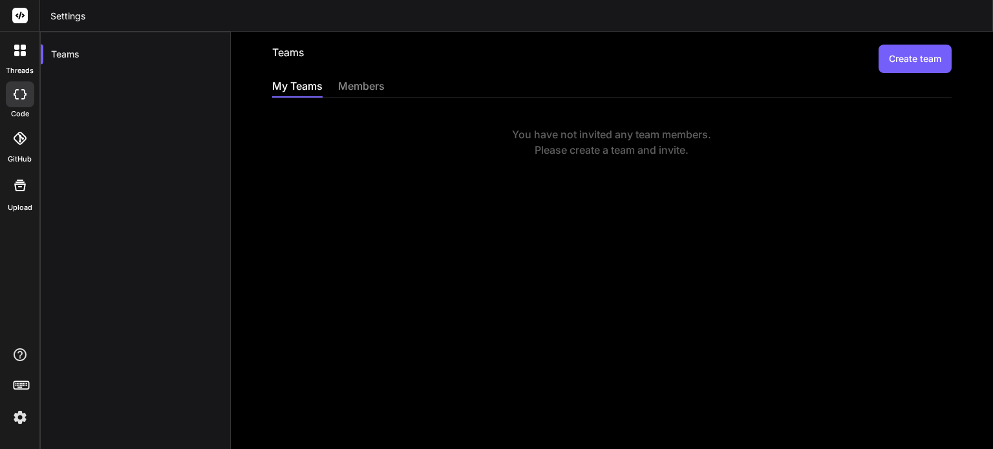
click at [352, 86] on div "members" at bounding box center [361, 87] width 47 height 18
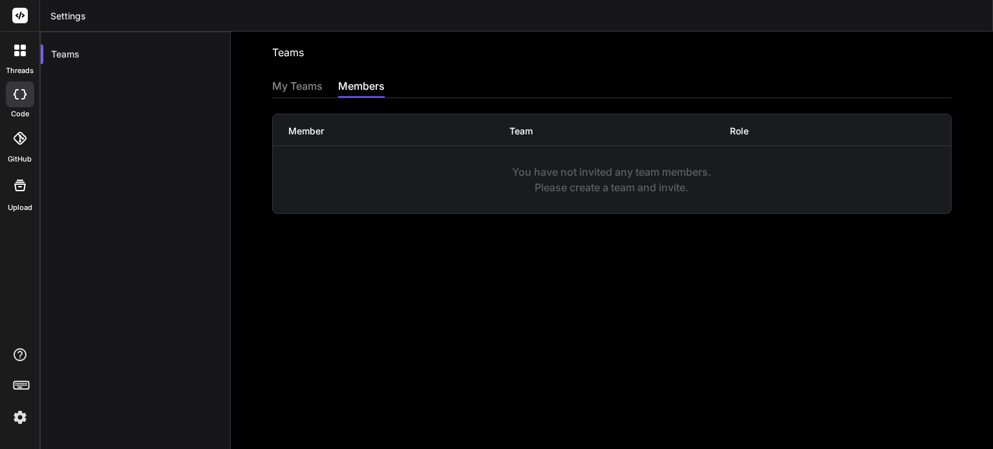
click at [292, 83] on div "My Teams" at bounding box center [297, 87] width 50 height 18
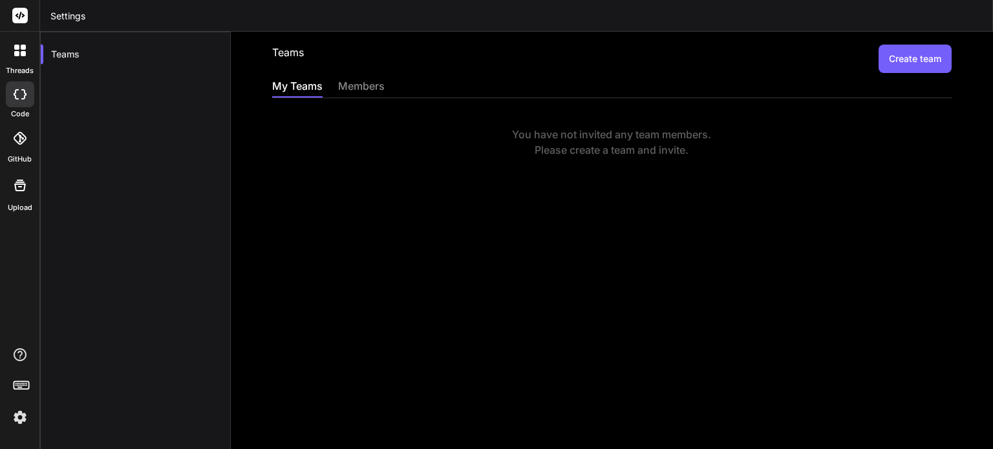
click at [899, 58] on button "Create team" at bounding box center [914, 59] width 73 height 28
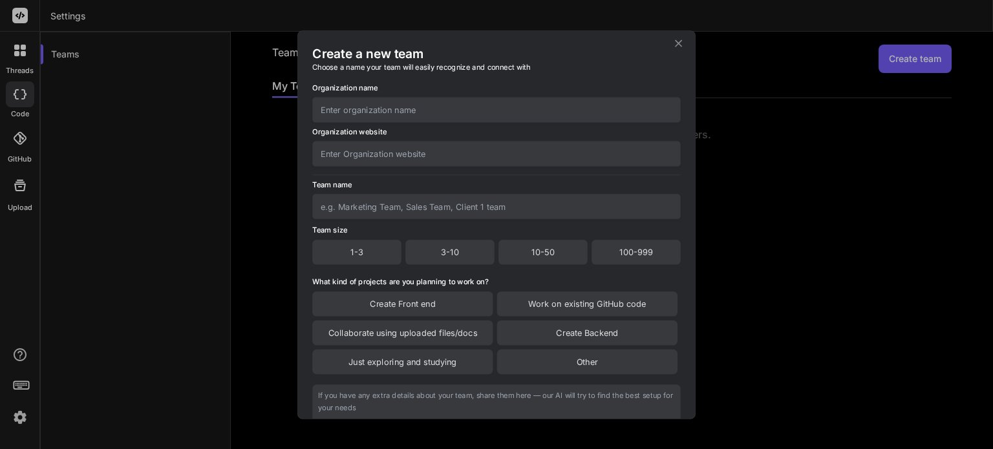
scroll to position [107, 0]
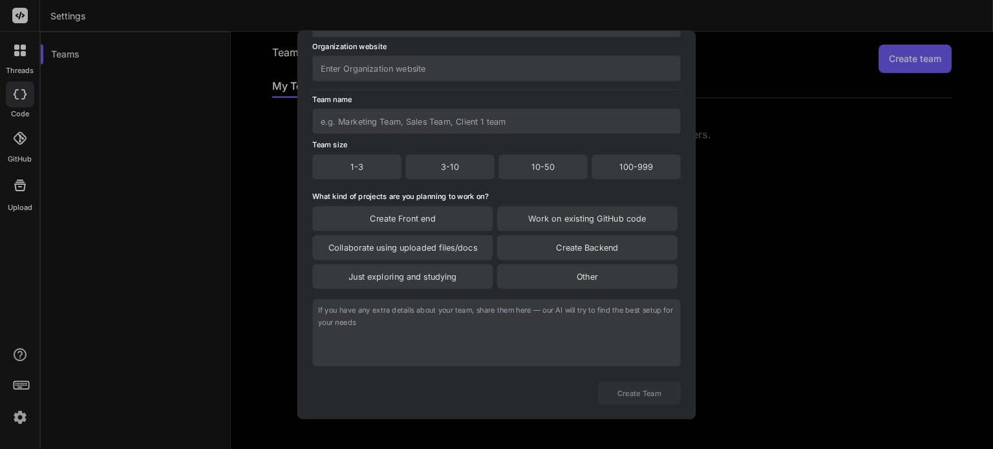
click at [758, 64] on div "Create a new team Choose a name your team will easily recognize and connect wit…" at bounding box center [496, 224] width 993 height 449
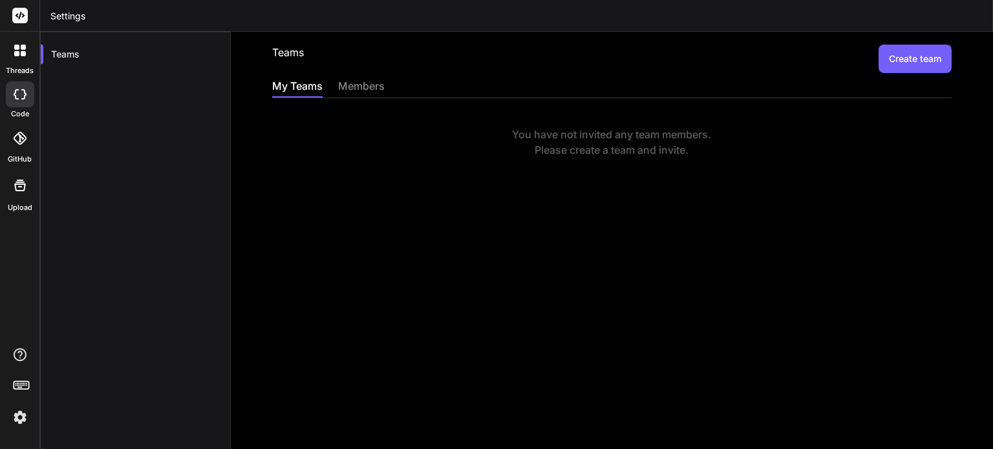
click at [9, 53] on div at bounding box center [19, 50] width 27 height 27
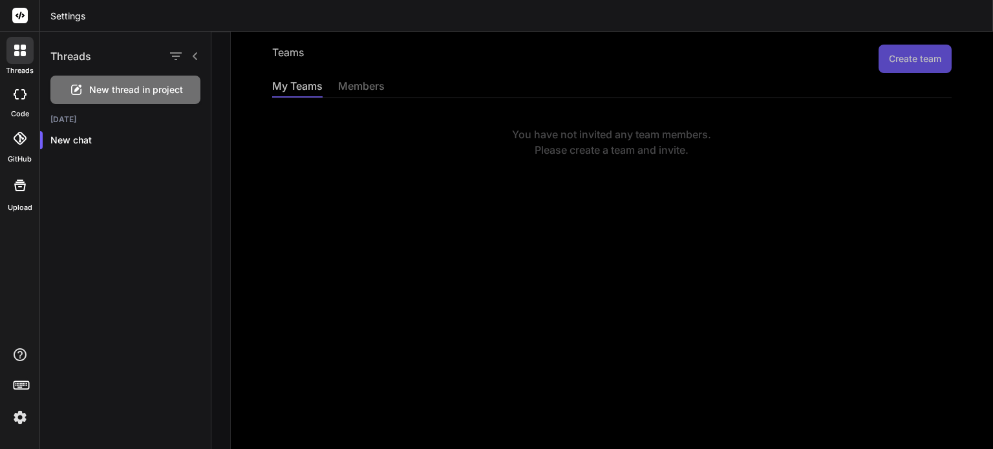
click at [103, 87] on span "New thread in project" at bounding box center [136, 89] width 94 height 13
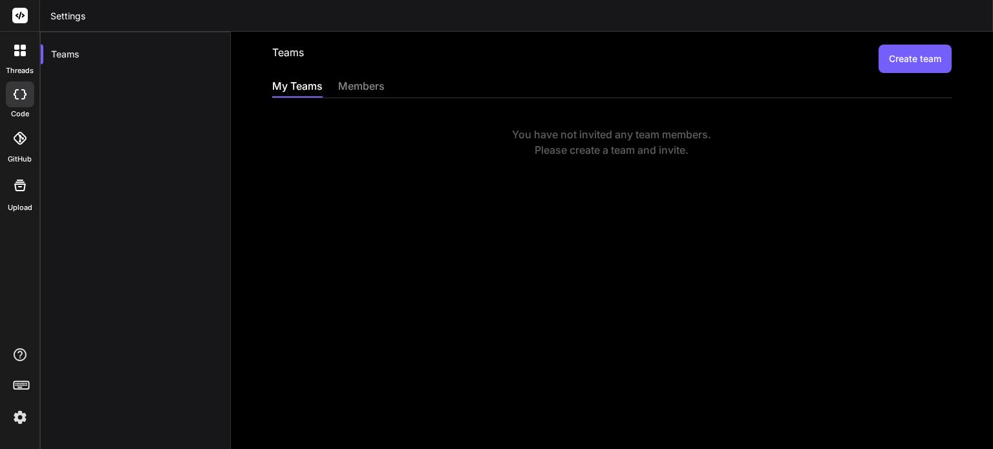
click at [19, 180] on icon at bounding box center [20, 186] width 16 height 16
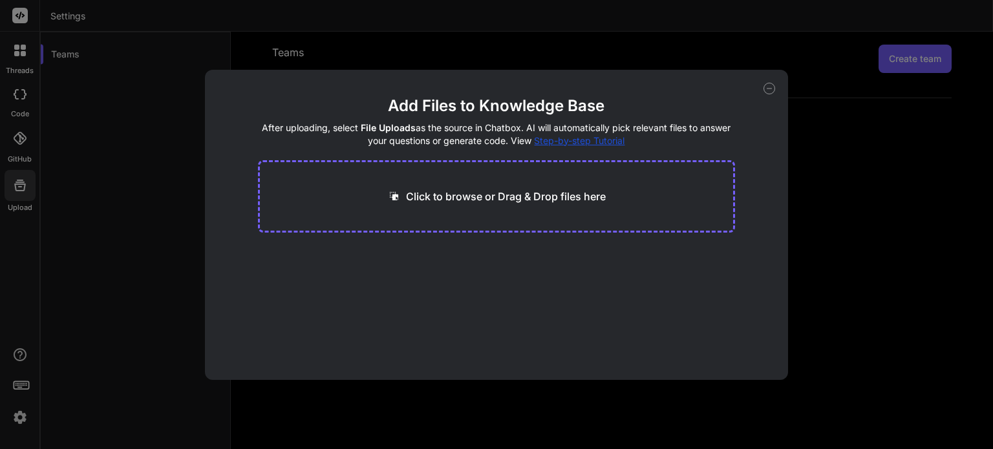
click at [773, 85] on icon at bounding box center [769, 89] width 12 height 12
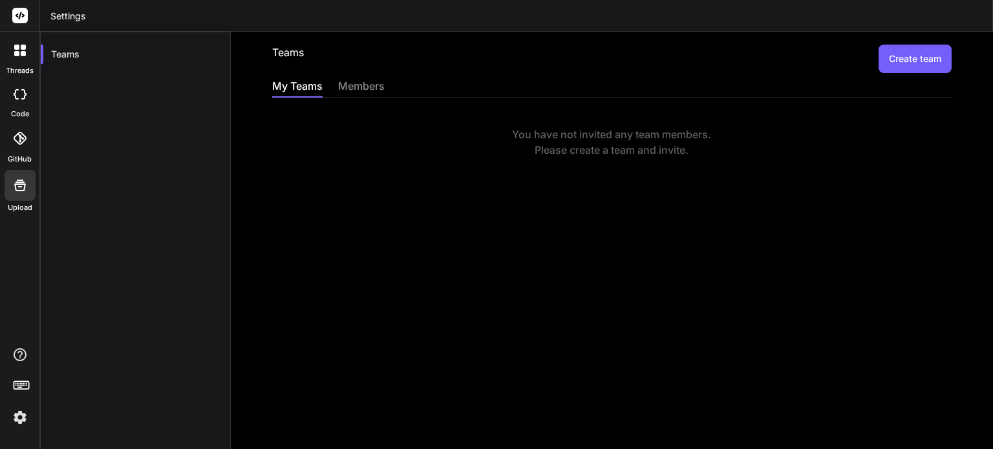
click at [21, 100] on div at bounding box center [20, 94] width 28 height 26
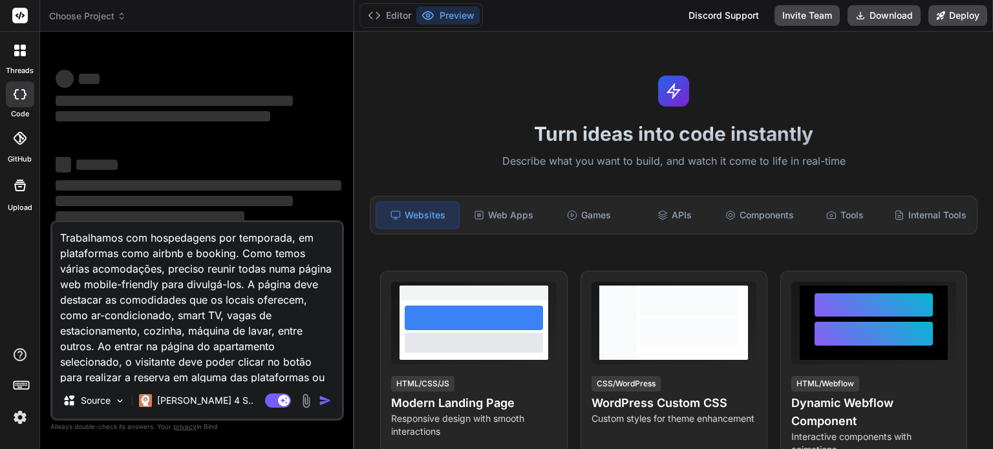
type textarea "x"
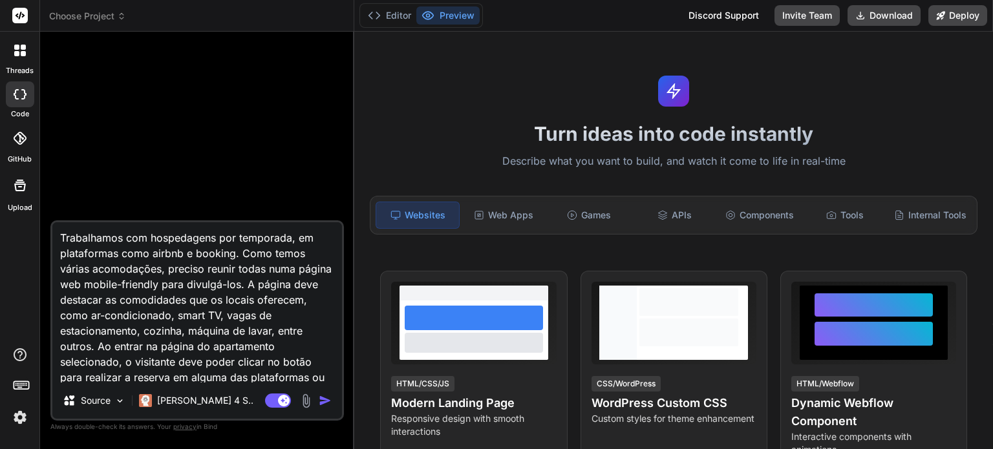
click at [323, 399] on img "button" at bounding box center [325, 400] width 13 height 13
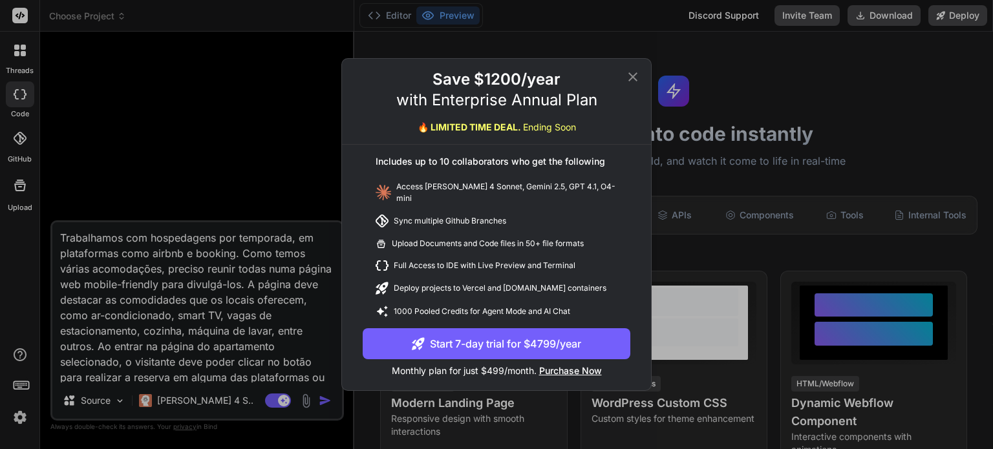
type textarea "x"
click at [511, 186] on div "Access [PERSON_NAME] 4 Sonnet, Gemini 2.5, GPT 4.1, O4-mini" at bounding box center [497, 193] width 268 height 34
click at [636, 80] on icon at bounding box center [633, 77] width 16 height 16
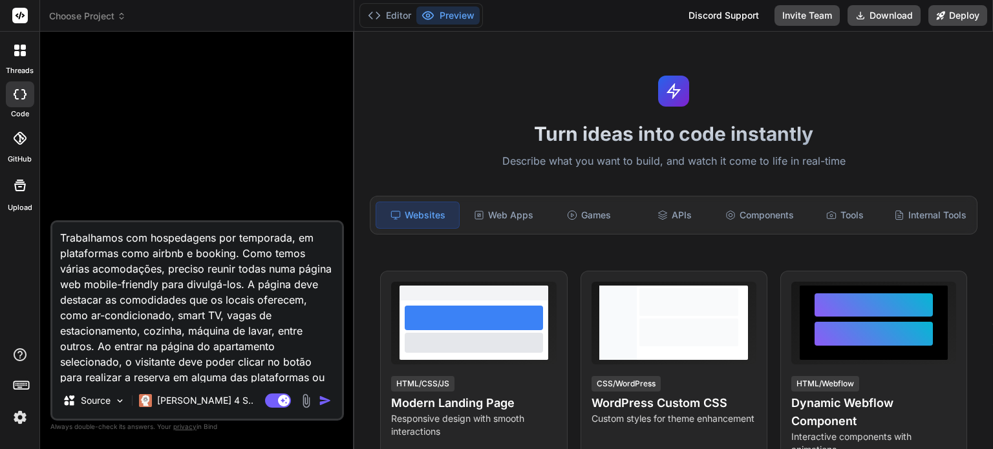
click at [322, 401] on img "button" at bounding box center [325, 400] width 13 height 13
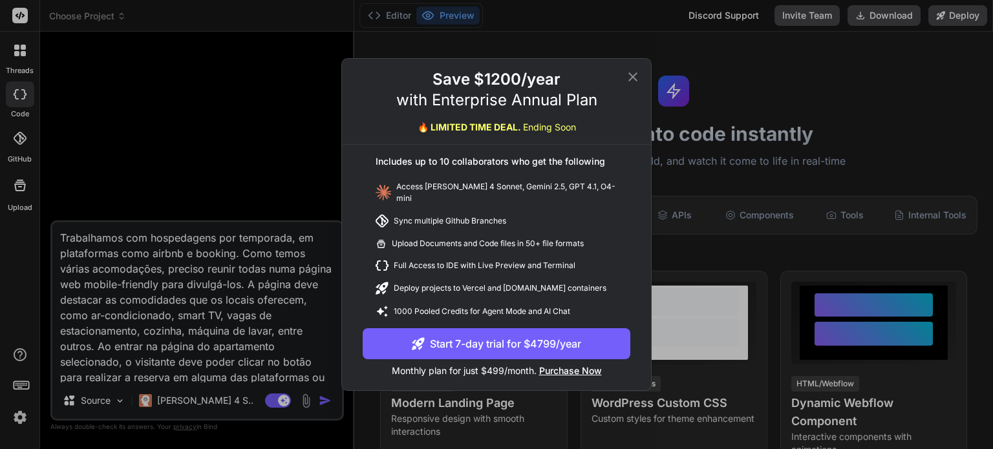
click at [631, 81] on icon at bounding box center [632, 76] width 9 height 9
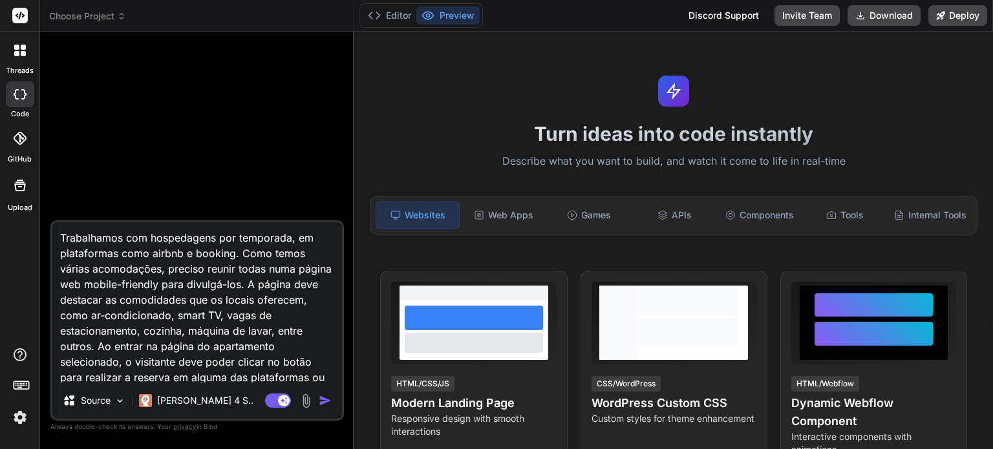
click at [21, 414] on img at bounding box center [20, 418] width 22 height 22
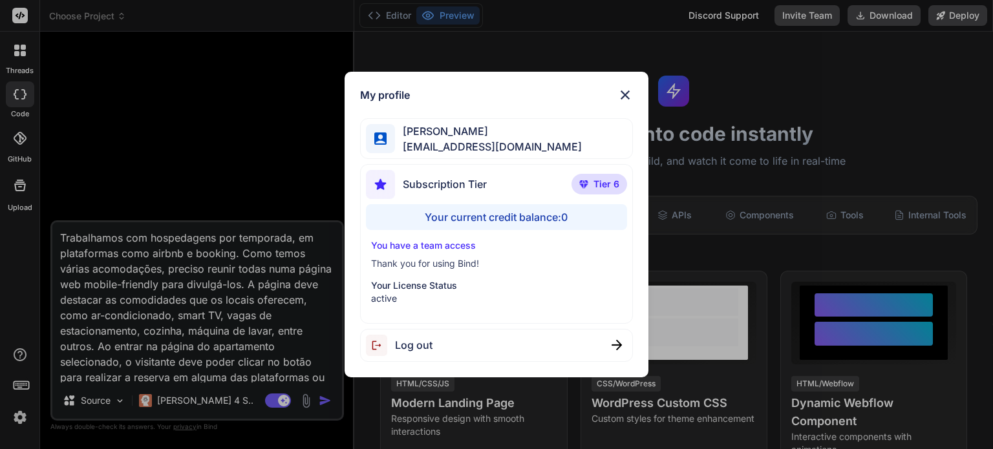
click at [628, 92] on img at bounding box center [625, 95] width 16 height 16
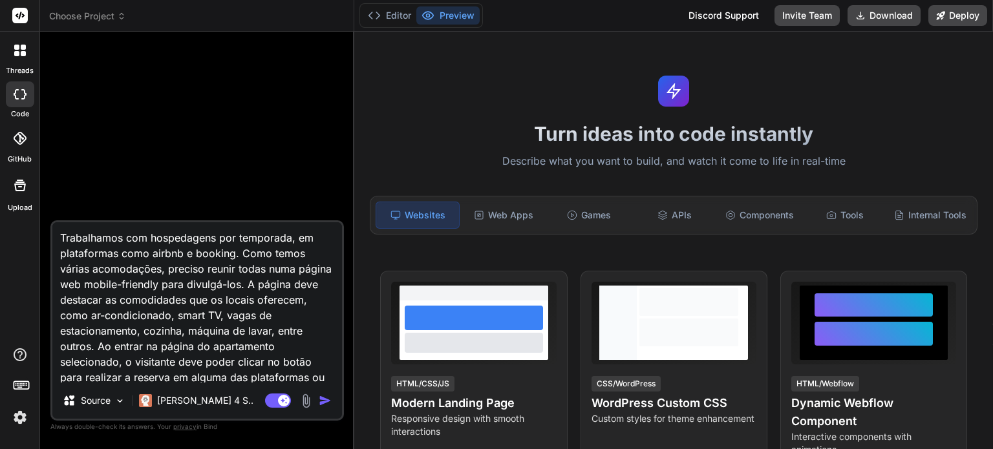
click at [325, 401] on img "button" at bounding box center [325, 400] width 13 height 13
